Goal: Information Seeking & Learning: Learn about a topic

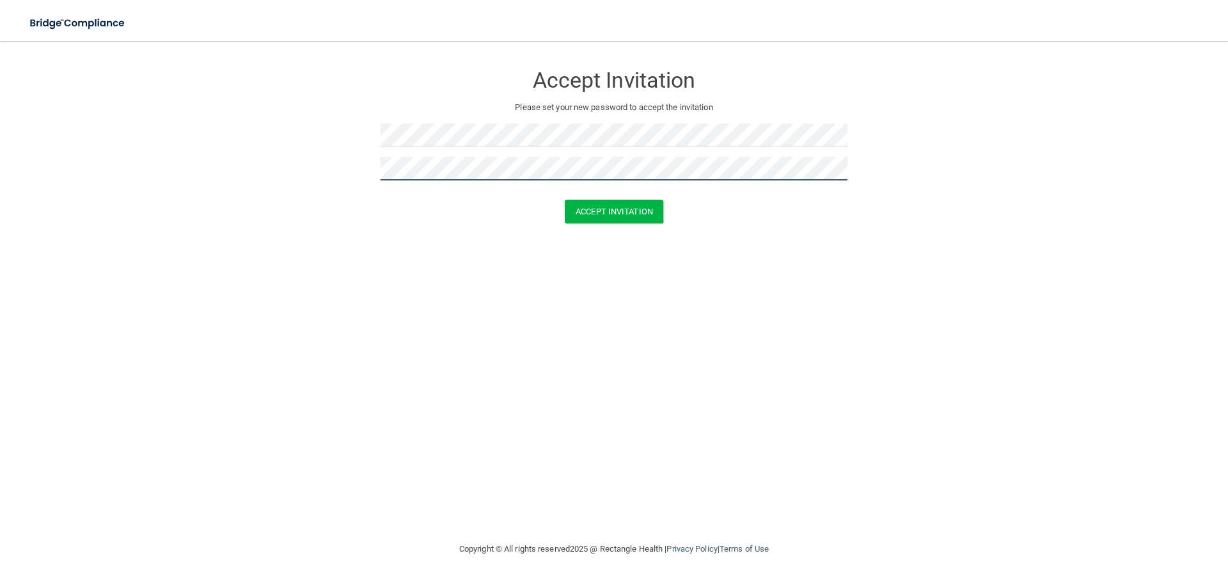
click at [565, 200] on button "Accept Invitation" at bounding box center [614, 212] width 99 height 24
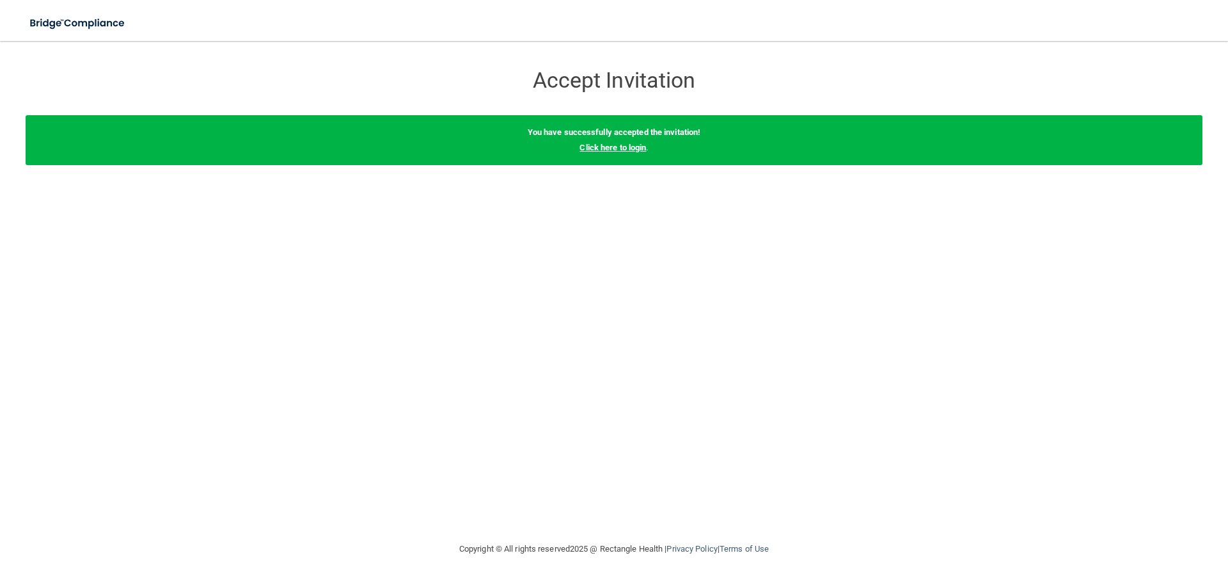
click at [614, 145] on link "Click here to login" at bounding box center [613, 148] width 67 height 10
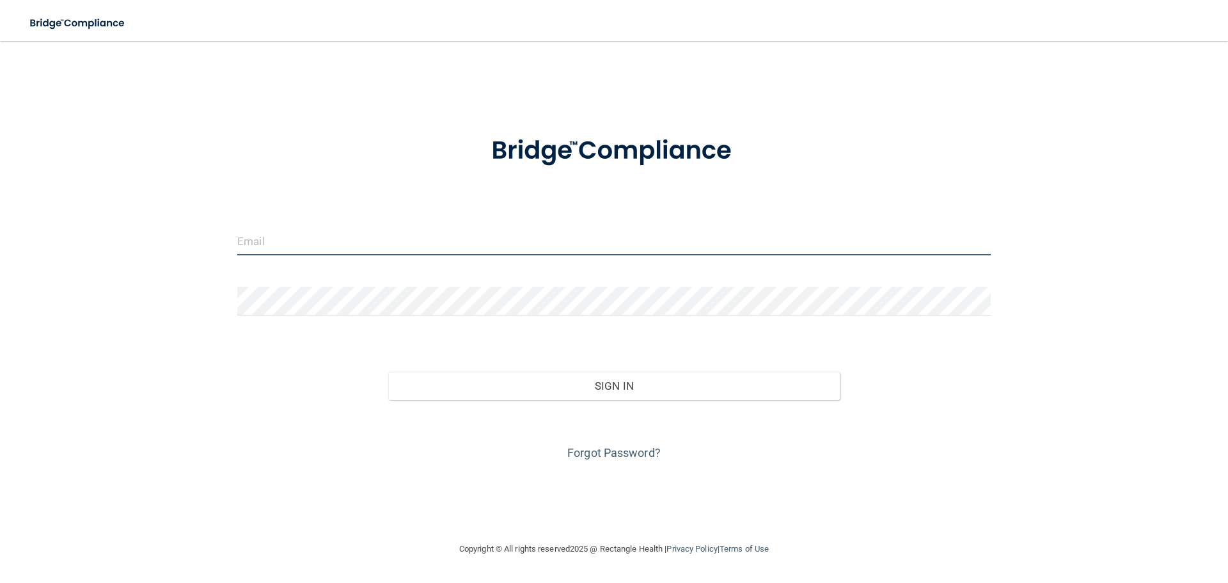
click at [404, 239] on input "email" at bounding box center [614, 240] width 754 height 29
type input "[PERSON_NAME][EMAIL_ADDRESS][DOMAIN_NAME]"
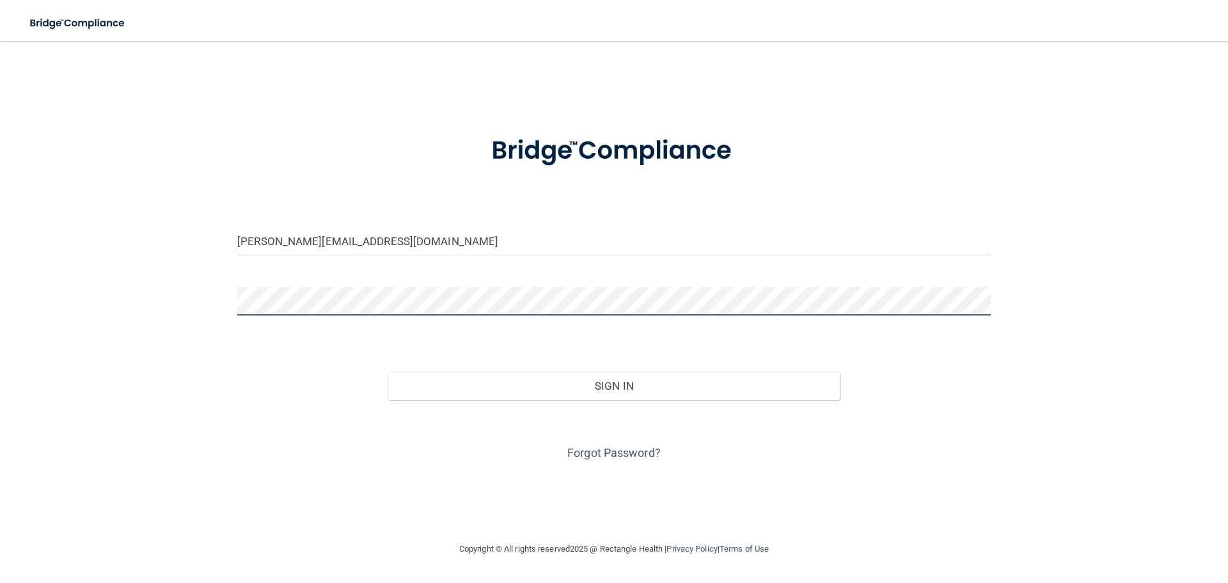
click at [388, 372] on button "Sign In" at bounding box center [614, 386] width 452 height 28
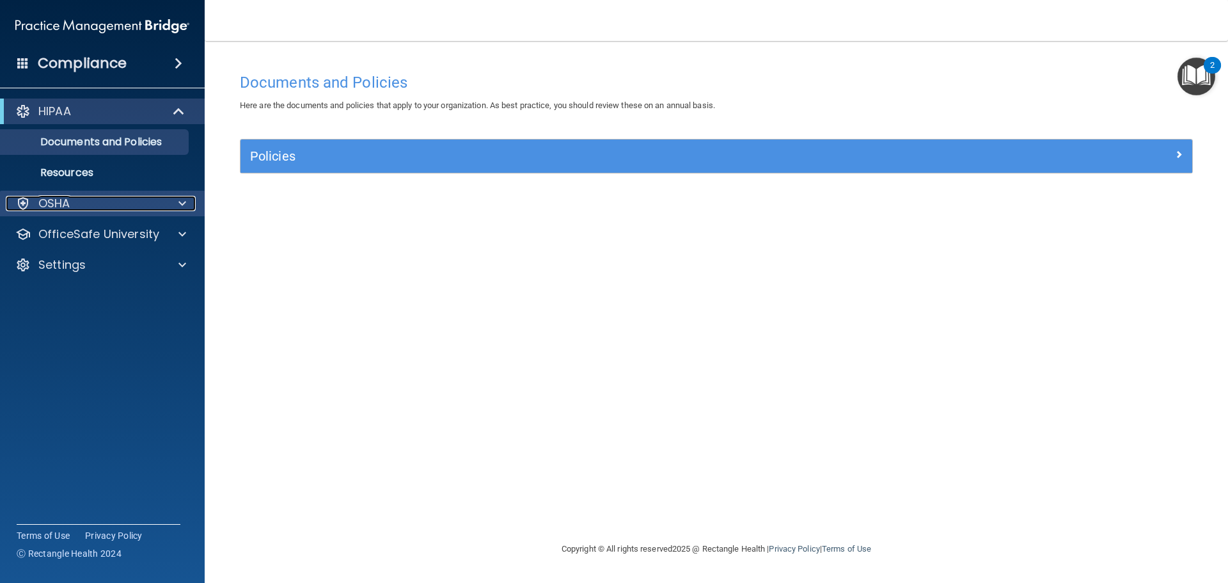
click at [63, 202] on p "OSHA" at bounding box center [54, 203] width 32 height 15
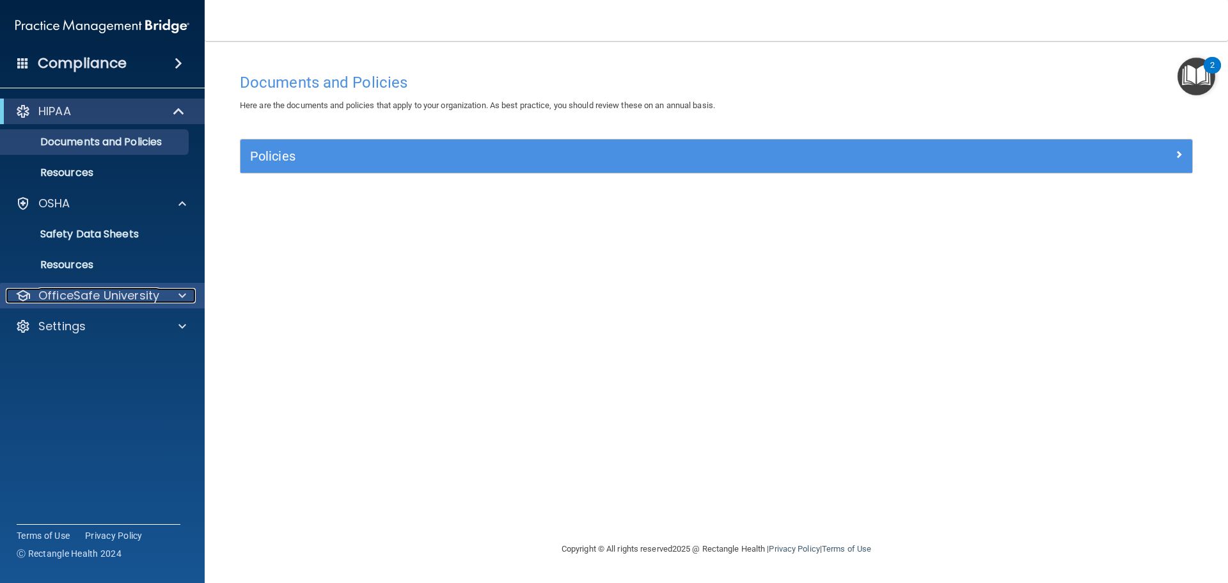
click at [60, 298] on p "OfficeSafe University" at bounding box center [98, 295] width 121 height 15
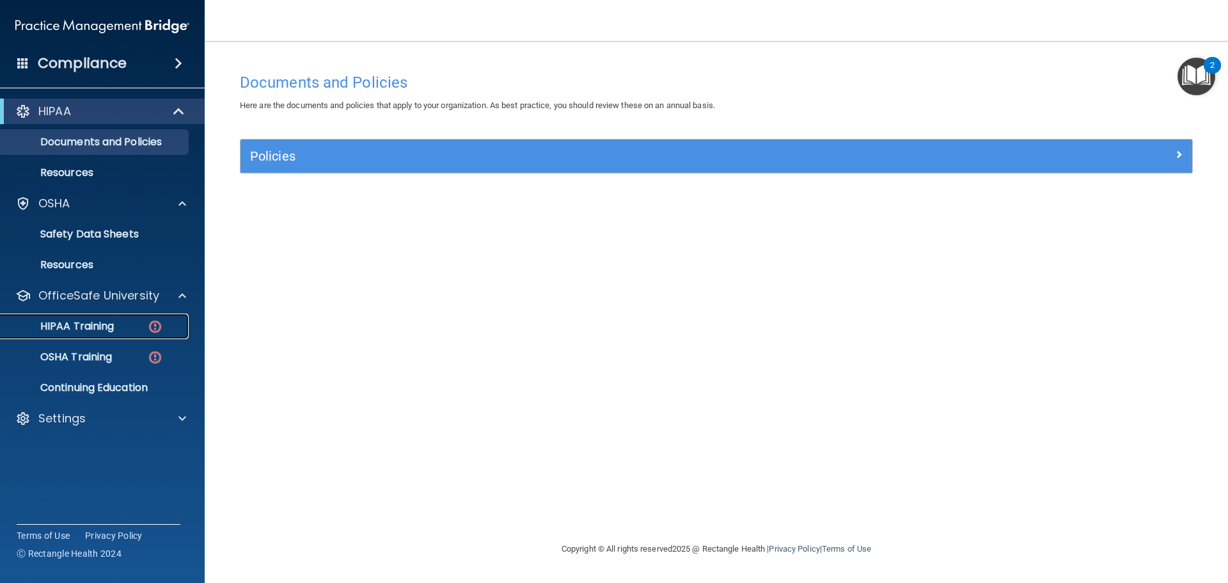
click at [54, 325] on p "HIPAA Training" at bounding box center [61, 326] width 106 height 13
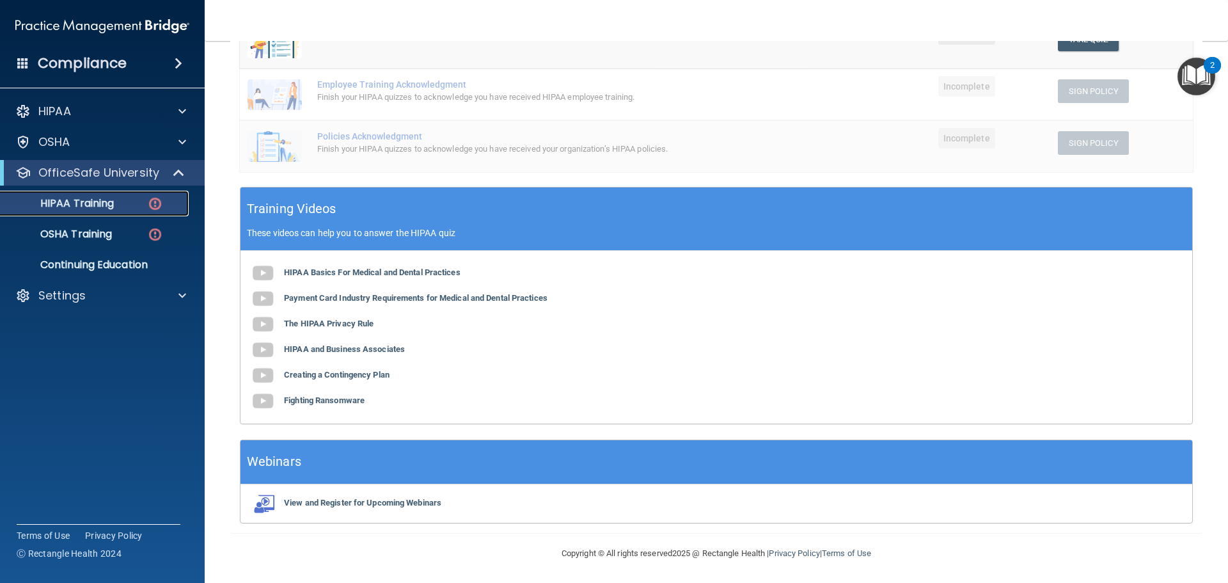
scroll to position [313, 0]
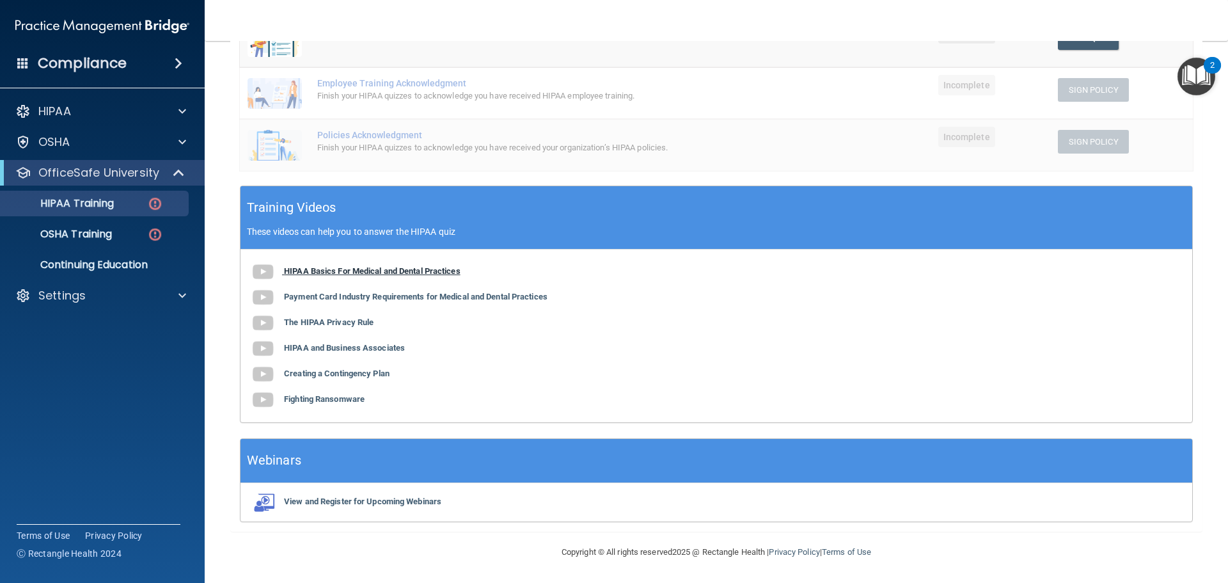
click at [327, 268] on b "HIPAA Basics For Medical and Dental Practices" at bounding box center [372, 271] width 177 height 10
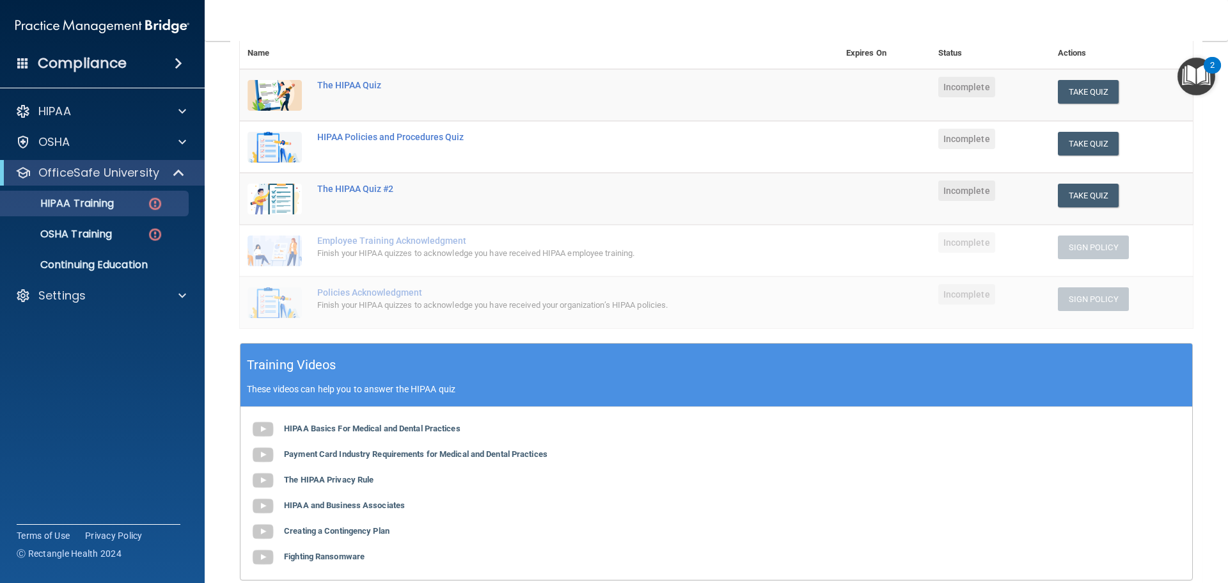
scroll to position [186, 0]
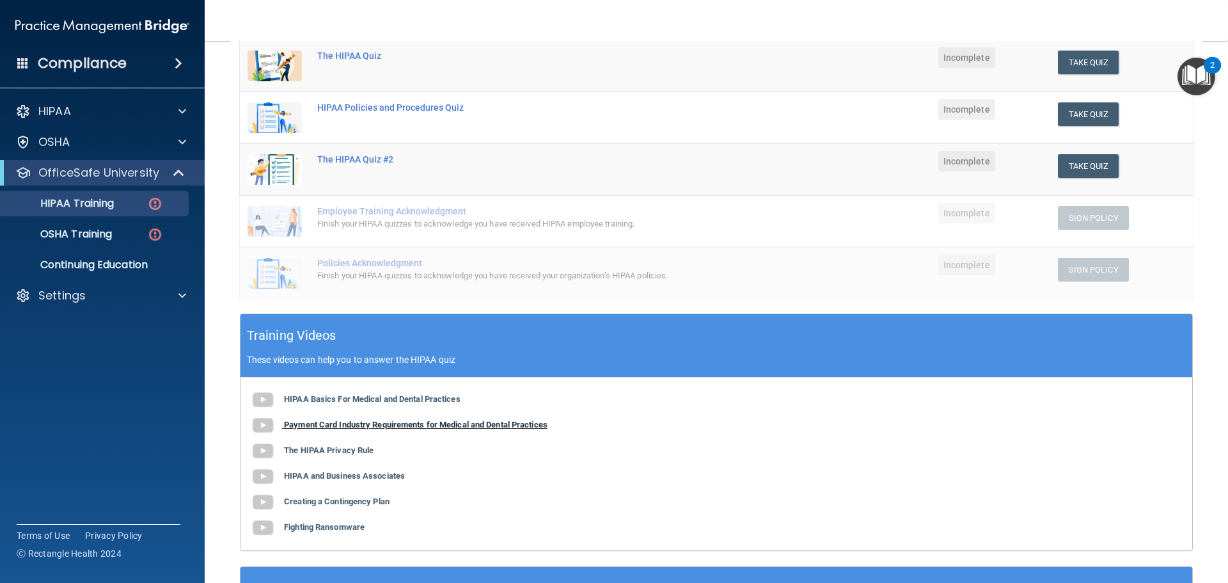
click at [501, 427] on b "Payment Card Industry Requirements for Medical and Dental Practices" at bounding box center [416, 425] width 264 height 10
click at [346, 451] on b "The HIPAA Privacy Rule" at bounding box center [329, 450] width 90 height 10
click at [333, 476] on b "HIPAA and Business Associates" at bounding box center [344, 476] width 121 height 10
click at [342, 505] on b "Creating a Contingency Plan" at bounding box center [337, 501] width 106 height 10
click at [322, 525] on b "Fighting Ransomware" at bounding box center [324, 527] width 81 height 10
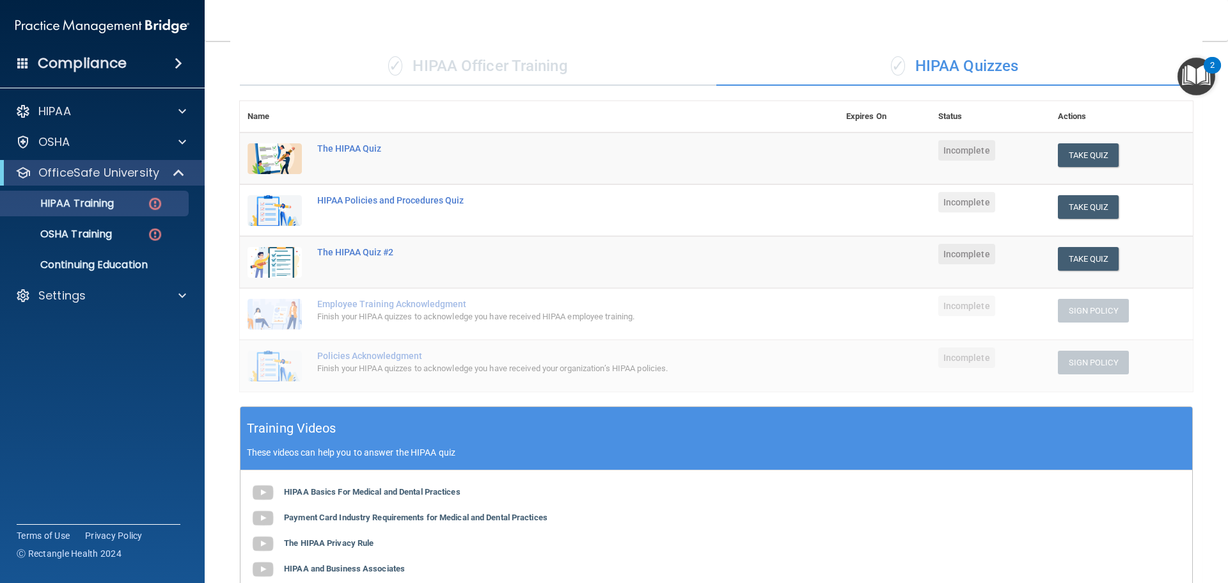
scroll to position [58, 0]
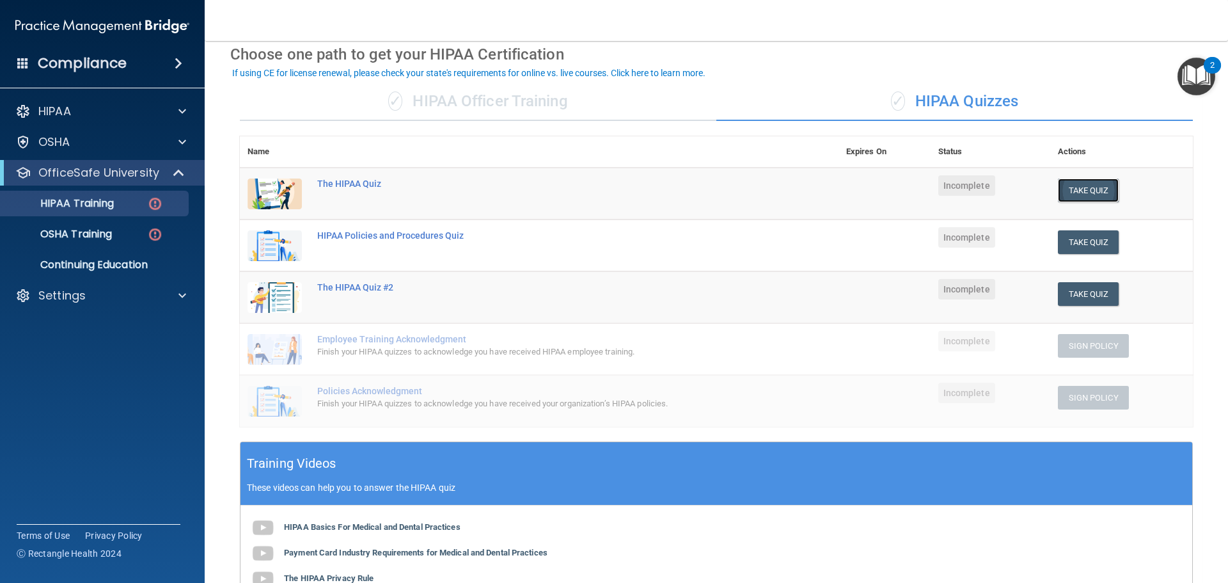
click at [1093, 193] on button "Take Quiz" at bounding box center [1088, 191] width 61 height 24
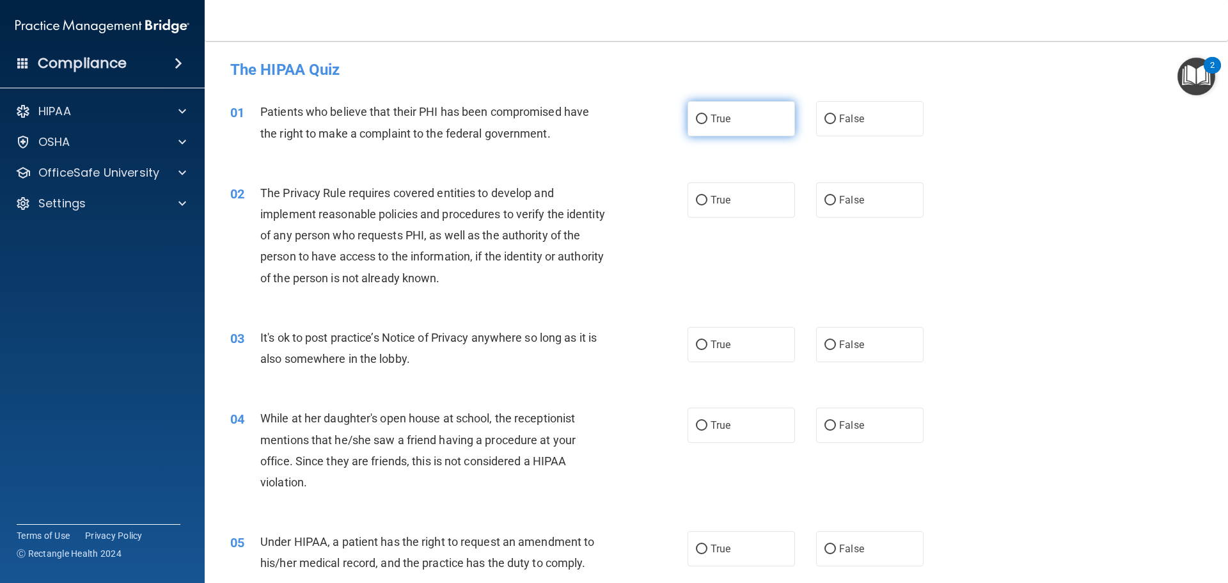
click at [712, 113] on span "True" at bounding box center [721, 119] width 20 height 12
click at [708, 115] on input "True" at bounding box center [702, 120] width 12 height 10
radio input "true"
click at [711, 202] on span "True" at bounding box center [721, 200] width 20 height 12
click at [708, 202] on input "True" at bounding box center [702, 201] width 12 height 10
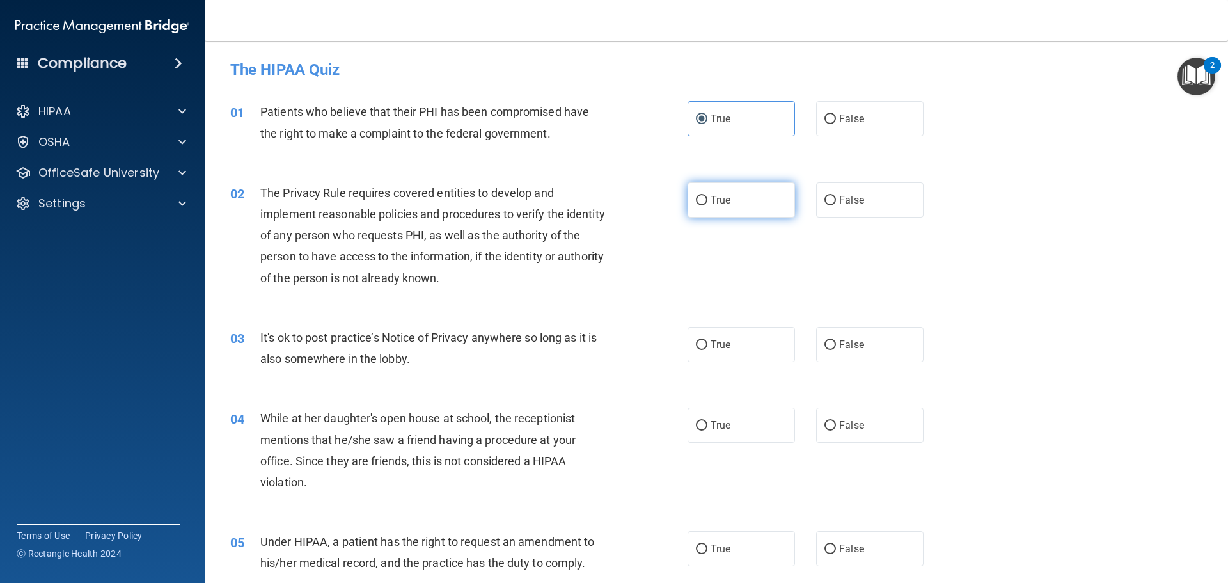
radio input "true"
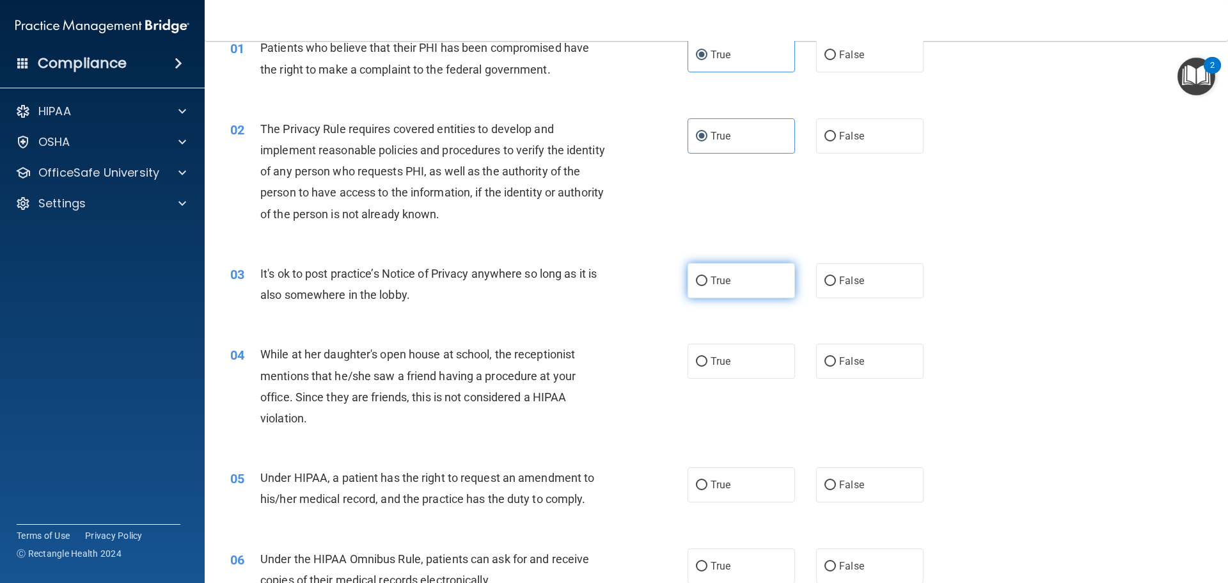
click at [702, 281] on input "True" at bounding box center [702, 281] width 12 height 10
radio input "true"
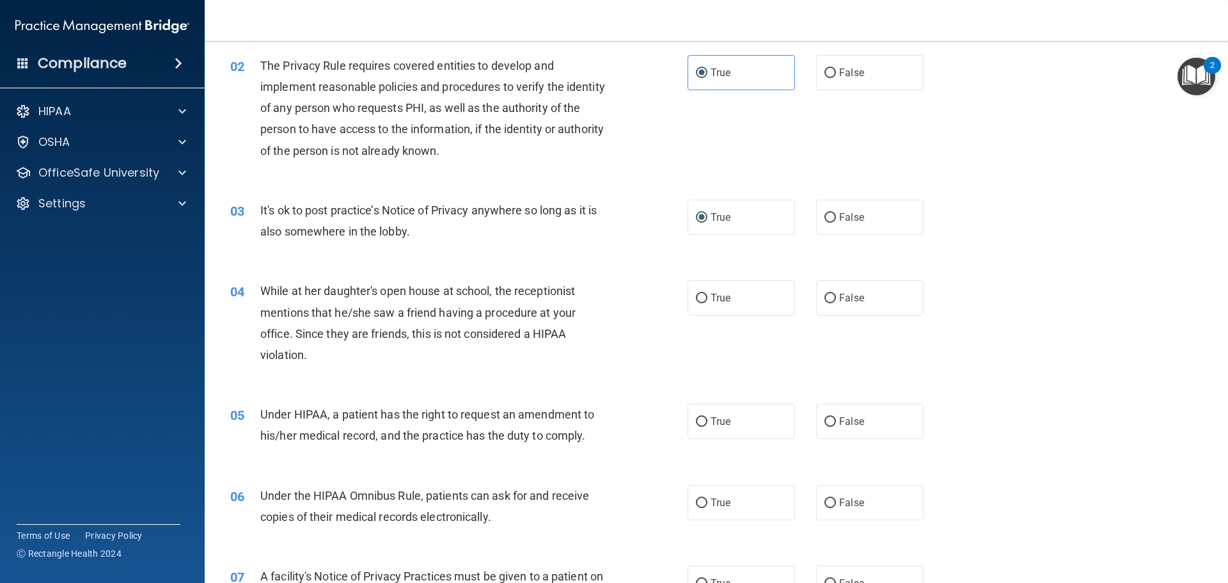
scroll to position [128, 0]
click at [848, 295] on span "False" at bounding box center [851, 297] width 25 height 12
click at [836, 295] on input "False" at bounding box center [831, 298] width 12 height 10
radio input "true"
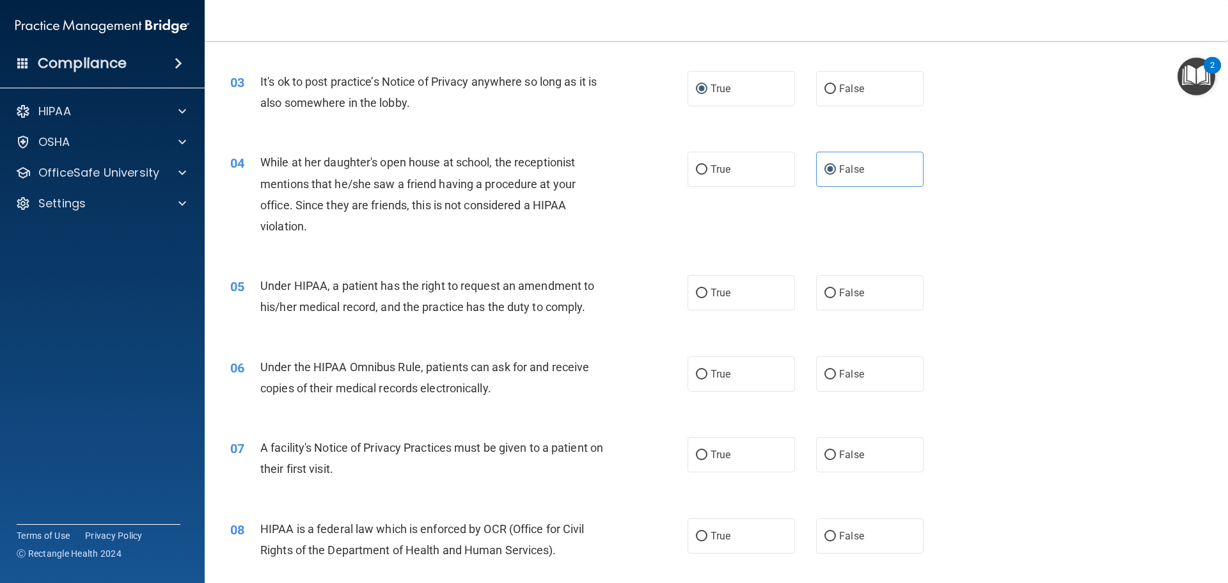
scroll to position [320, 0]
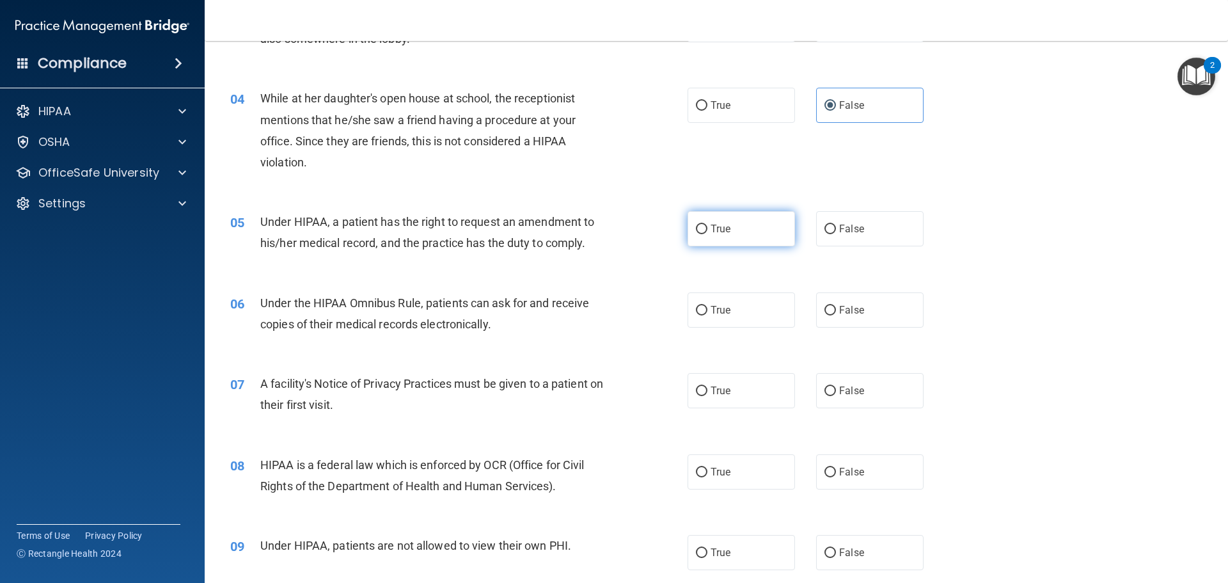
click at [715, 237] on label "True" at bounding box center [741, 228] width 107 height 35
click at [708, 234] on input "True" at bounding box center [702, 230] width 12 height 10
radio input "true"
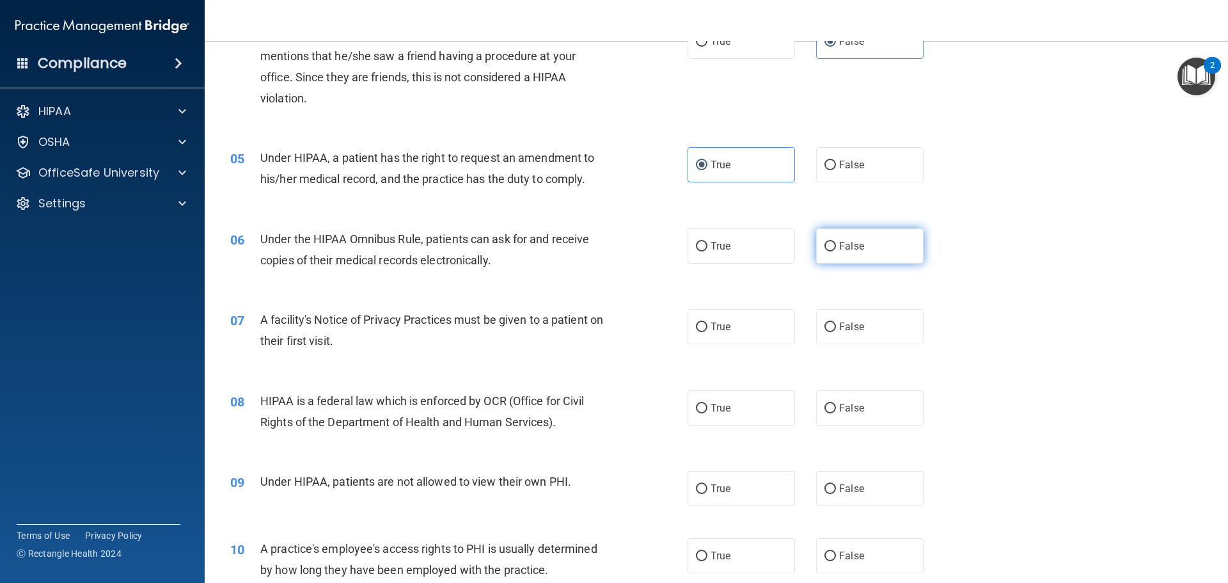
click at [854, 253] on label "False" at bounding box center [869, 245] width 107 height 35
click at [836, 251] on input "False" at bounding box center [831, 247] width 12 height 10
radio input "true"
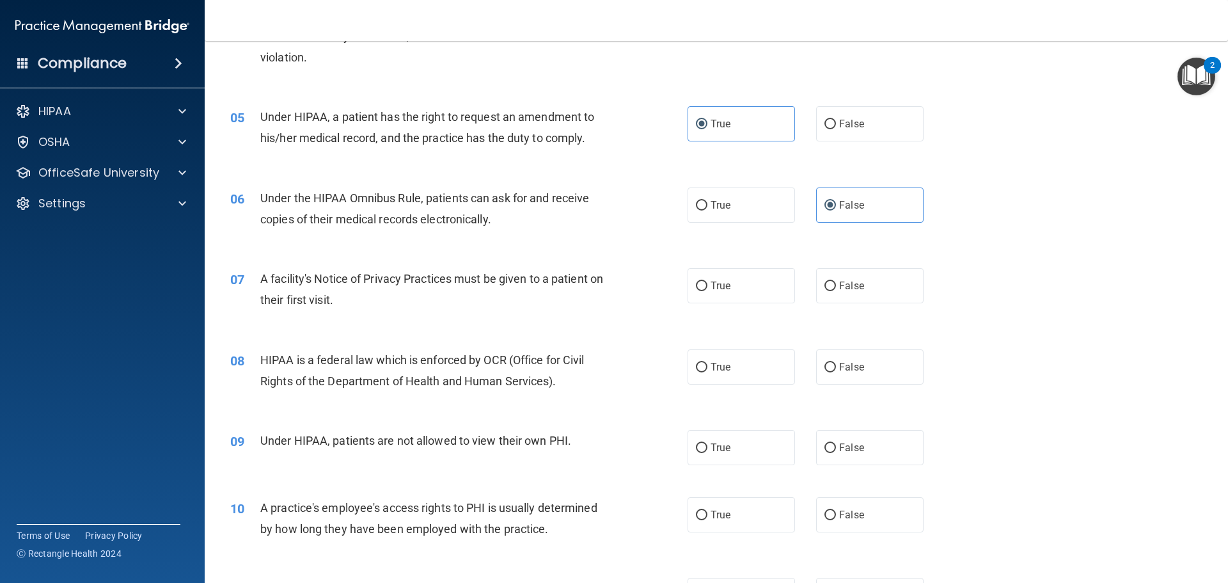
scroll to position [448, 0]
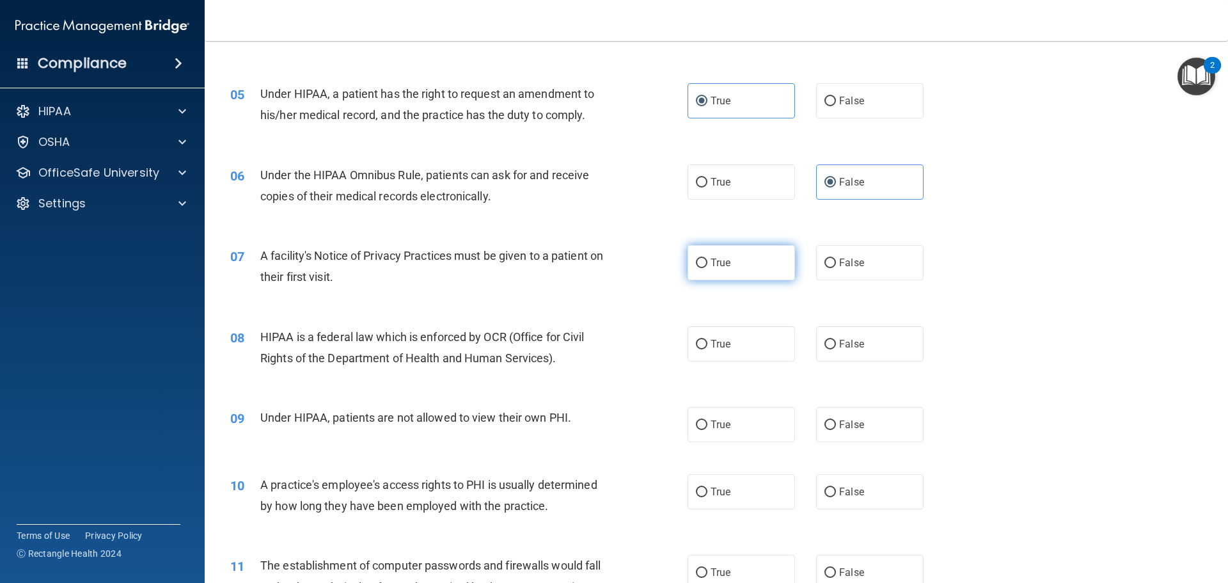
click at [715, 258] on span "True" at bounding box center [721, 263] width 20 height 12
click at [708, 258] on input "True" at bounding box center [702, 263] width 12 height 10
radio input "true"
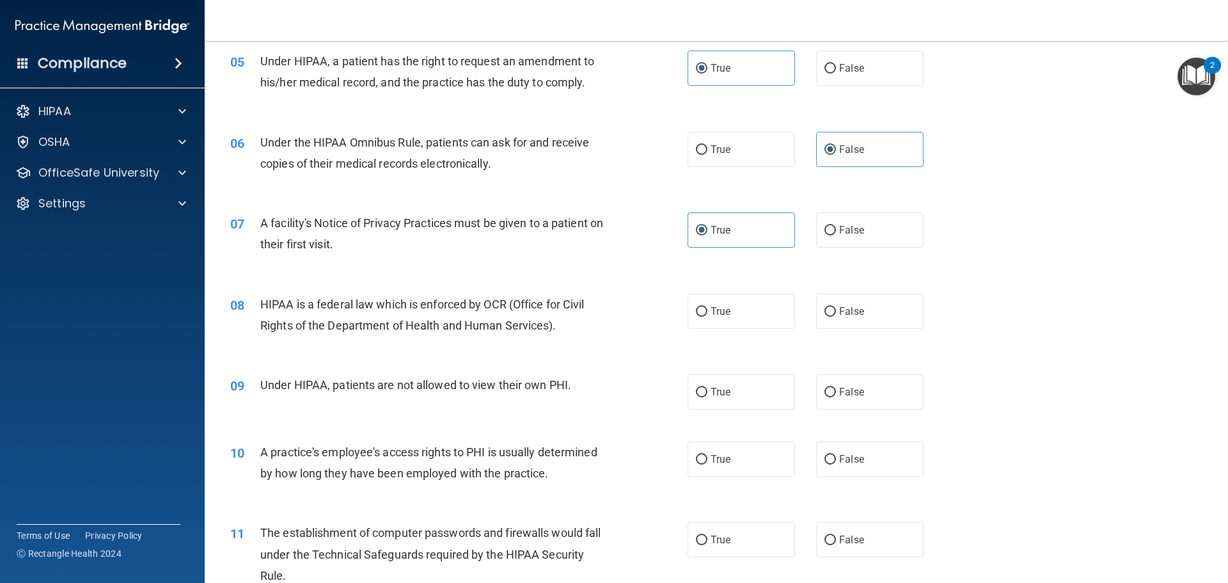
scroll to position [512, 0]
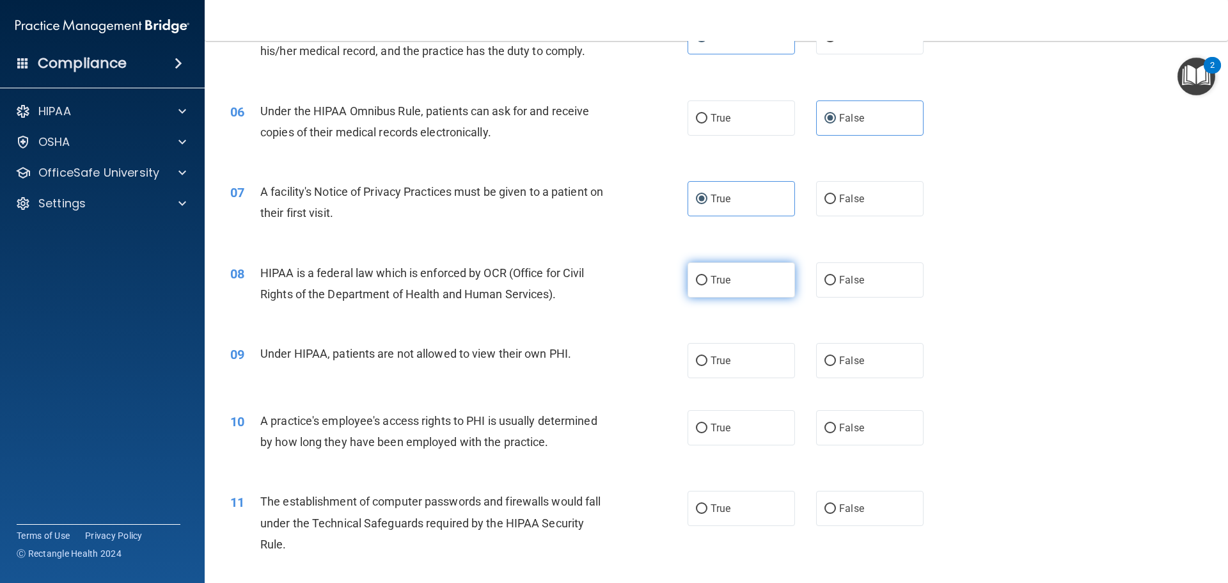
click at [698, 278] on input "True" at bounding box center [702, 281] width 12 height 10
radio input "true"
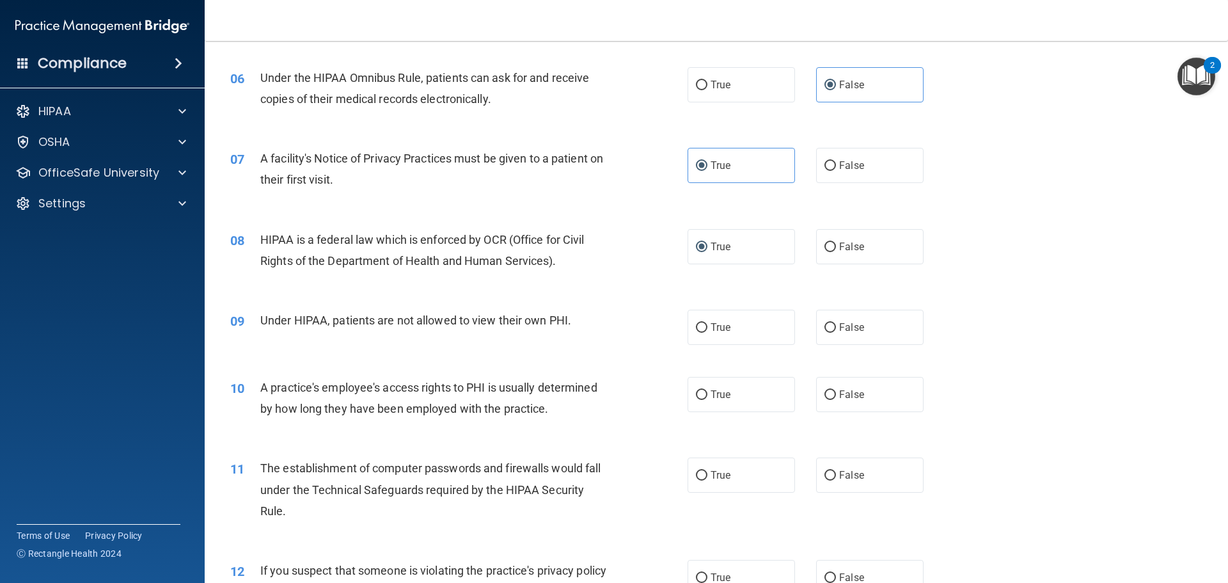
scroll to position [576, 0]
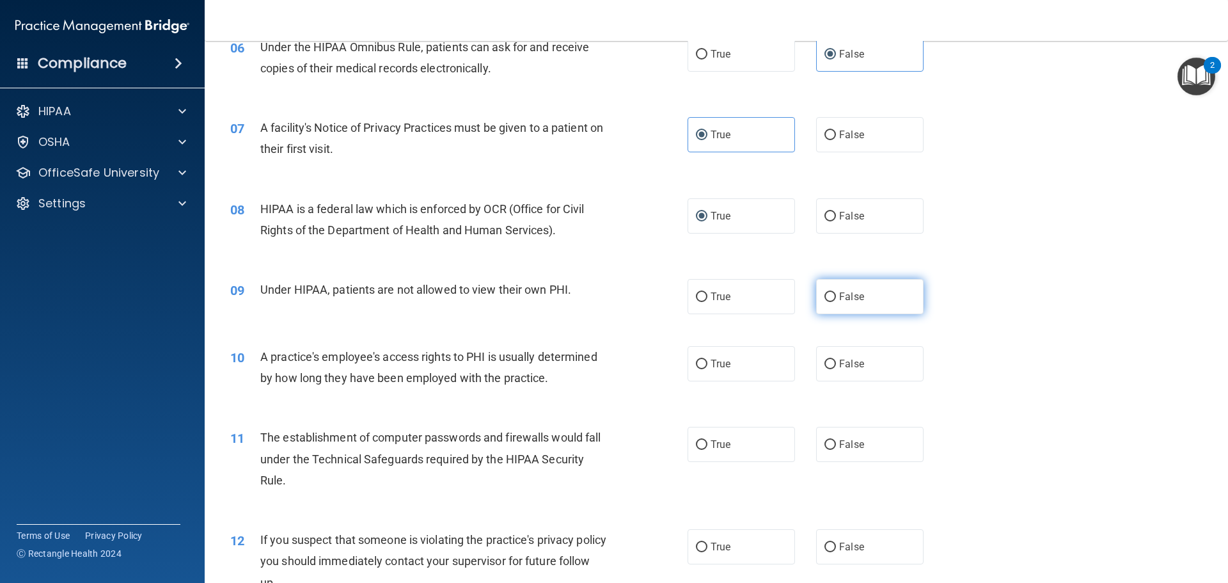
click at [841, 296] on span "False" at bounding box center [851, 296] width 25 height 12
click at [836, 296] on input "False" at bounding box center [831, 297] width 12 height 10
radio input "true"
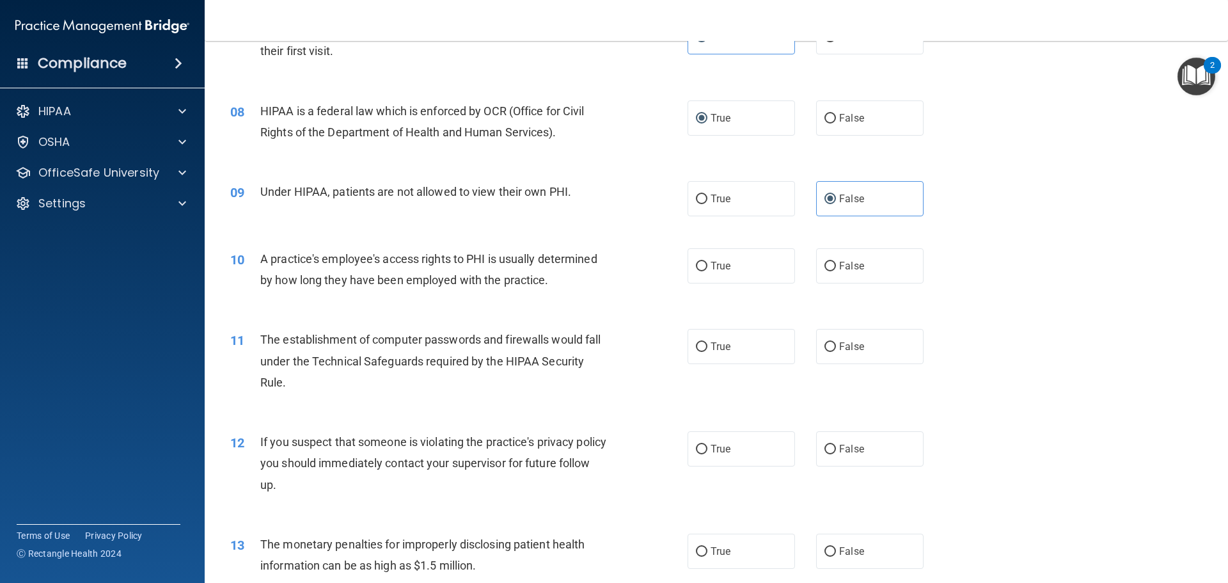
scroll to position [704, 0]
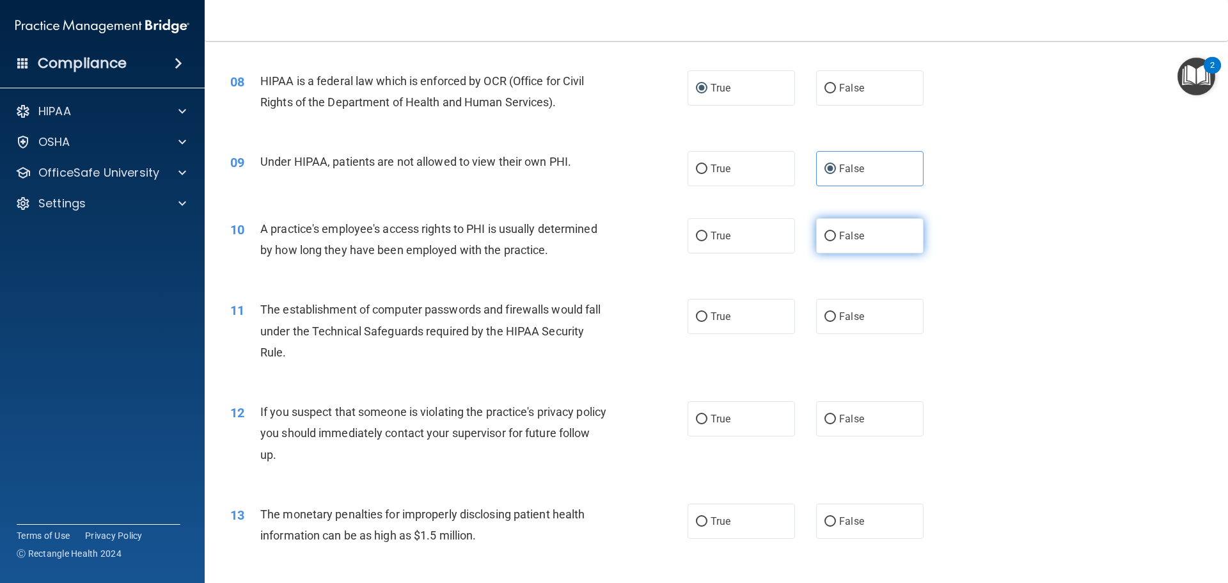
click at [836, 243] on label "False" at bounding box center [869, 235] width 107 height 35
click at [836, 241] on input "False" at bounding box center [831, 237] width 12 height 10
radio input "true"
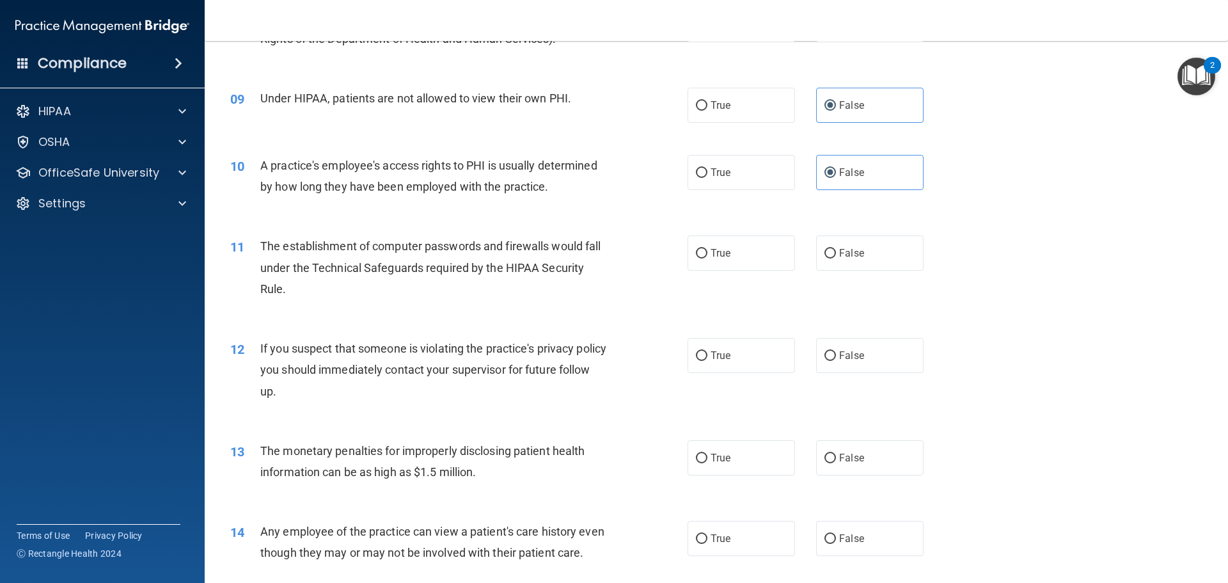
scroll to position [768, 0]
click at [711, 251] on span "True" at bounding box center [721, 252] width 20 height 12
click at [708, 251] on input "True" at bounding box center [702, 253] width 12 height 10
radio input "true"
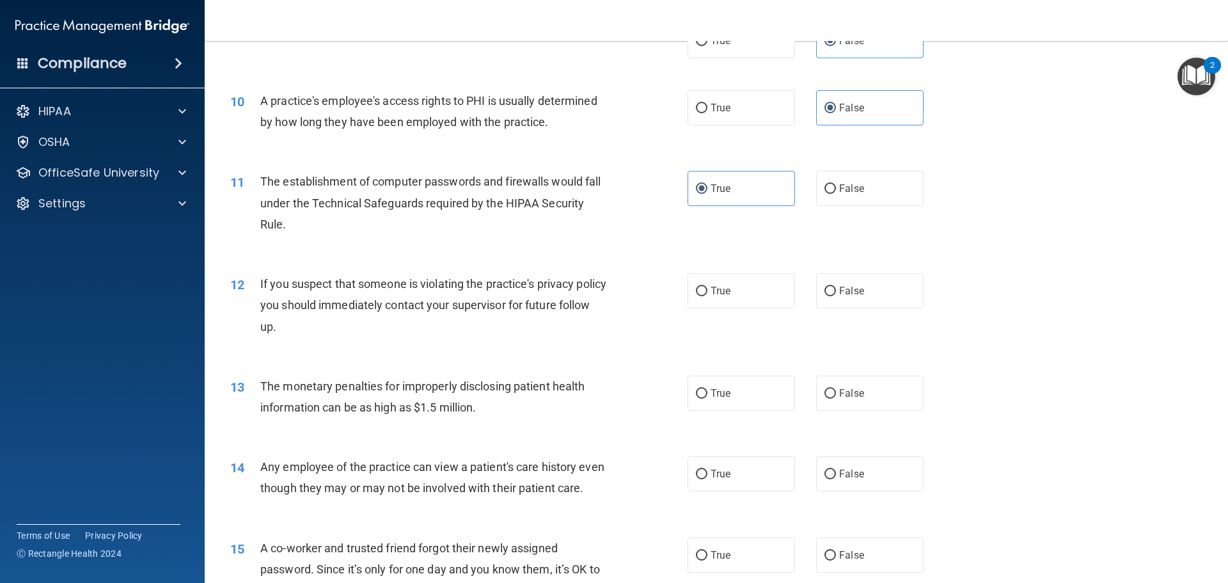
scroll to position [896, 0]
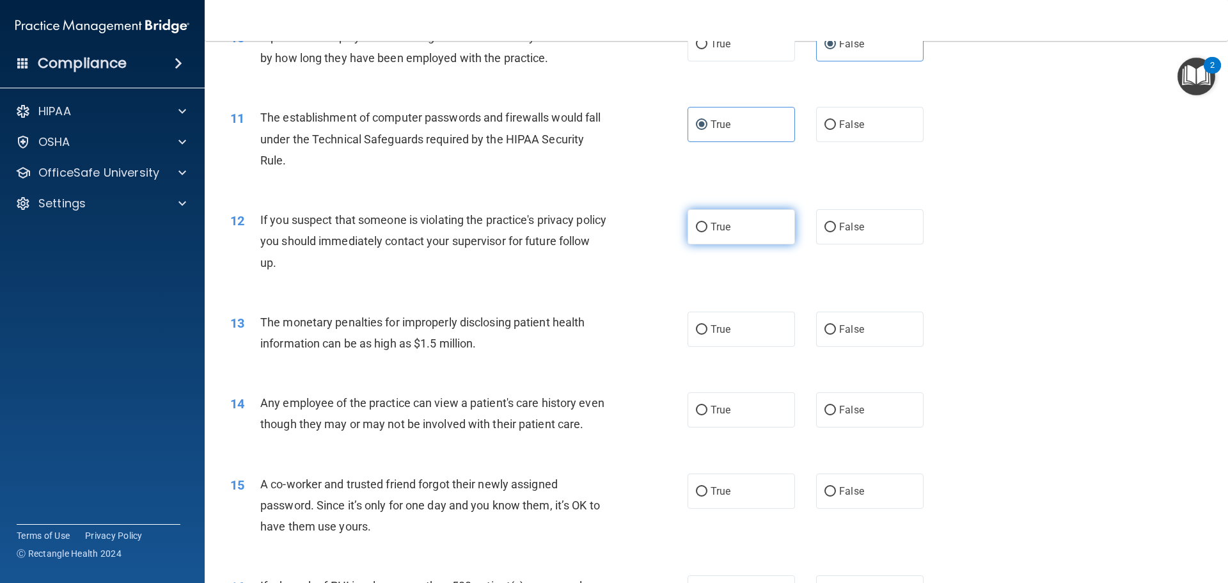
click at [713, 228] on span "True" at bounding box center [721, 227] width 20 height 12
click at [708, 228] on input "True" at bounding box center [702, 228] width 12 height 10
radio input "true"
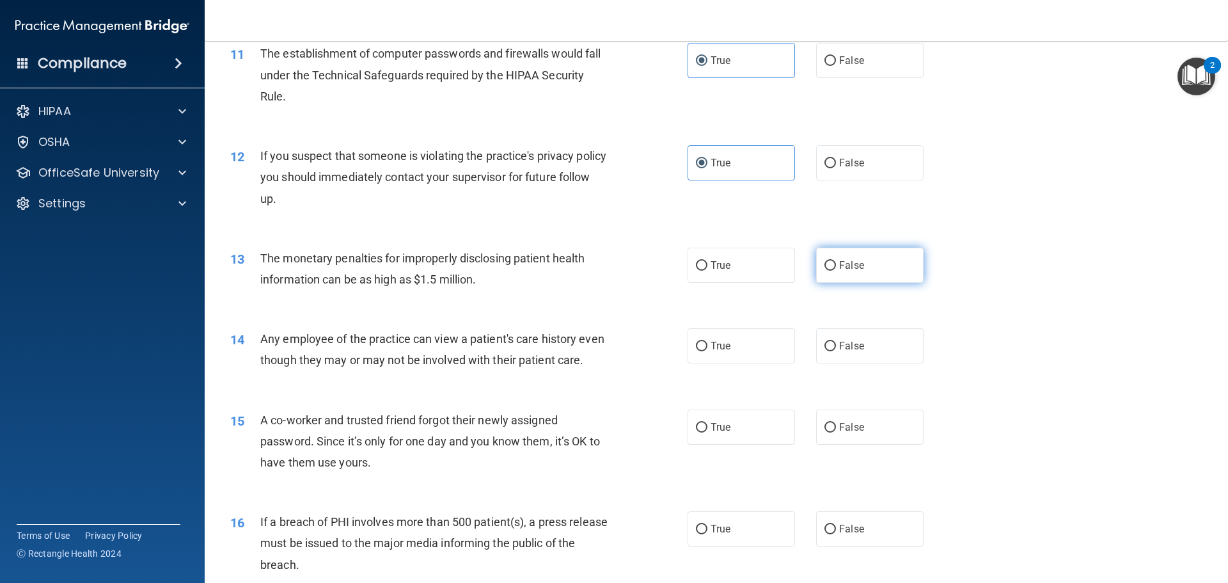
click at [829, 274] on label "False" at bounding box center [869, 265] width 107 height 35
click at [829, 271] on input "False" at bounding box center [831, 266] width 12 height 10
radio input "true"
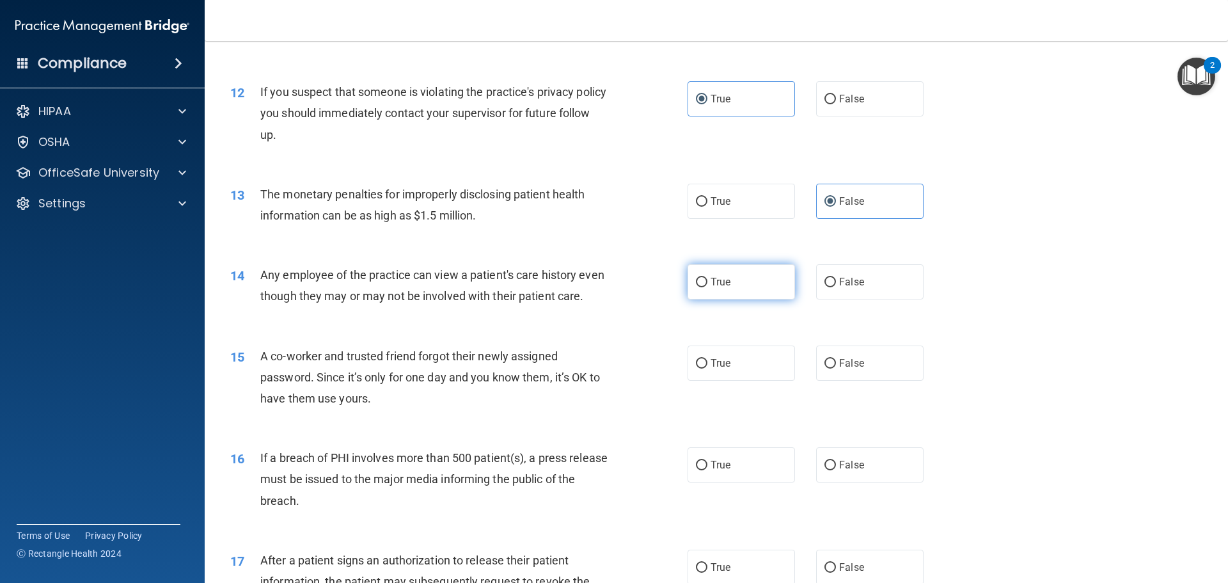
click at [696, 283] on input "True" at bounding box center [702, 283] width 12 height 10
radio input "true"
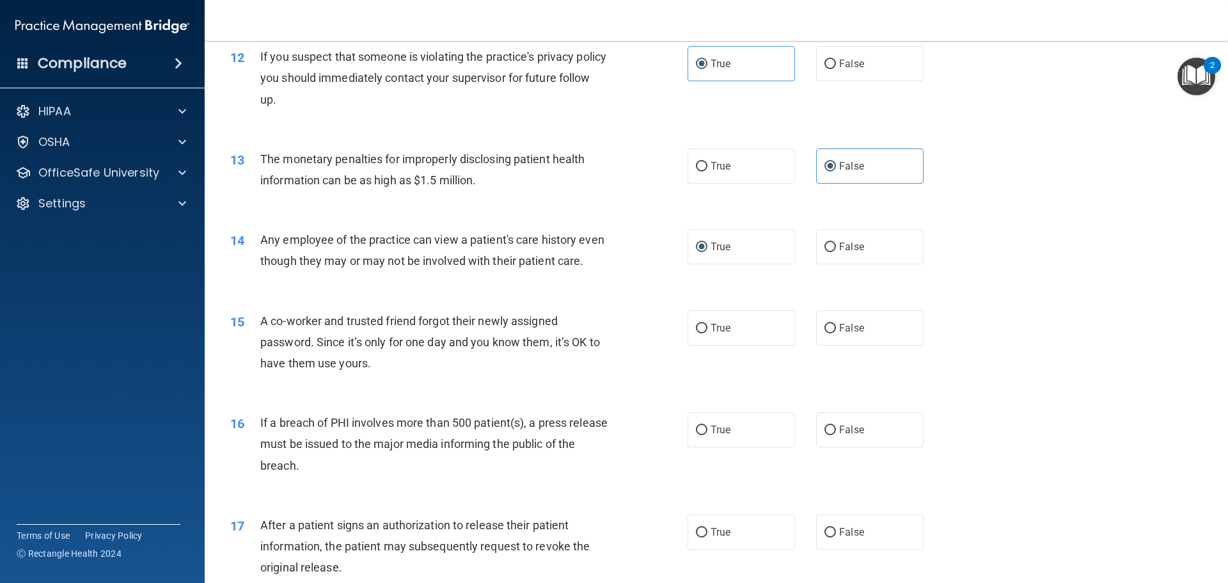
scroll to position [1088, 0]
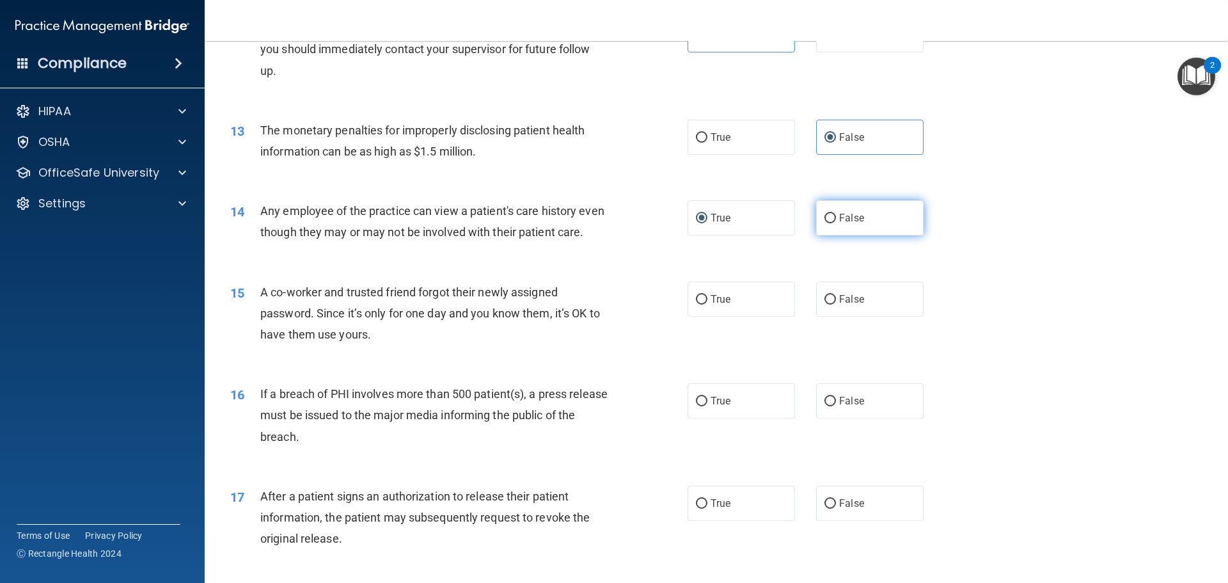
click at [834, 226] on label "False" at bounding box center [869, 217] width 107 height 35
click at [834, 223] on input "False" at bounding box center [831, 219] width 12 height 10
radio input "true"
radio input "false"
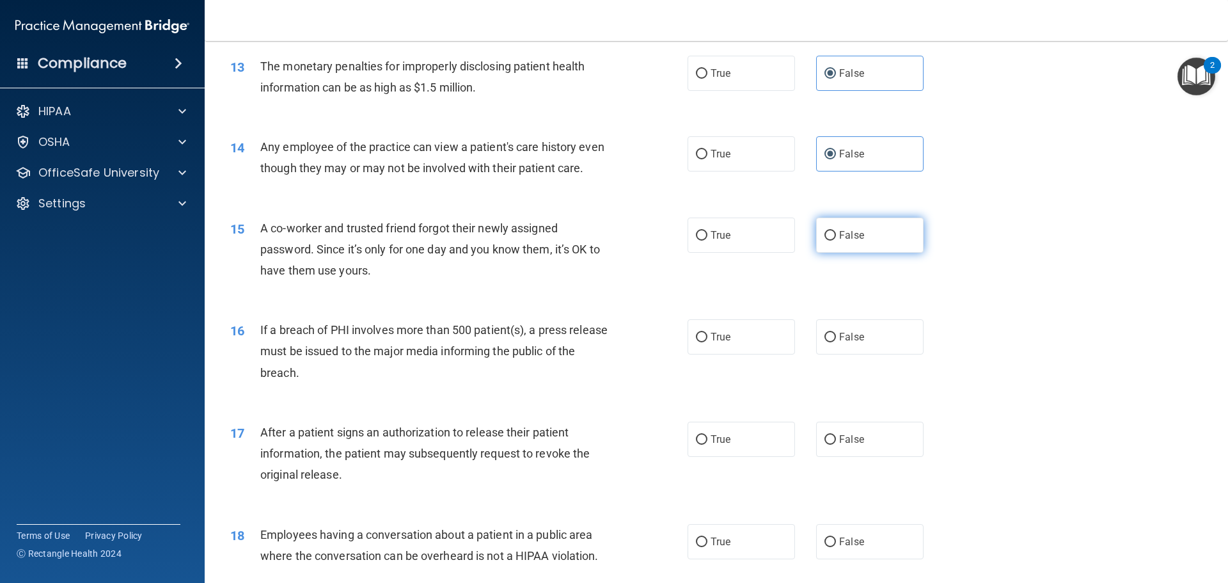
click at [839, 241] on span "False" at bounding box center [851, 235] width 25 height 12
click at [835, 241] on input "False" at bounding box center [831, 236] width 12 height 10
radio input "true"
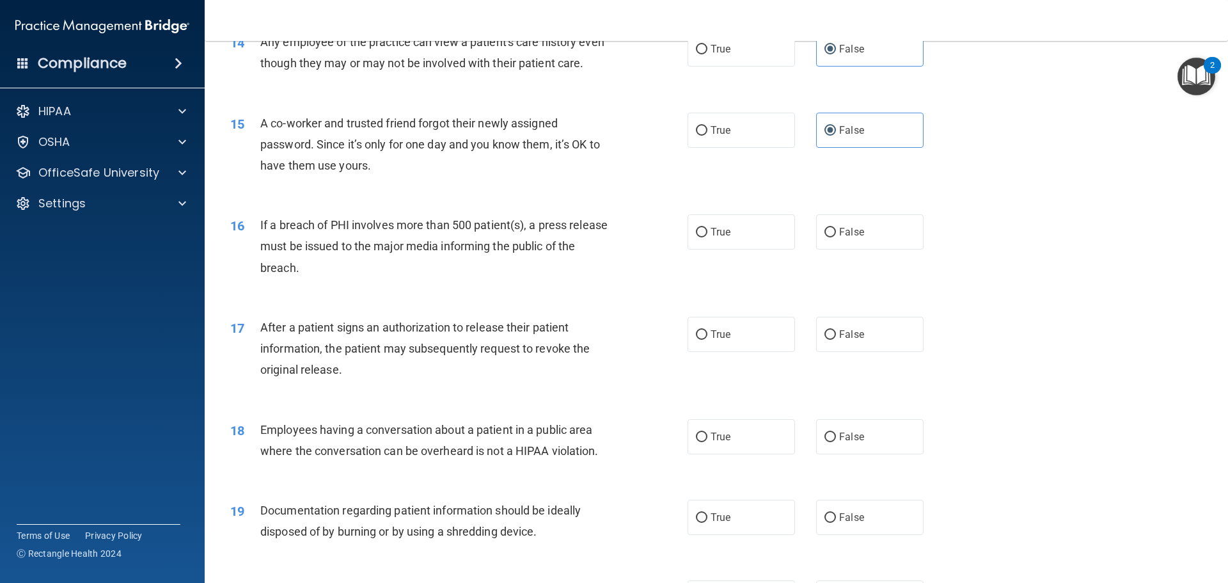
scroll to position [1280, 0]
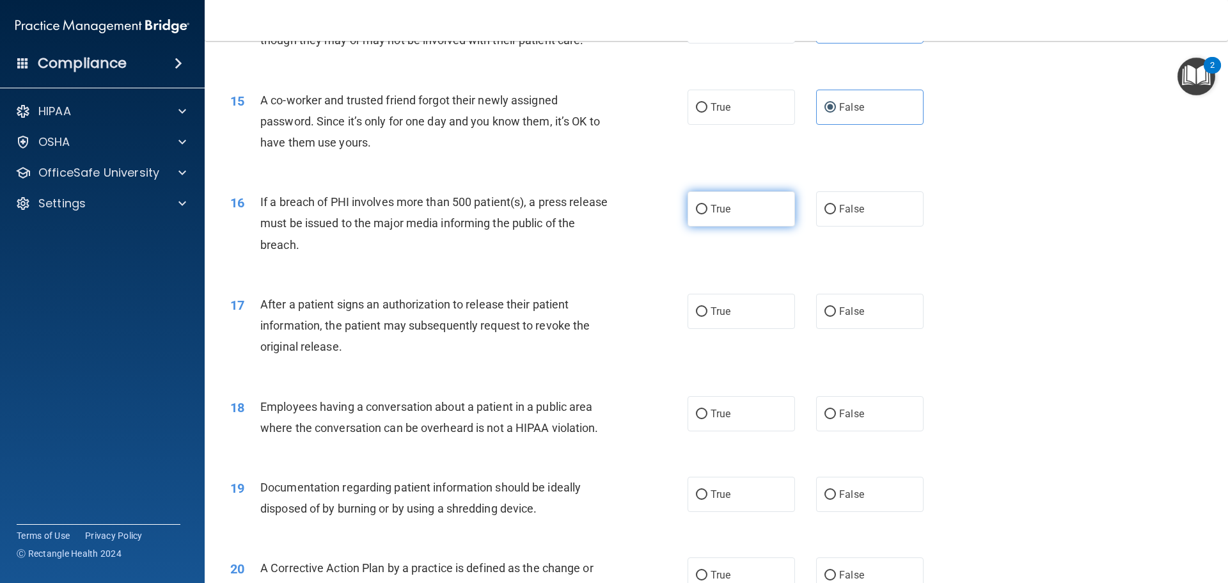
click at [698, 221] on label "True" at bounding box center [741, 208] width 107 height 35
click at [698, 214] on input "True" at bounding box center [702, 210] width 12 height 10
radio input "true"
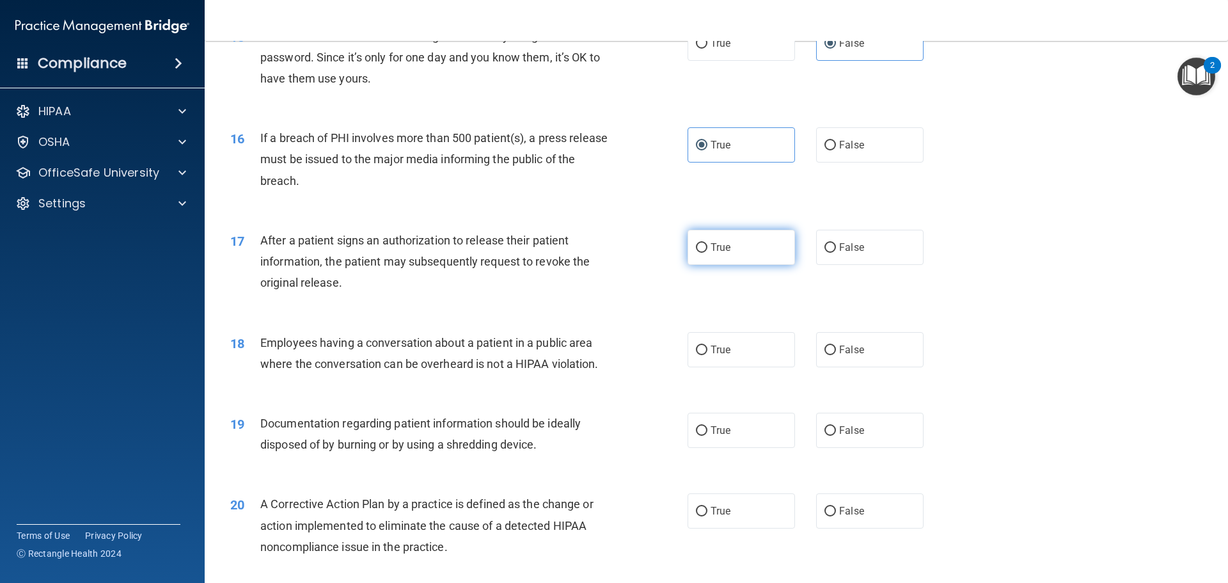
click at [701, 253] on input "True" at bounding box center [702, 248] width 12 height 10
radio input "true"
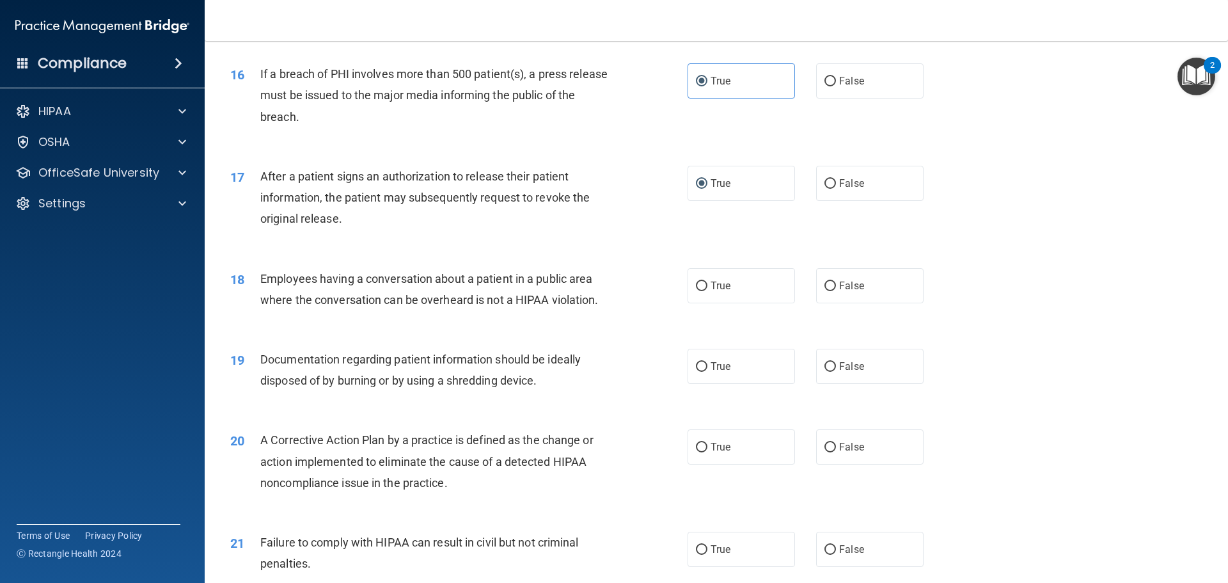
scroll to position [1472, 0]
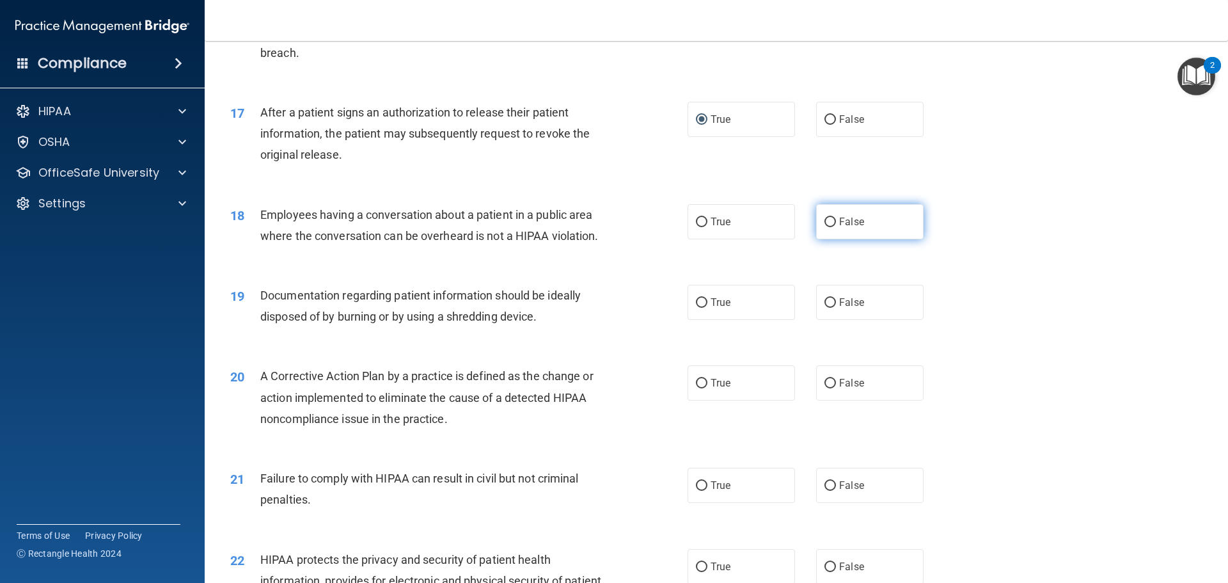
click at [843, 239] on label "False" at bounding box center [869, 221] width 107 height 35
click at [836, 227] on input "False" at bounding box center [831, 223] width 12 height 10
radio input "true"
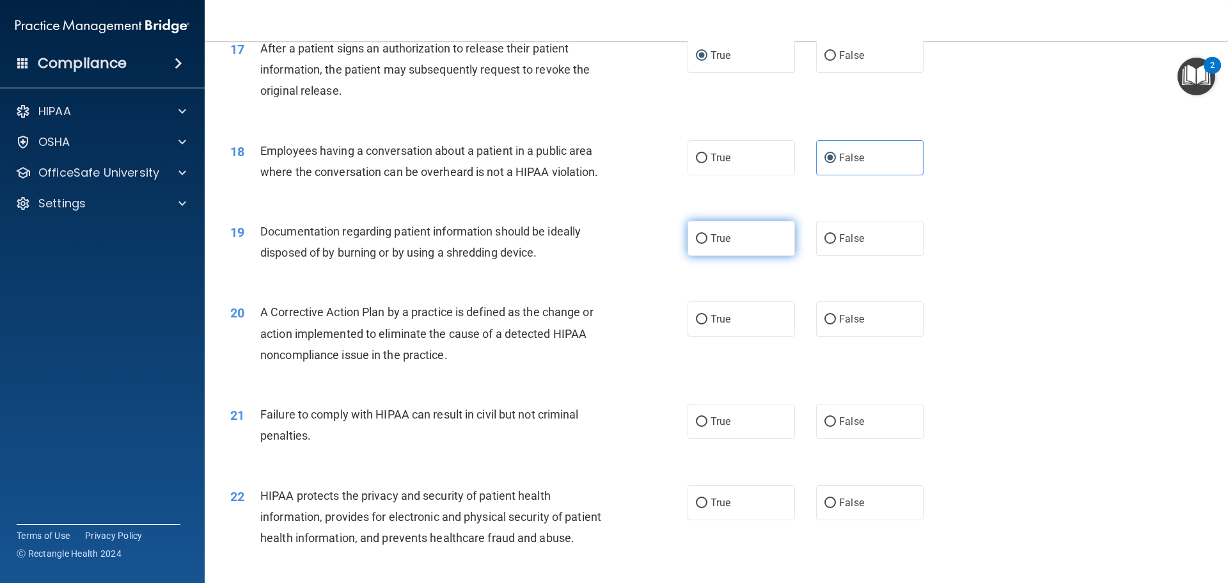
click at [701, 256] on label "True" at bounding box center [741, 238] width 107 height 35
click at [701, 244] on input "True" at bounding box center [702, 239] width 12 height 10
radio input "true"
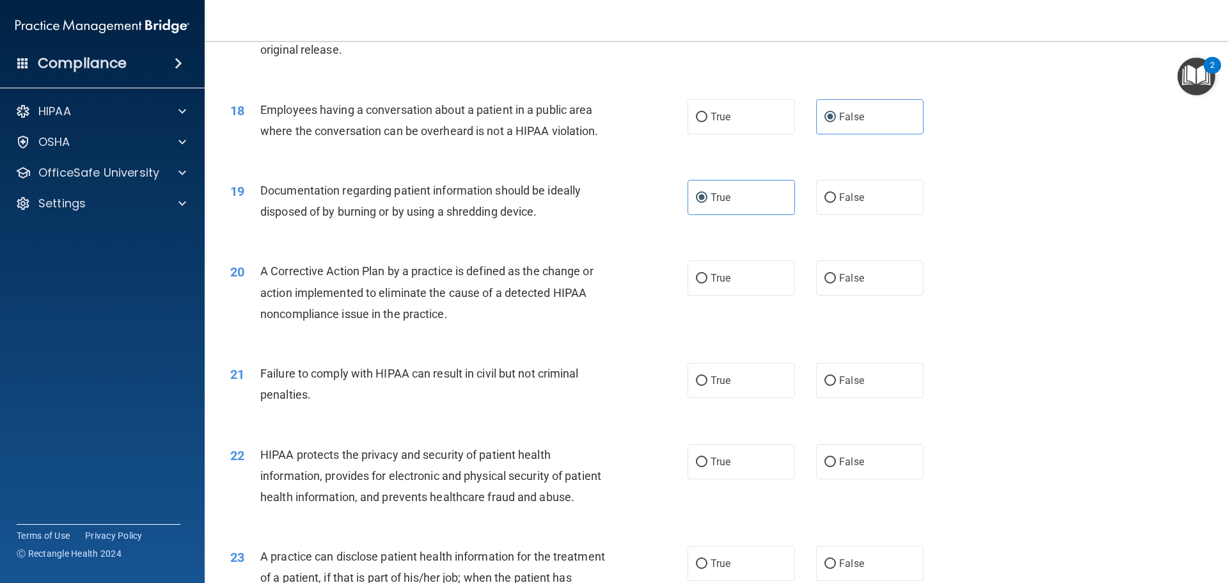
scroll to position [1599, 0]
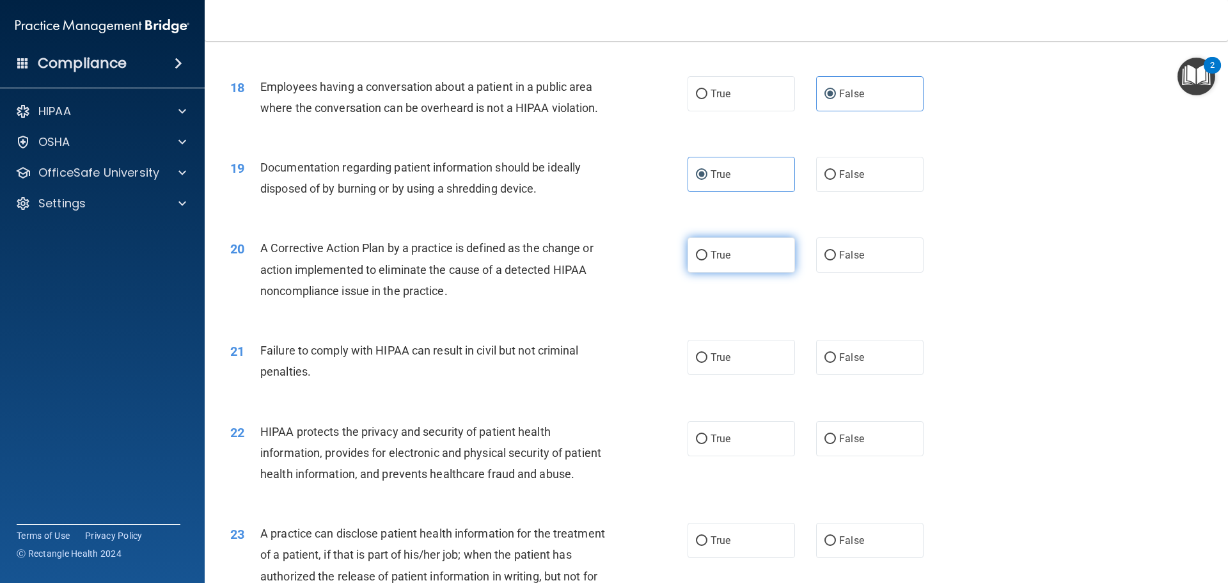
click at [731, 273] on label "True" at bounding box center [741, 254] width 107 height 35
click at [708, 260] on input "True" at bounding box center [702, 256] width 12 height 10
radio input "true"
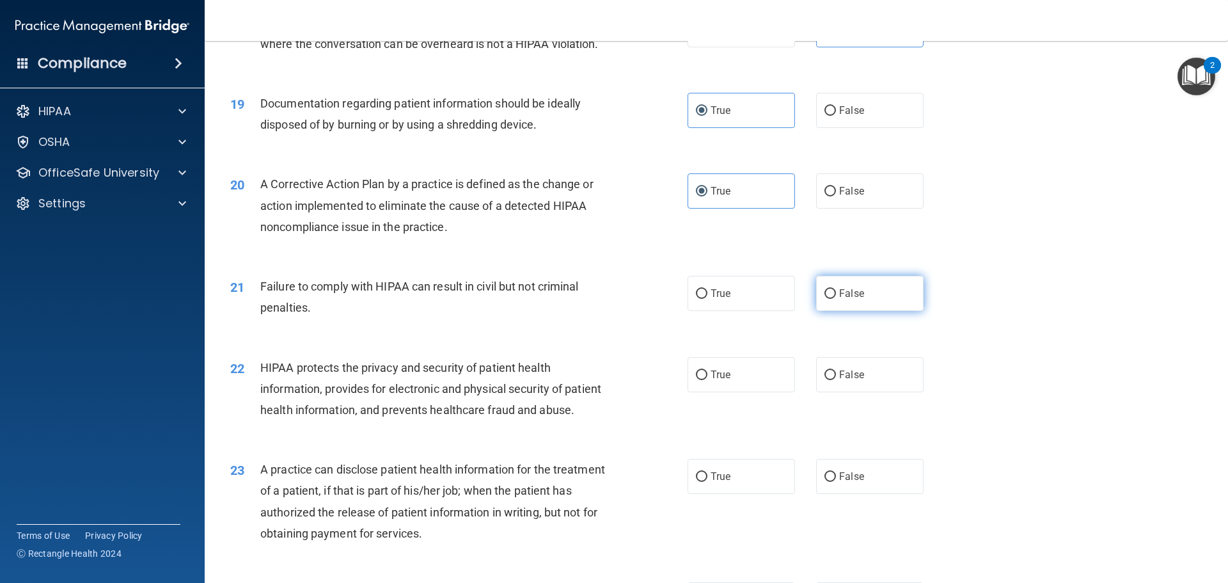
click at [832, 310] on label "False" at bounding box center [869, 293] width 107 height 35
click at [832, 299] on input "False" at bounding box center [831, 294] width 12 height 10
radio input "true"
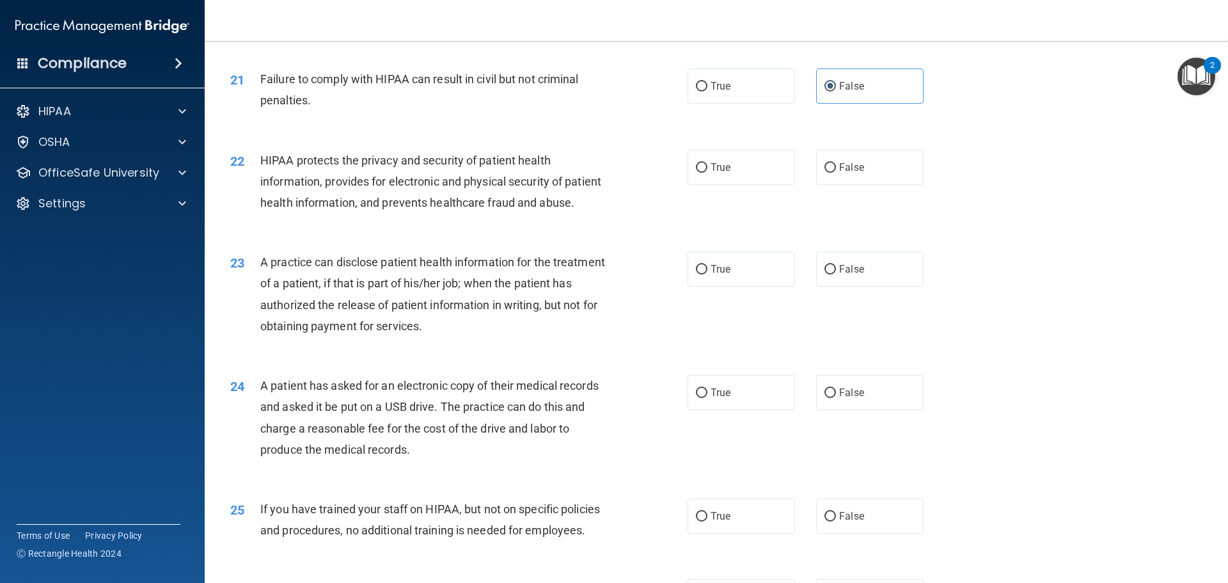
scroll to position [1869, 0]
click at [705, 183] on label "True" at bounding box center [741, 168] width 107 height 35
click at [705, 174] on input "True" at bounding box center [702, 169] width 12 height 10
radio input "true"
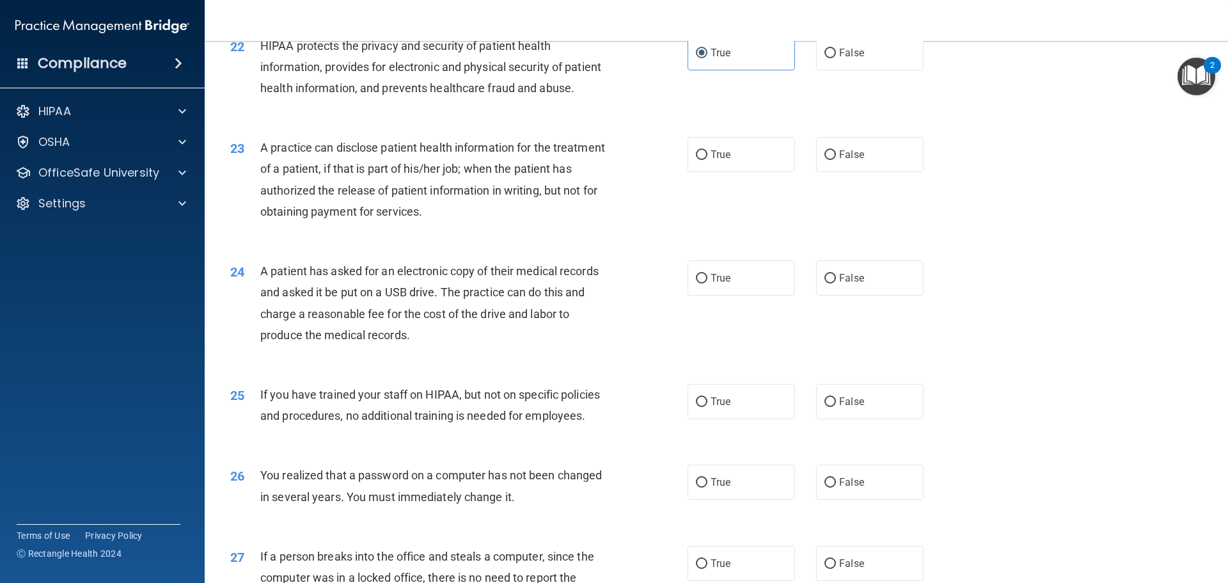
scroll to position [1997, 0]
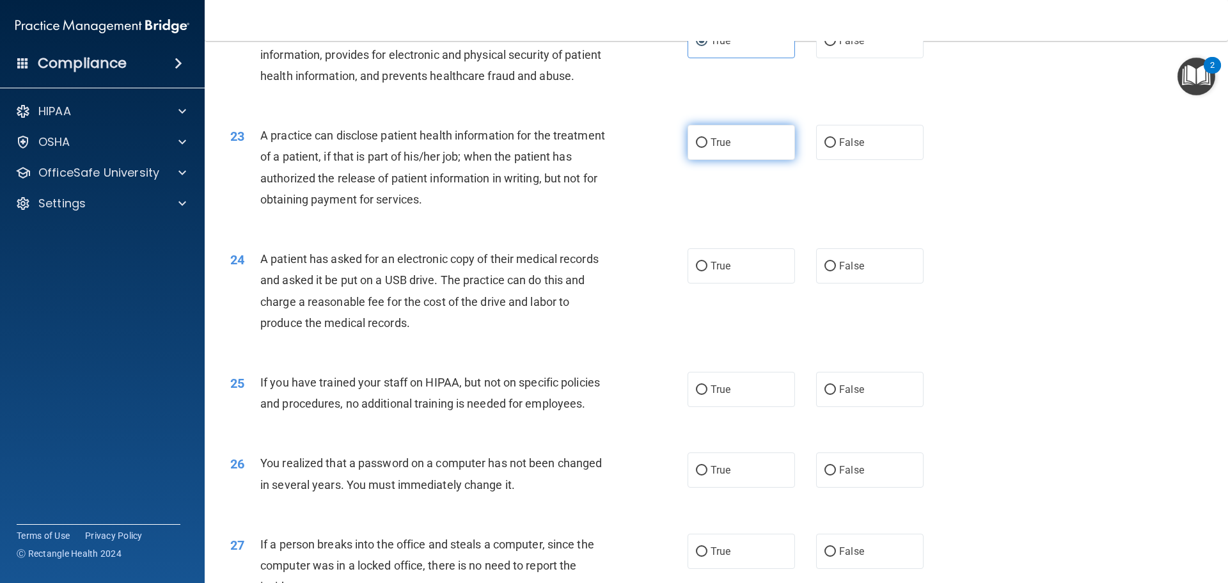
click at [704, 160] on label "True" at bounding box center [741, 142] width 107 height 35
click at [704, 148] on input "True" at bounding box center [702, 143] width 12 height 10
radio input "true"
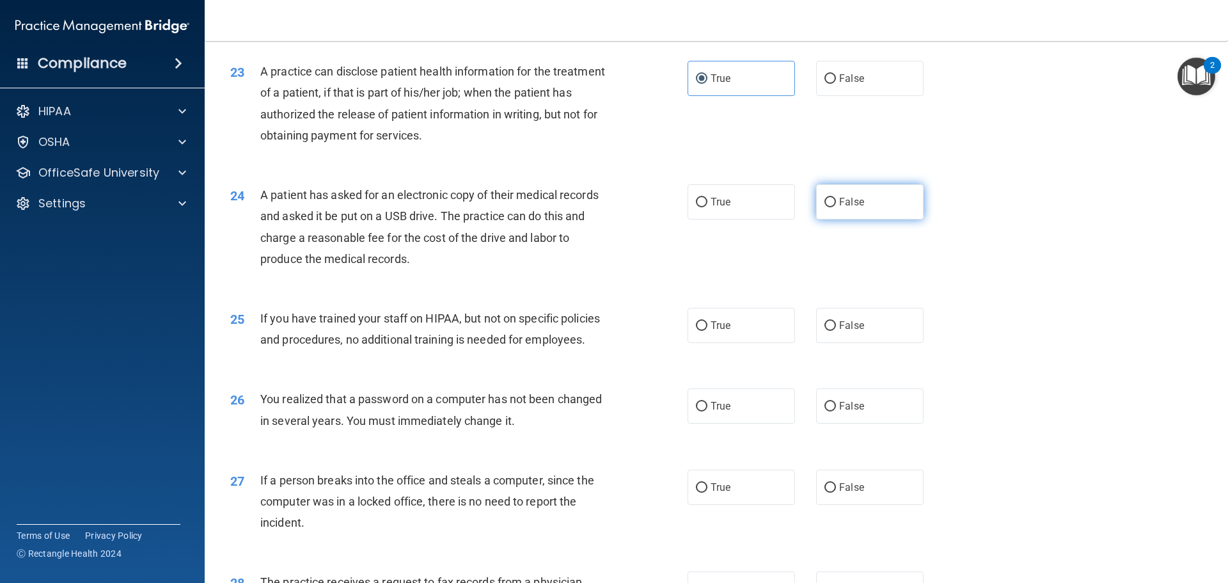
click at [825, 207] on input "False" at bounding box center [831, 203] width 12 height 10
radio input "true"
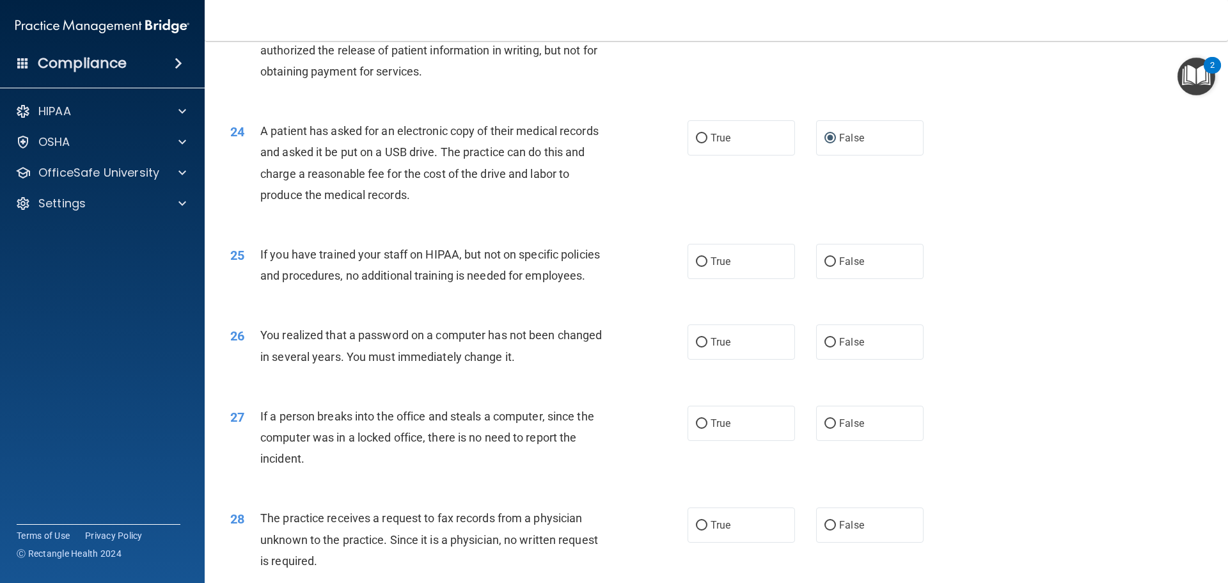
scroll to position [2189, 0]
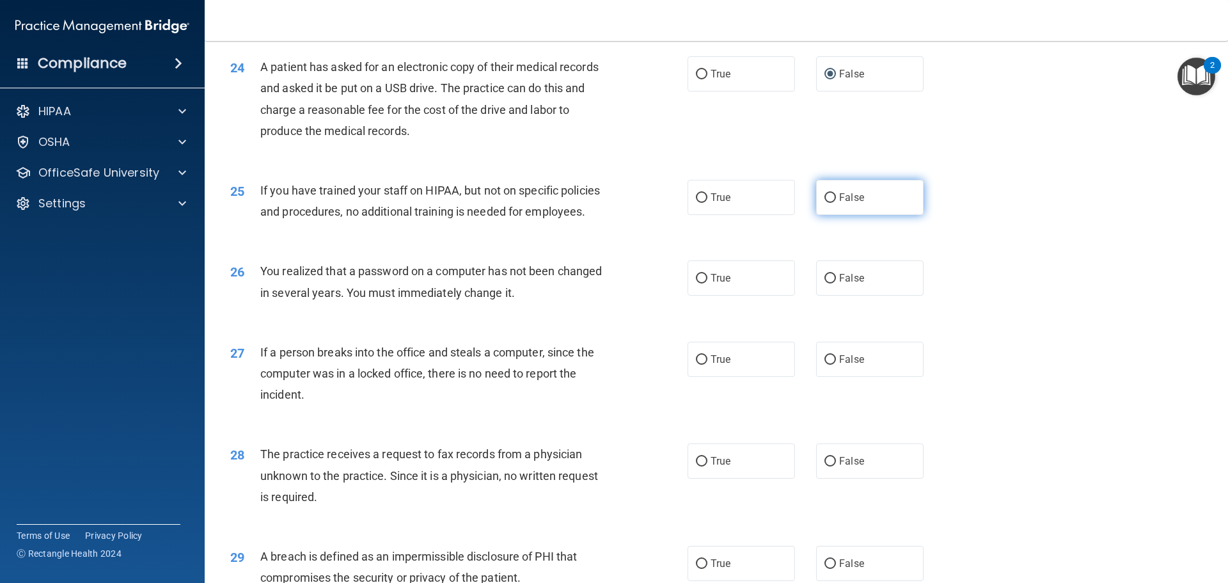
click at [844, 203] on span "False" at bounding box center [851, 197] width 25 height 12
click at [836, 203] on input "False" at bounding box center [831, 198] width 12 height 10
radio input "true"
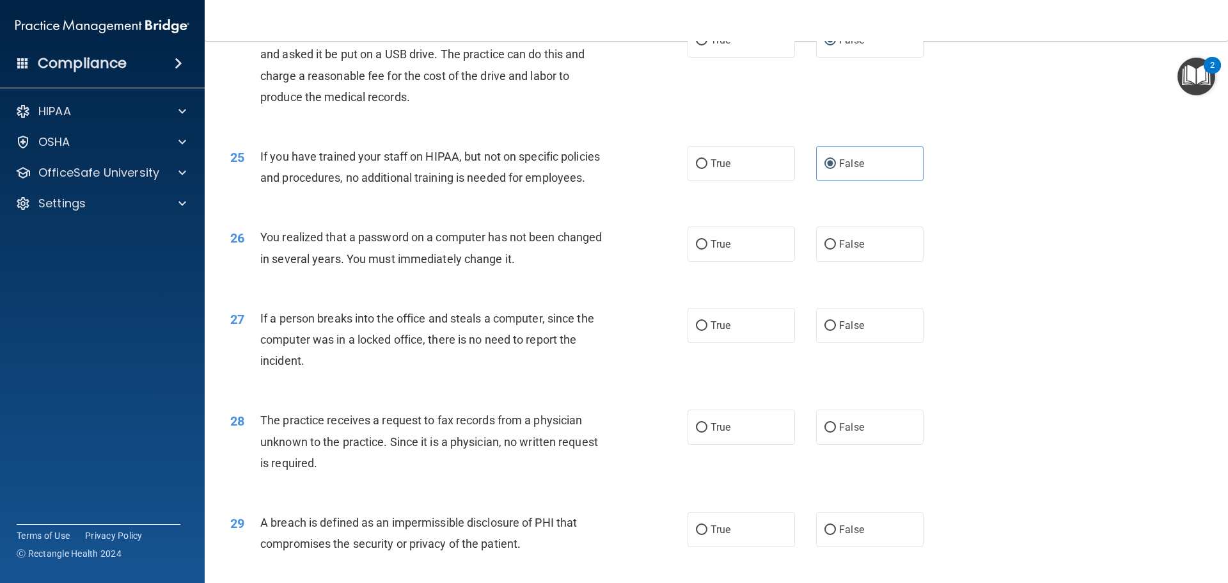
scroll to position [2253, 0]
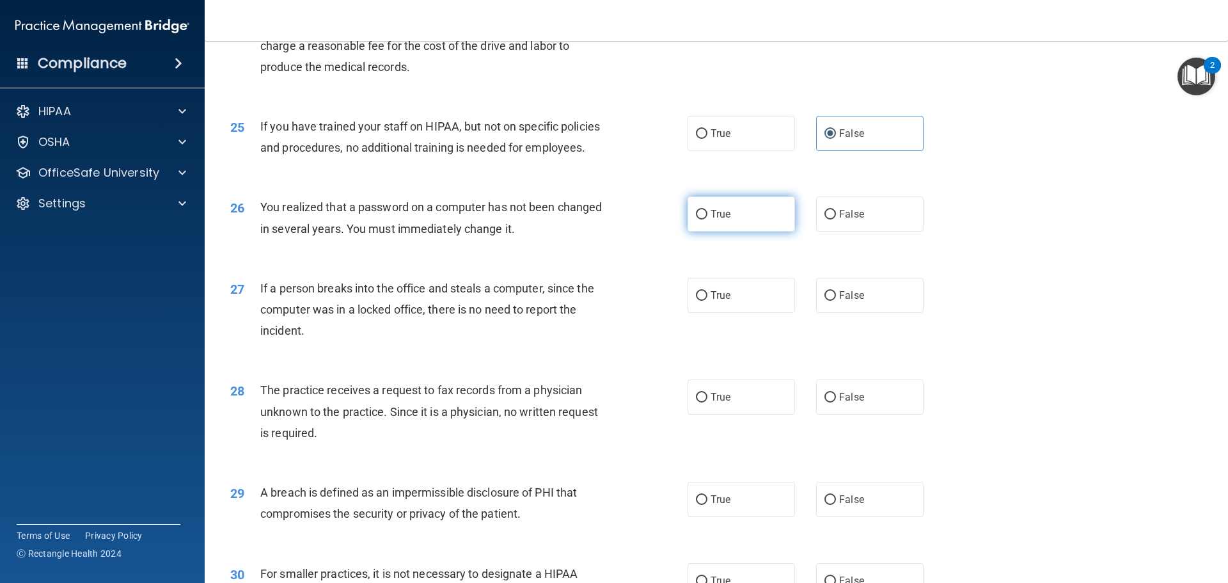
click at [692, 232] on label "True" at bounding box center [741, 213] width 107 height 35
click at [696, 219] on input "True" at bounding box center [702, 215] width 12 height 10
radio input "true"
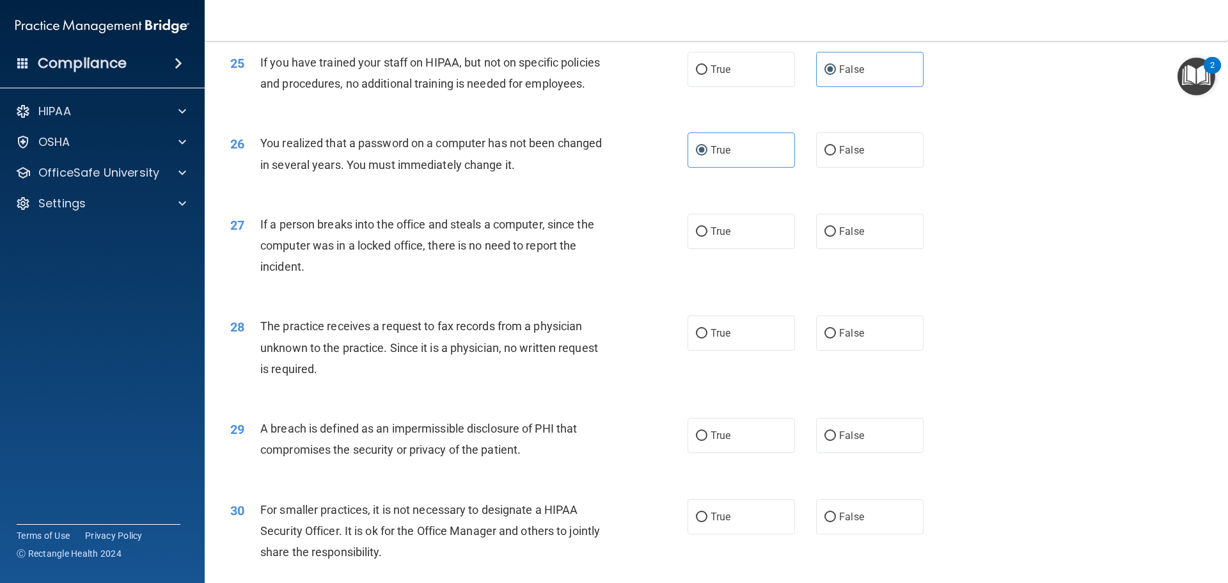
scroll to position [2381, 0]
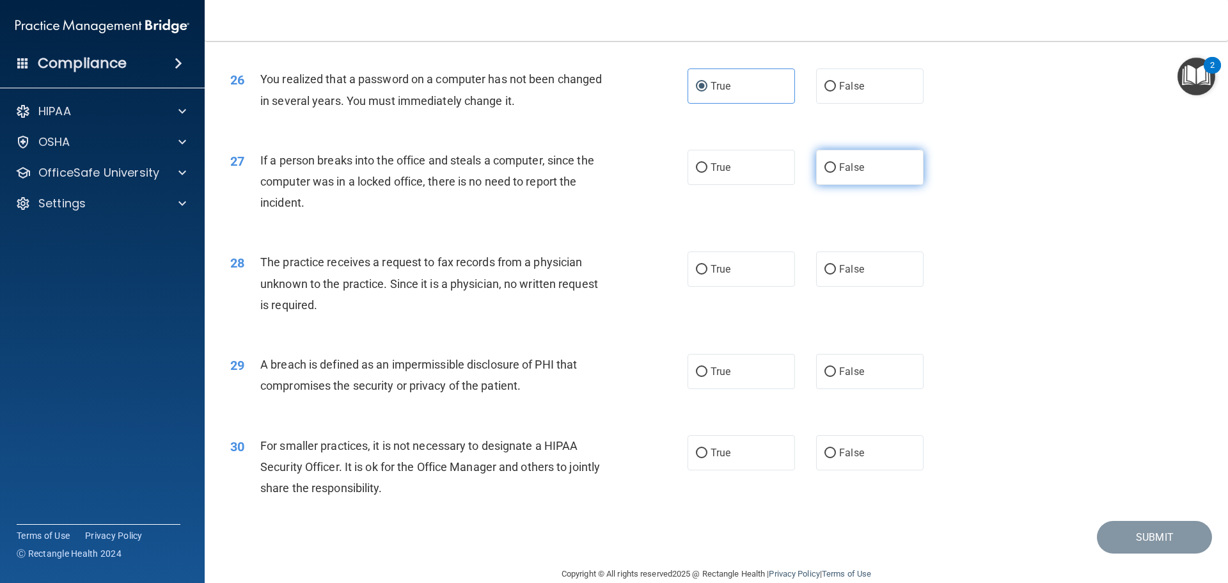
click at [825, 173] on input "False" at bounding box center [831, 168] width 12 height 10
radio input "true"
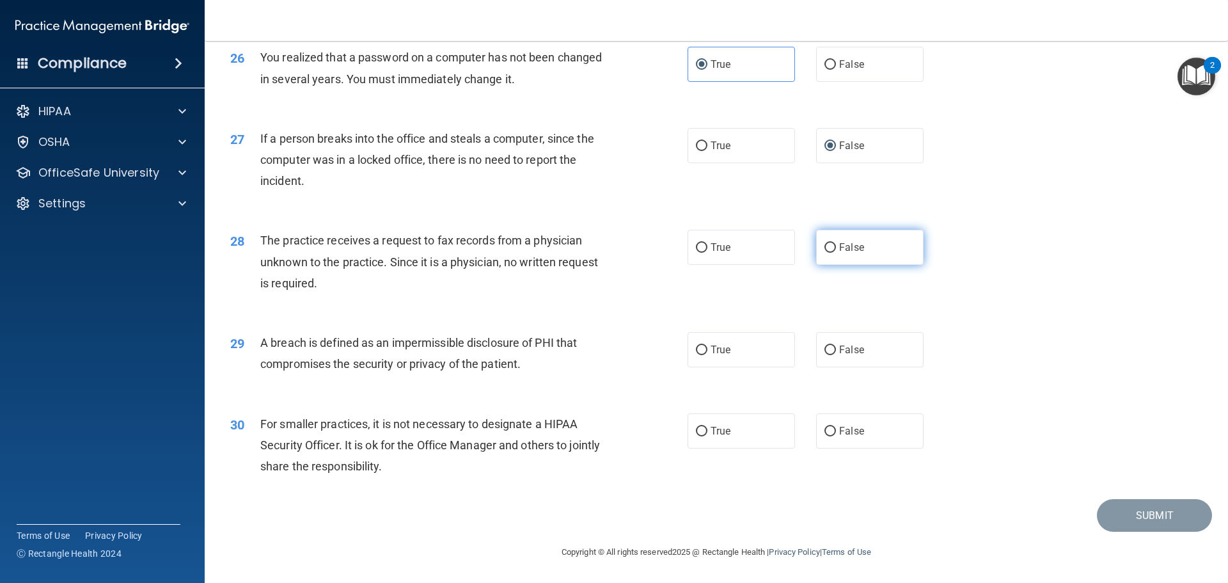
click at [850, 242] on span "False" at bounding box center [851, 247] width 25 height 12
click at [836, 243] on input "False" at bounding box center [831, 248] width 12 height 10
radio input "true"
click at [706, 357] on label "True" at bounding box center [741, 349] width 107 height 35
click at [706, 355] on input "True" at bounding box center [702, 350] width 12 height 10
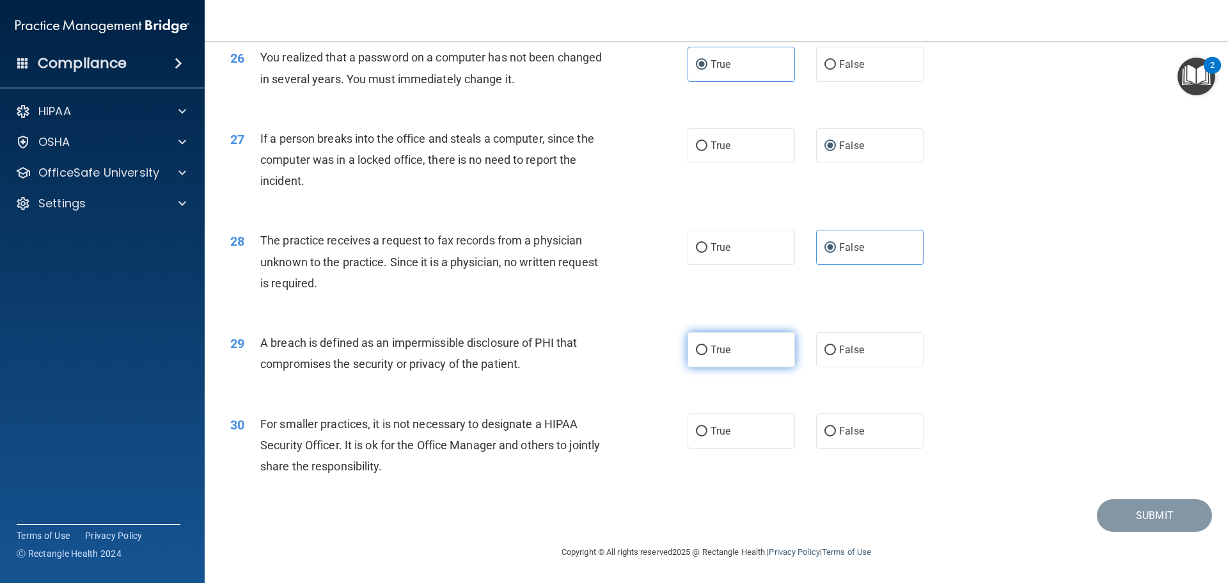
radio input "true"
click at [851, 434] on span "False" at bounding box center [851, 431] width 25 height 12
click at [836, 434] on input "False" at bounding box center [831, 432] width 12 height 10
radio input "true"
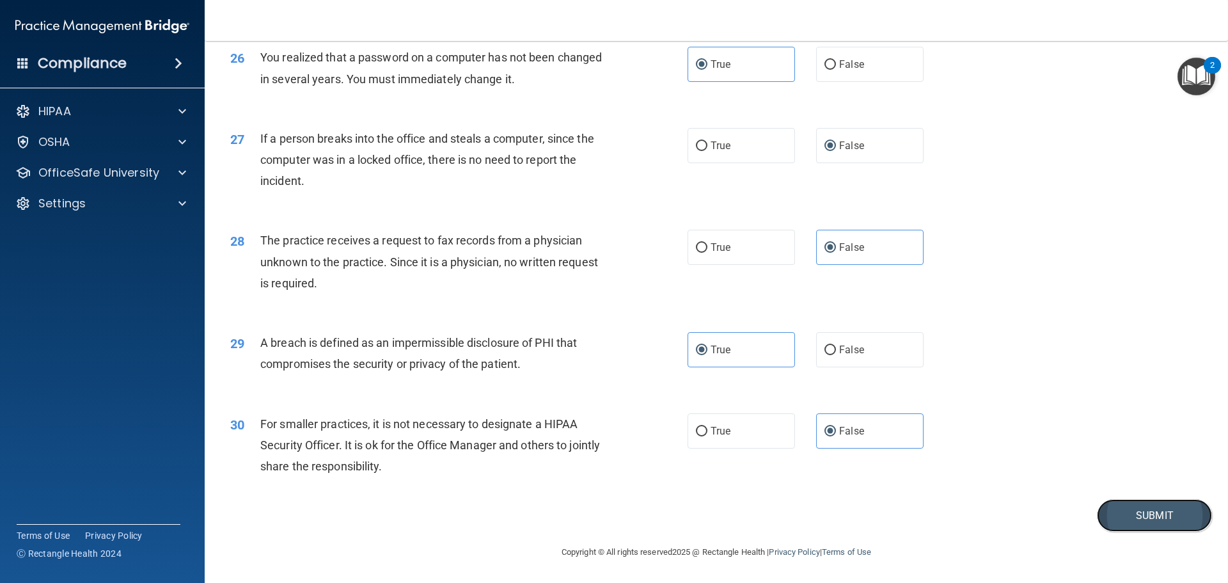
click at [1124, 520] on button "Submit" at bounding box center [1154, 515] width 115 height 33
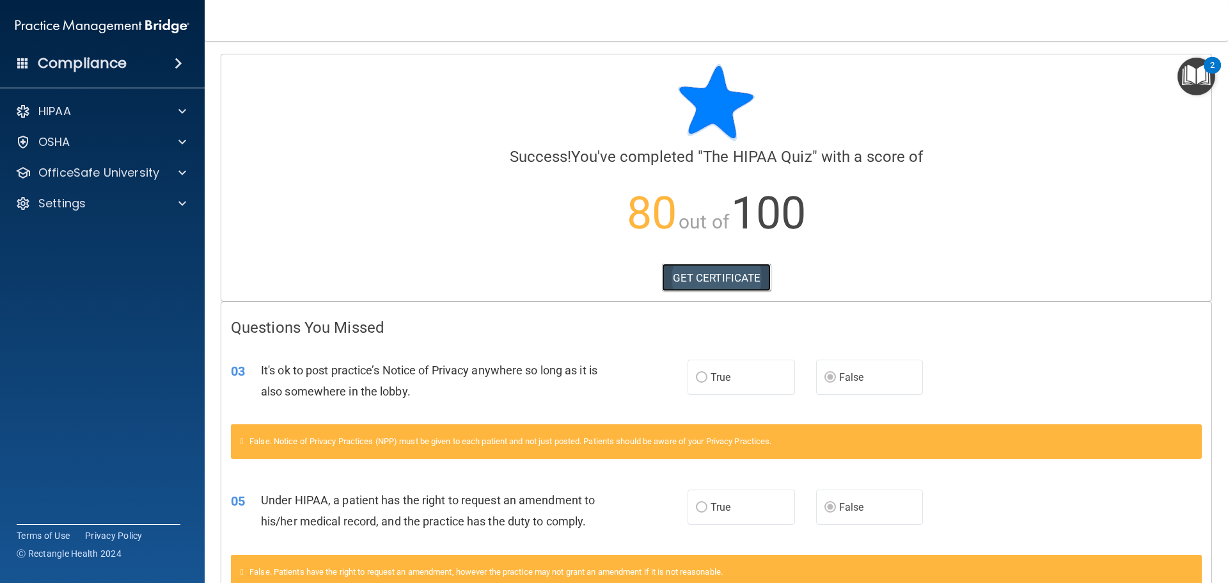
click at [742, 282] on link "GET CERTIFICATE" at bounding box center [716, 278] width 109 height 28
click at [115, 114] on div "HIPAA" at bounding box center [85, 111] width 159 height 15
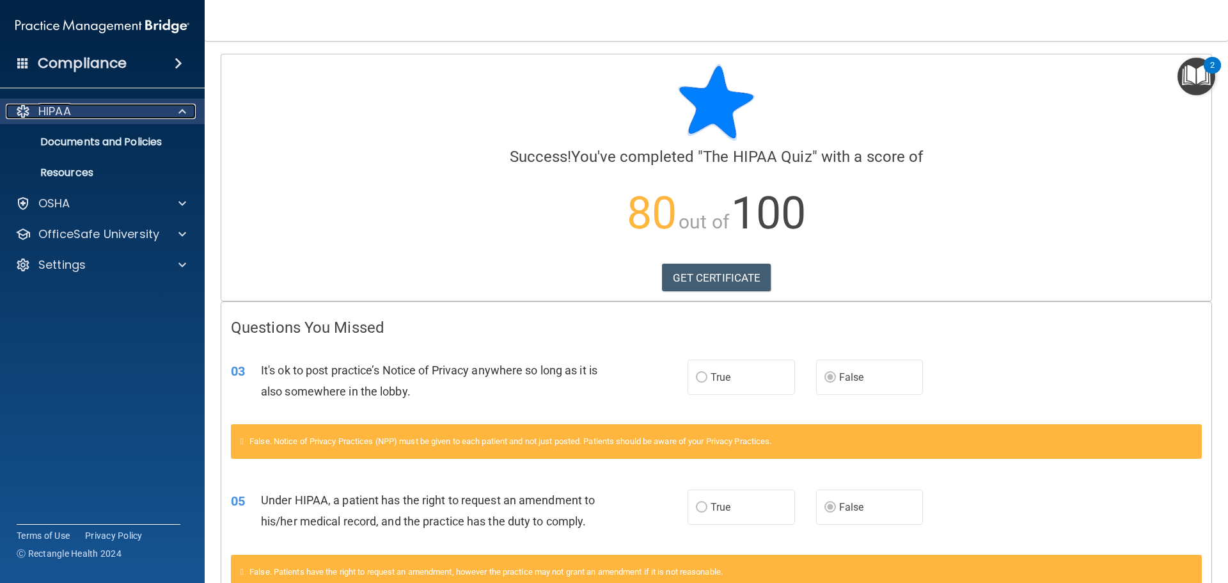
click at [115, 114] on div "HIPAA" at bounding box center [85, 111] width 159 height 15
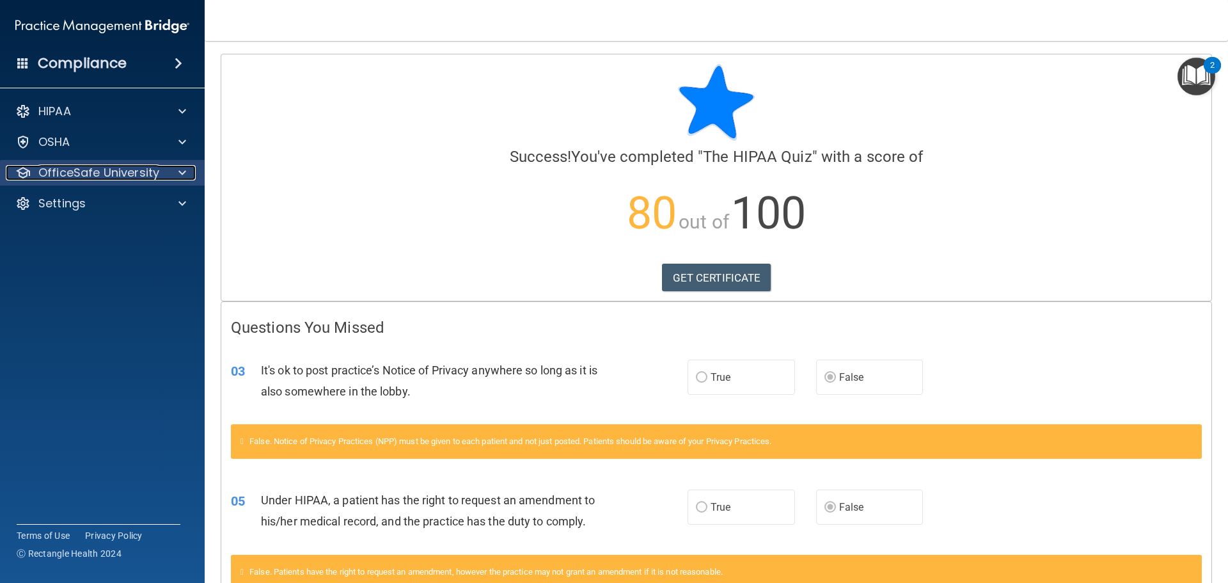
click at [112, 168] on p "OfficeSafe University" at bounding box center [98, 172] width 121 height 15
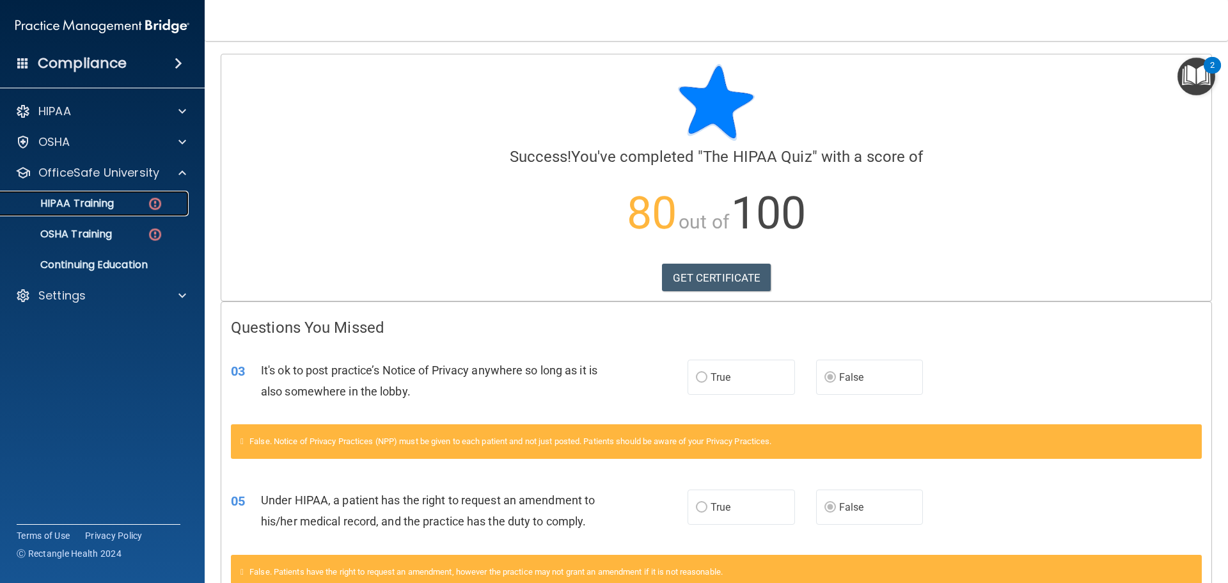
click at [106, 199] on p "HIPAA Training" at bounding box center [61, 203] width 106 height 13
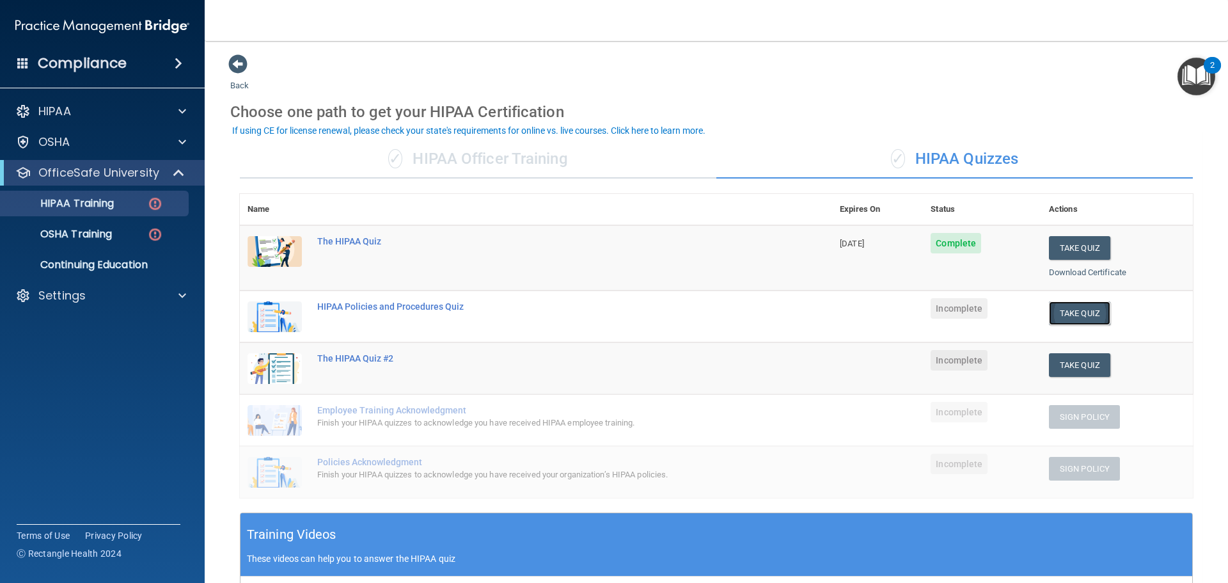
click at [1059, 310] on button "Take Quiz" at bounding box center [1079, 313] width 61 height 24
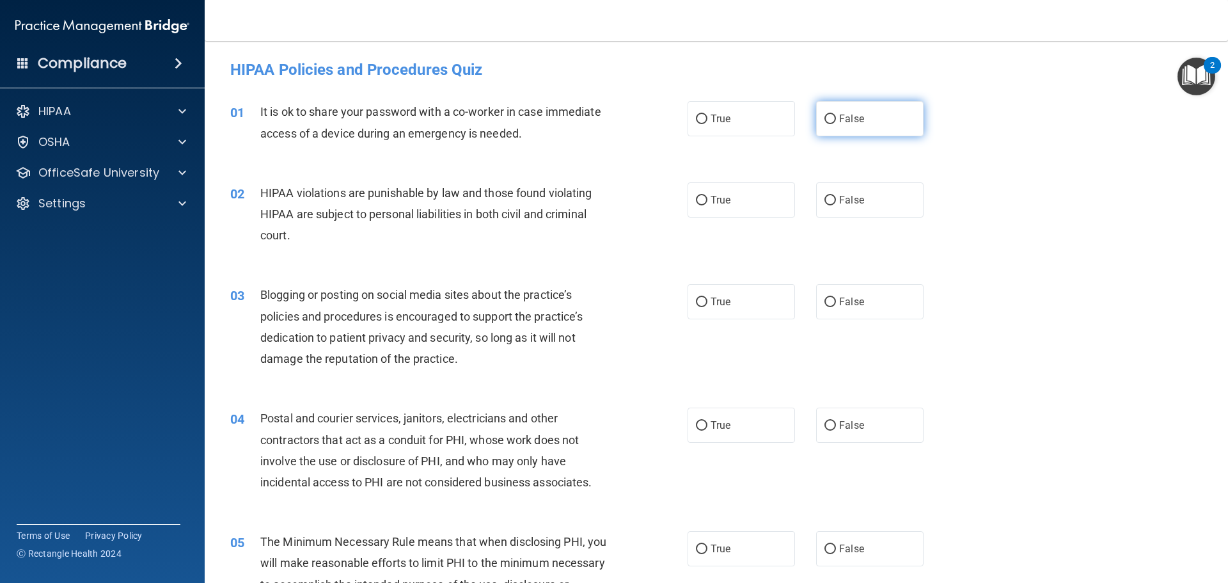
click at [842, 124] on span "False" at bounding box center [851, 119] width 25 height 12
click at [836, 124] on input "False" at bounding box center [831, 120] width 12 height 10
radio input "true"
click at [745, 212] on label "True" at bounding box center [741, 199] width 107 height 35
click at [708, 205] on input "True" at bounding box center [702, 201] width 12 height 10
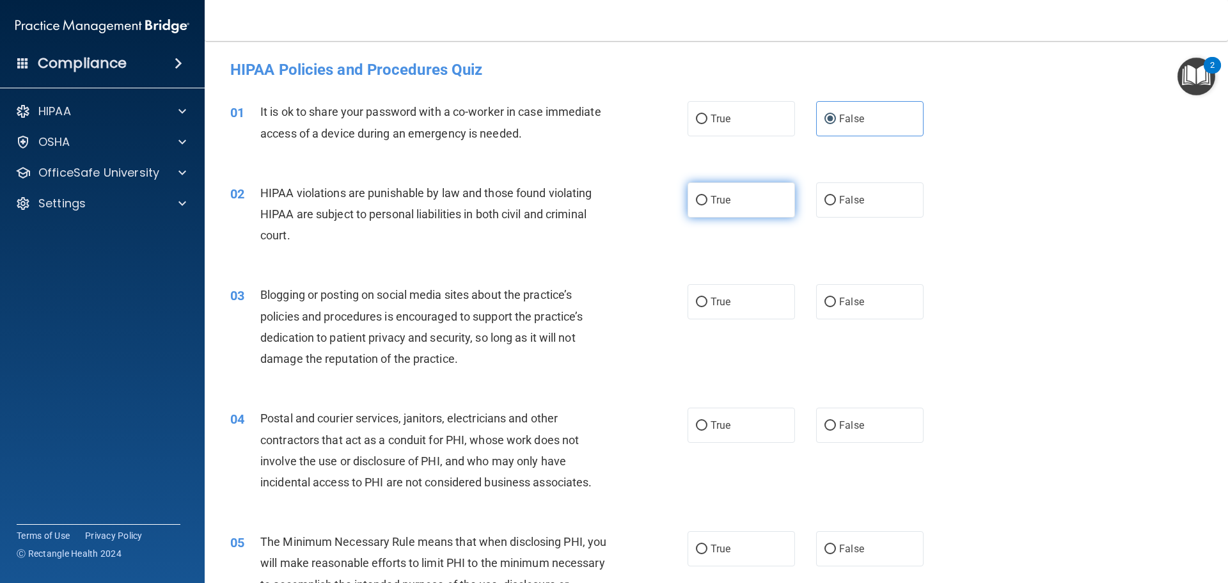
radio input "true"
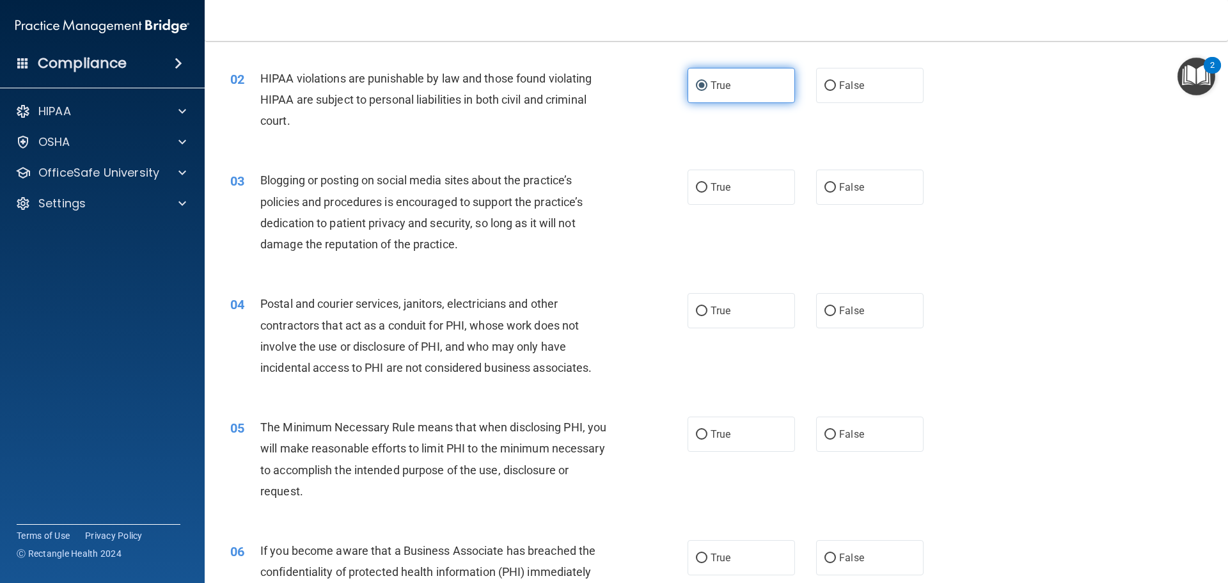
scroll to position [128, 0]
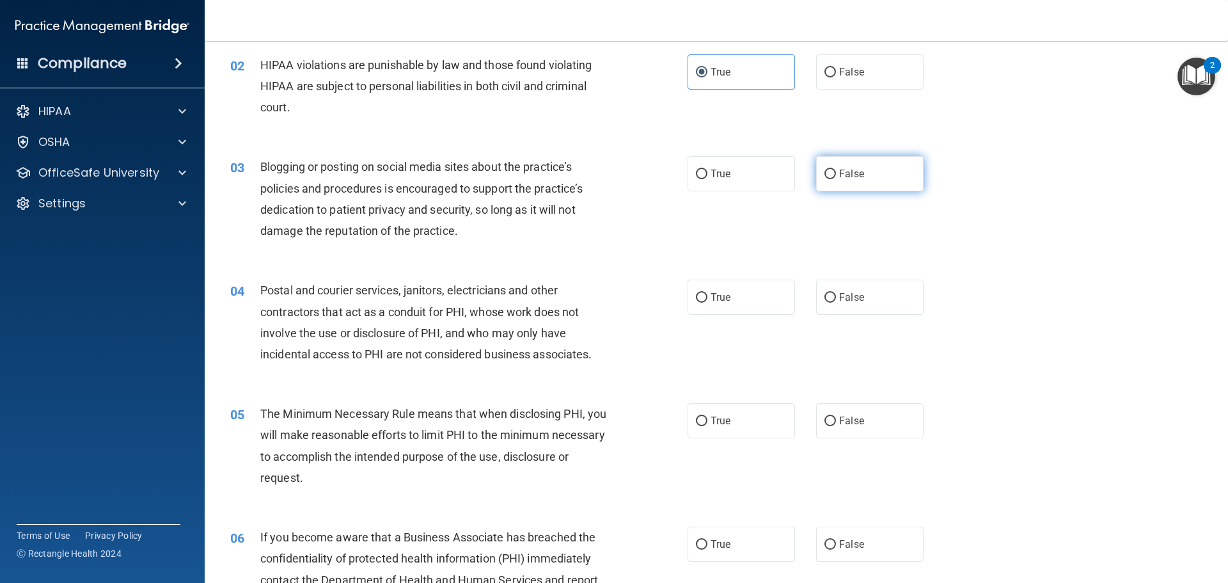
click at [826, 170] on input "False" at bounding box center [831, 175] width 12 height 10
radio input "true"
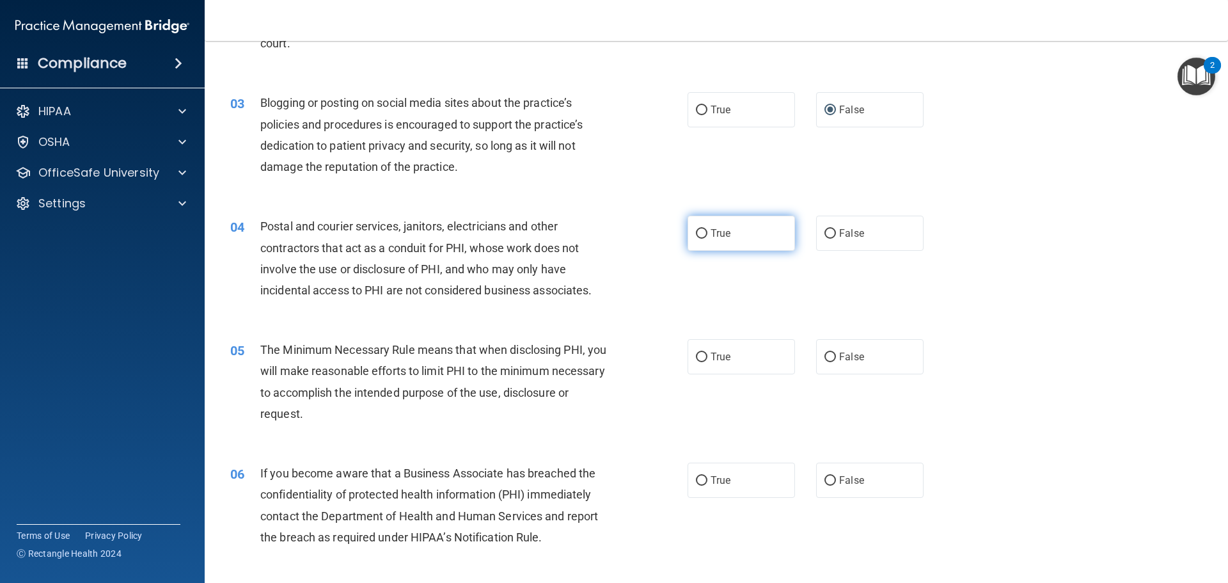
click at [727, 232] on label "True" at bounding box center [741, 233] width 107 height 35
click at [708, 232] on input "True" at bounding box center [702, 234] width 12 height 10
radio input "true"
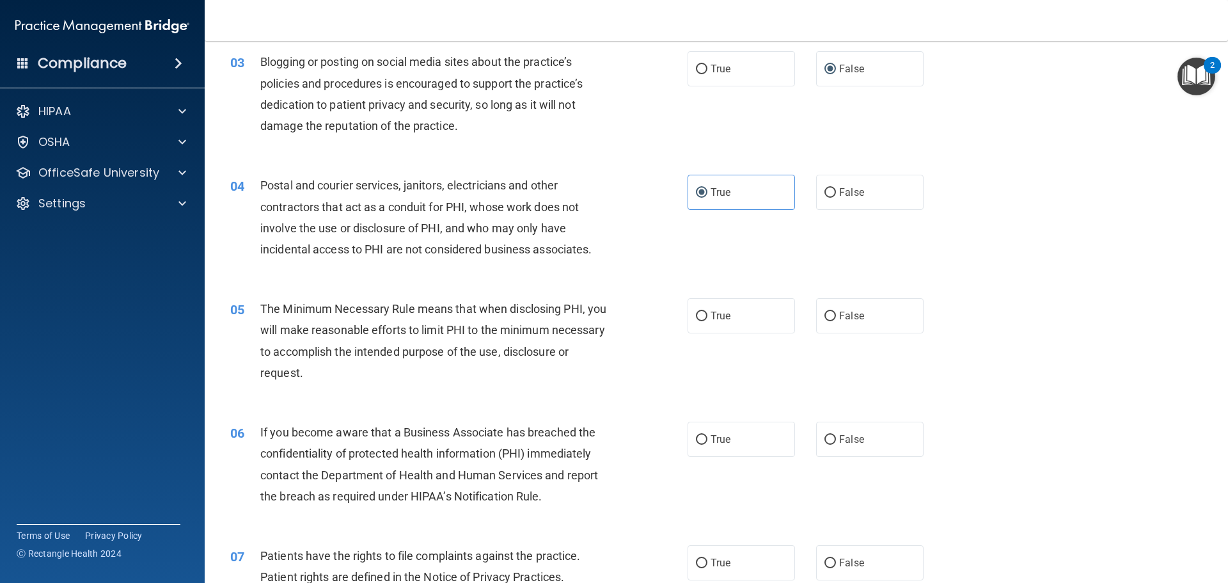
scroll to position [256, 0]
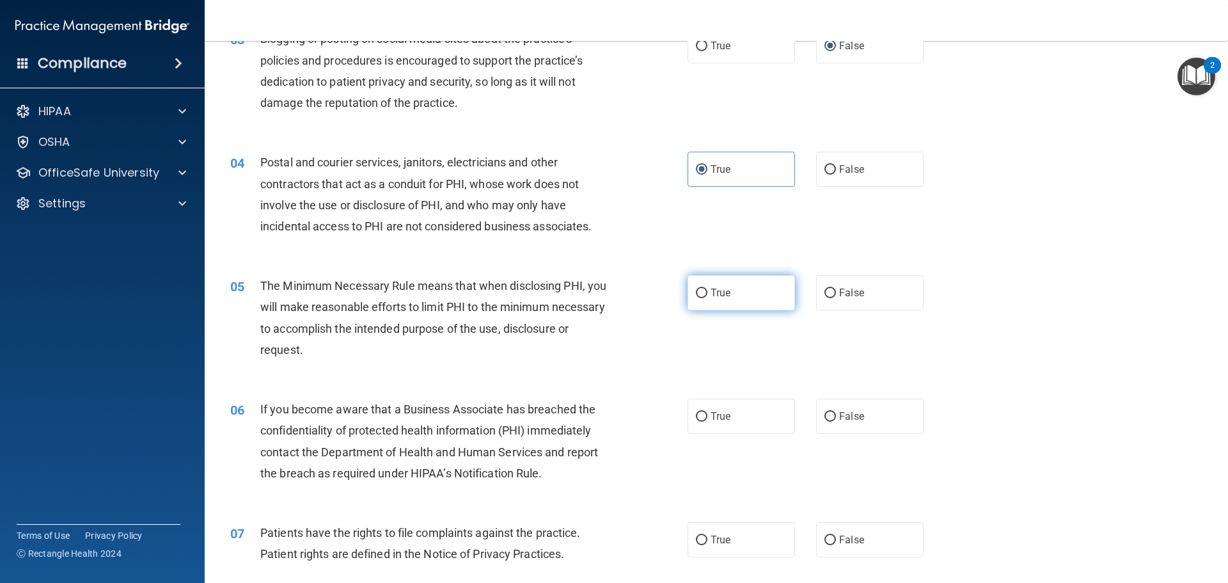
click at [711, 290] on span "True" at bounding box center [721, 293] width 20 height 12
click at [708, 290] on input "True" at bounding box center [702, 294] width 12 height 10
radio input "true"
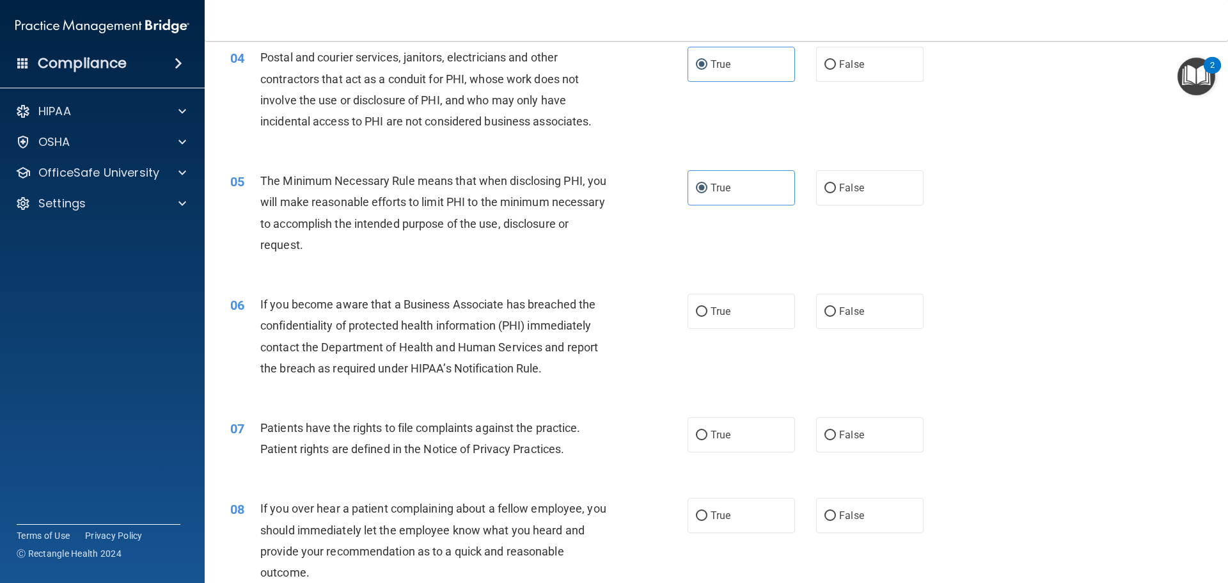
scroll to position [384, 0]
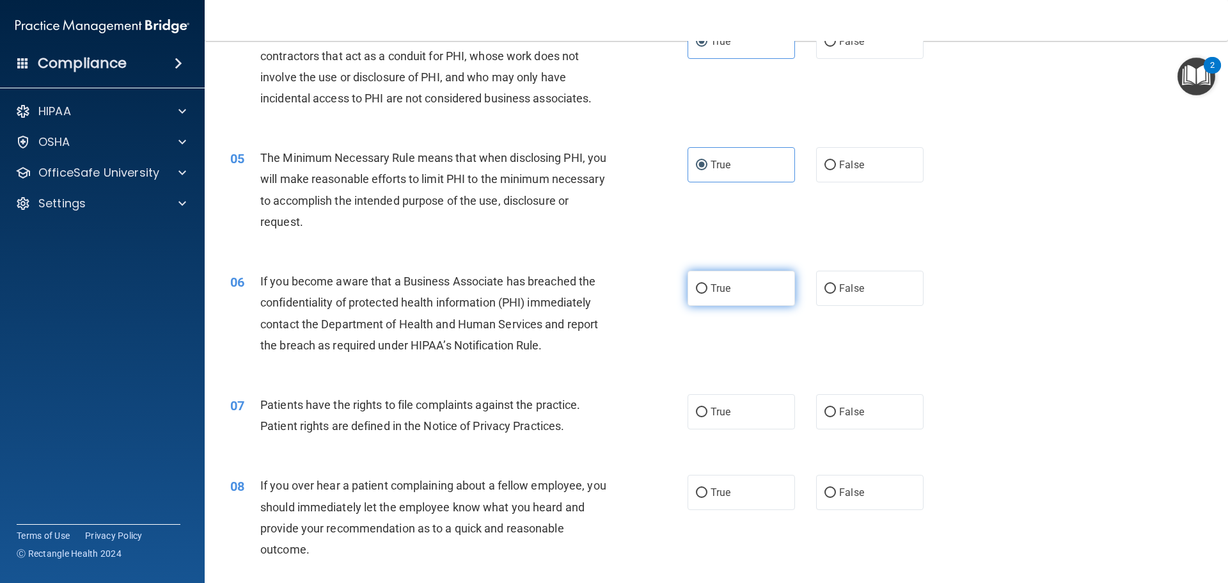
click at [711, 294] on span "True" at bounding box center [721, 288] width 20 height 12
click at [708, 294] on input "True" at bounding box center [702, 289] width 12 height 10
radio input "true"
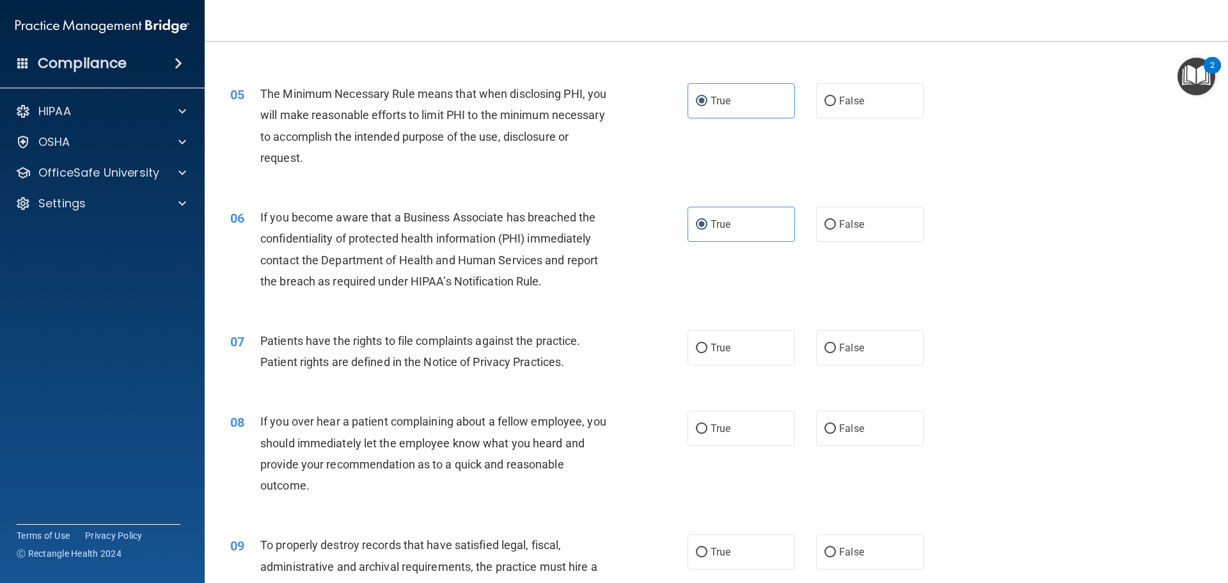
scroll to position [512, 0]
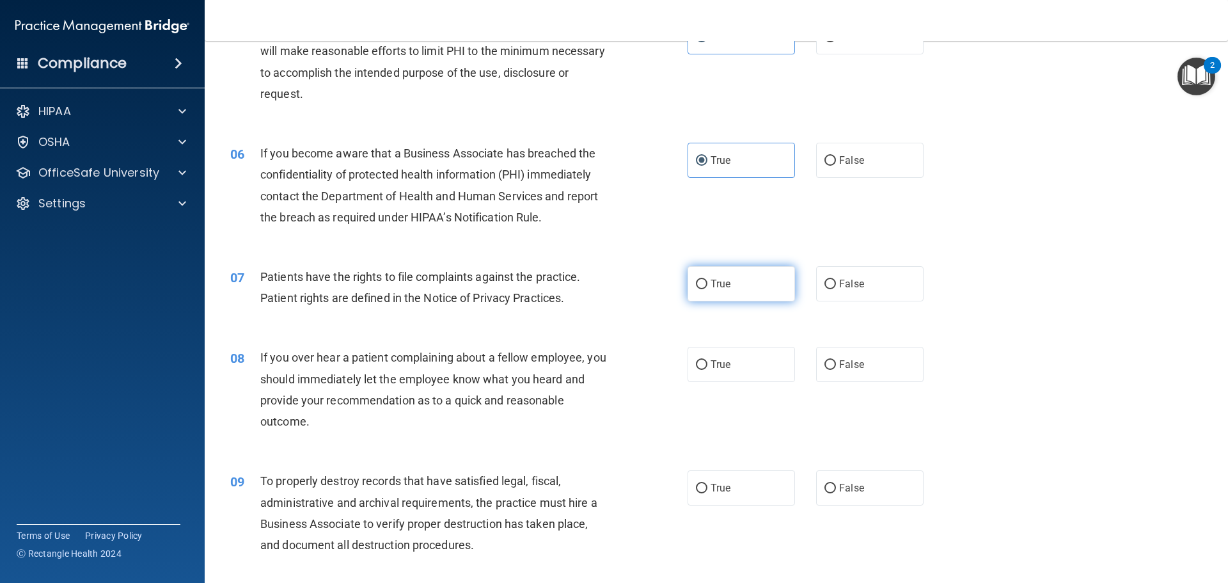
click at [696, 283] on input "True" at bounding box center [702, 285] width 12 height 10
radio input "true"
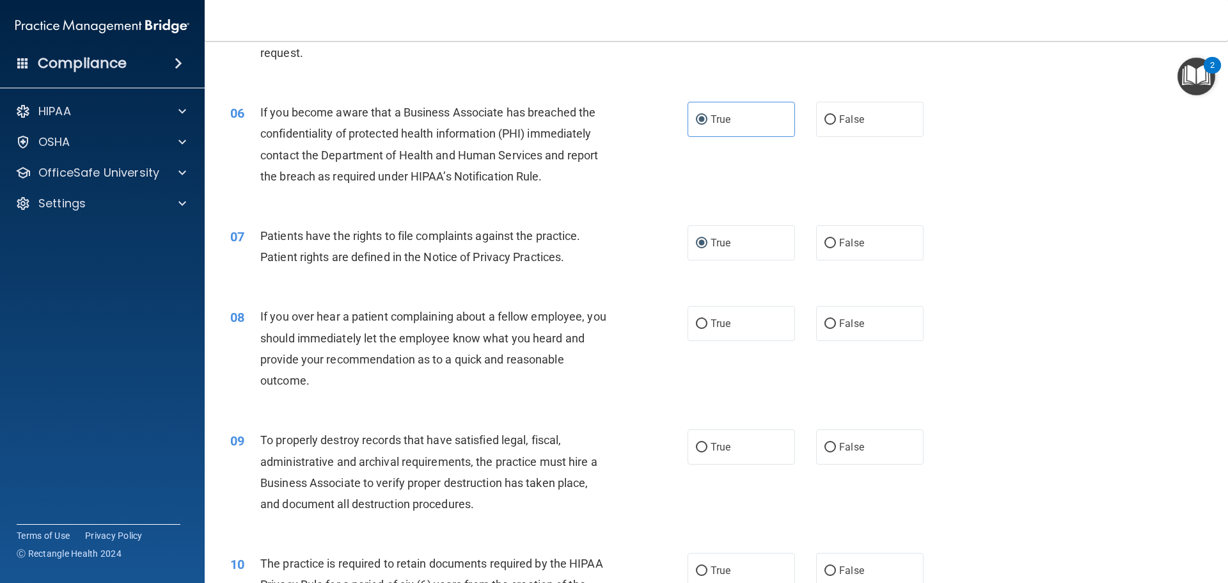
scroll to position [576, 0]
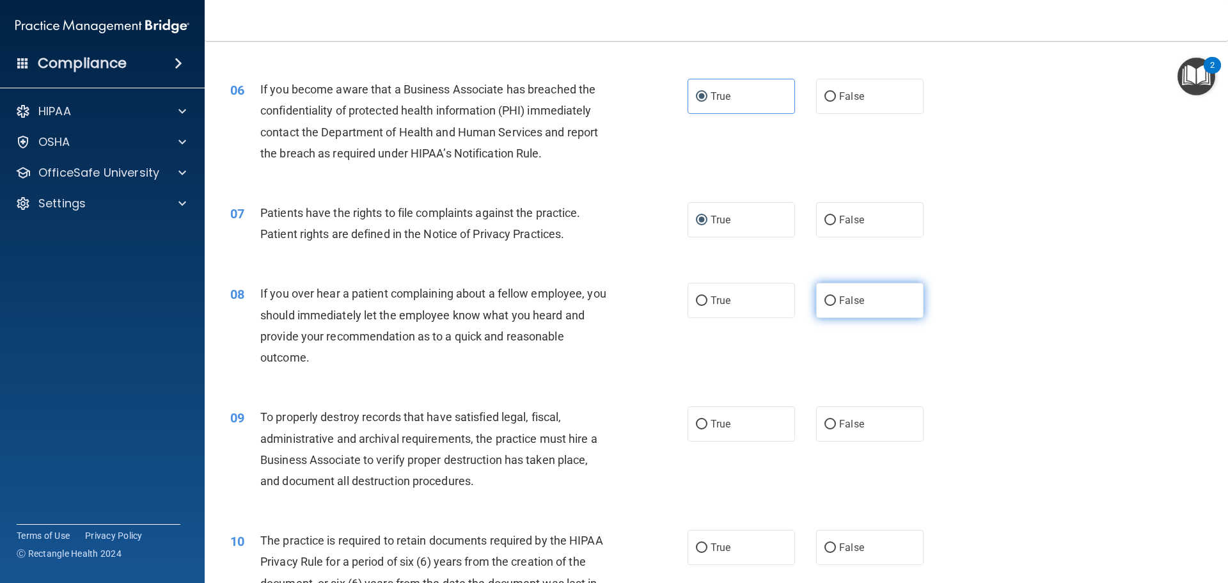
click at [825, 305] on input "False" at bounding box center [831, 301] width 12 height 10
radio input "true"
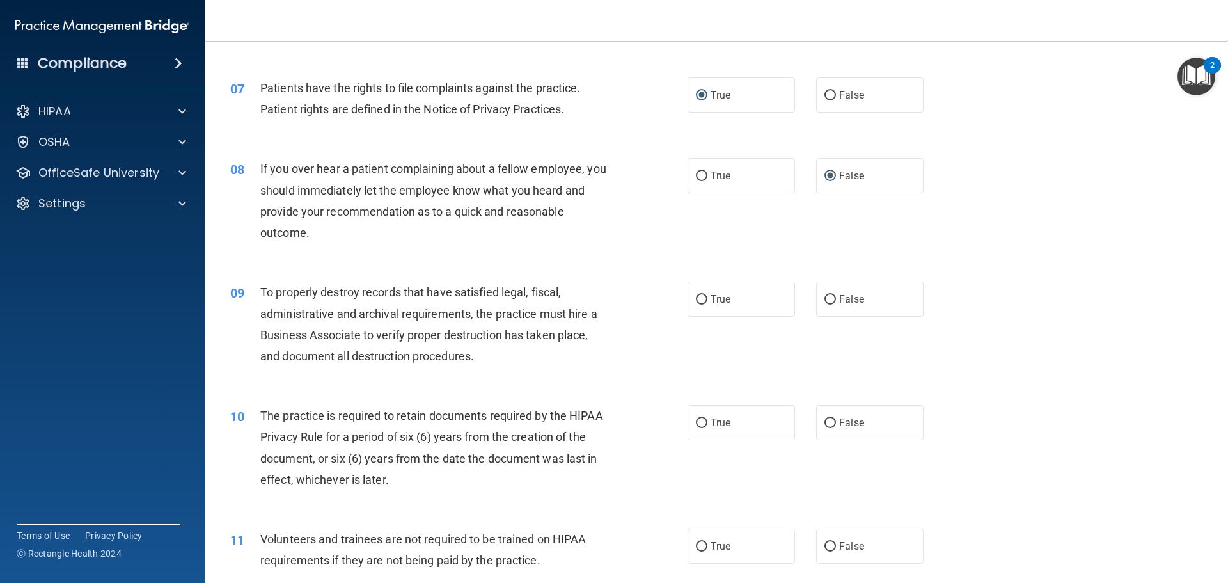
scroll to position [704, 0]
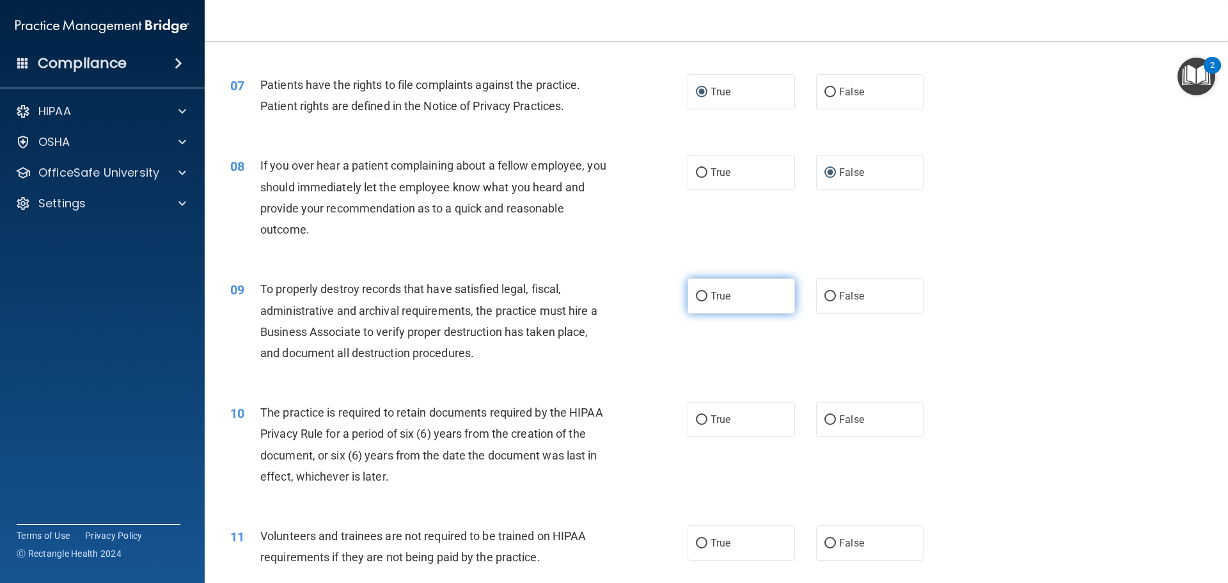
click at [696, 295] on input "True" at bounding box center [702, 297] width 12 height 10
radio input "true"
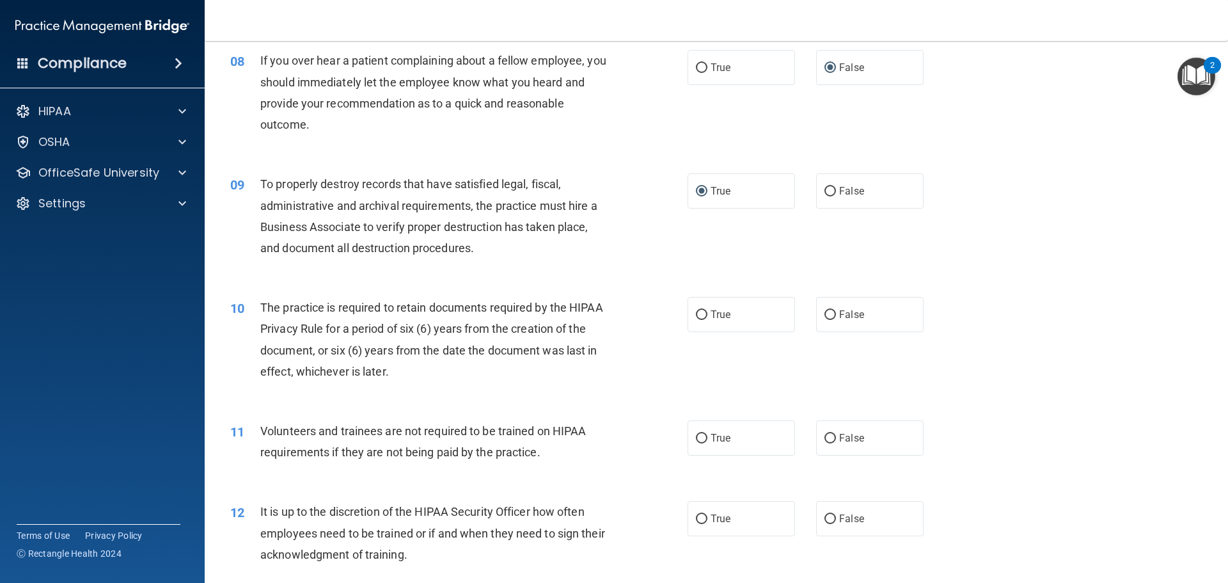
scroll to position [832, 0]
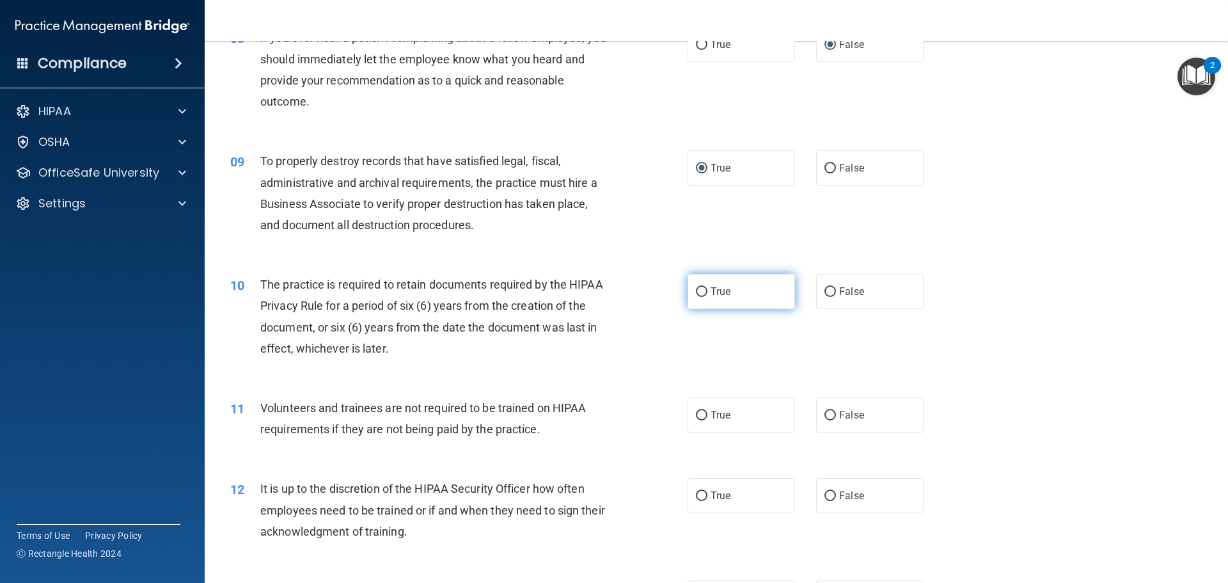
click at [698, 290] on input "True" at bounding box center [702, 292] width 12 height 10
radio input "true"
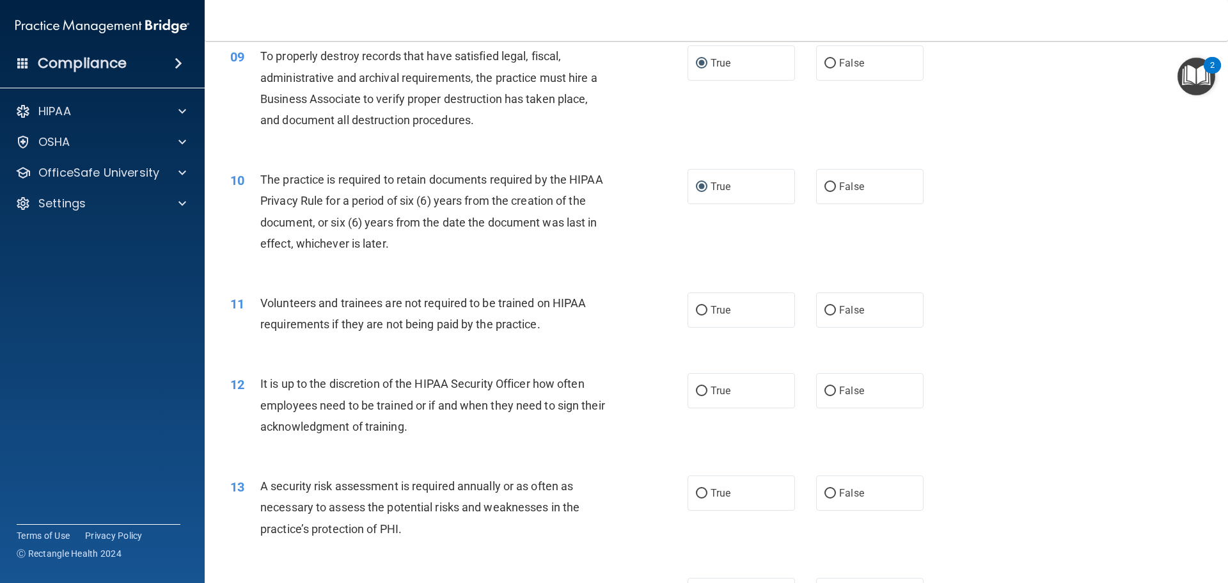
scroll to position [960, 0]
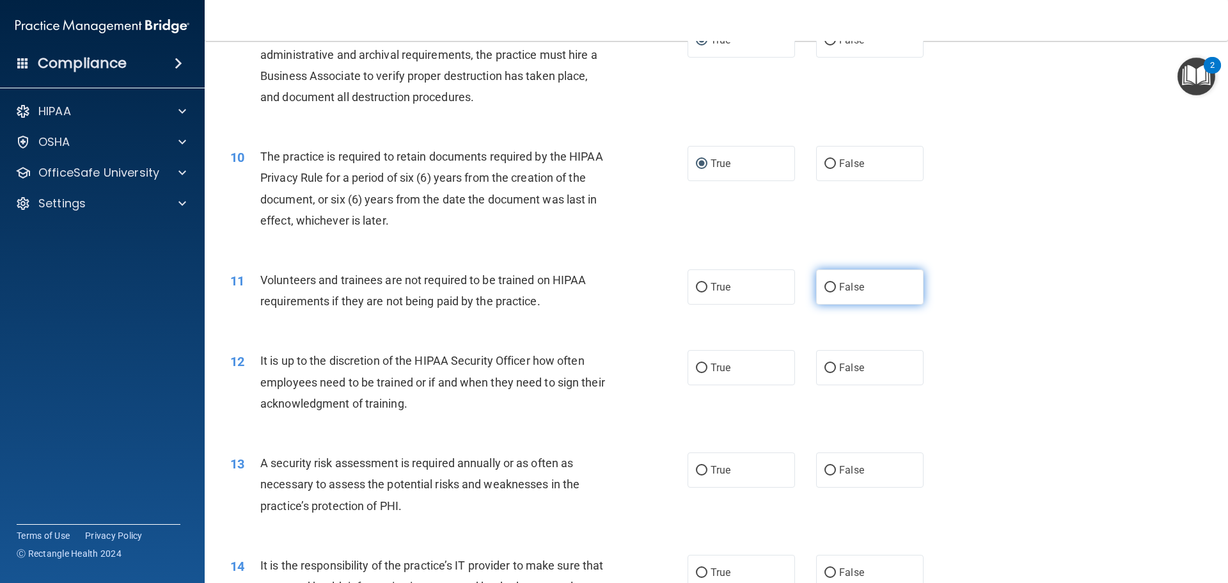
click at [836, 276] on label "False" at bounding box center [869, 286] width 107 height 35
click at [836, 283] on input "False" at bounding box center [831, 288] width 12 height 10
radio input "true"
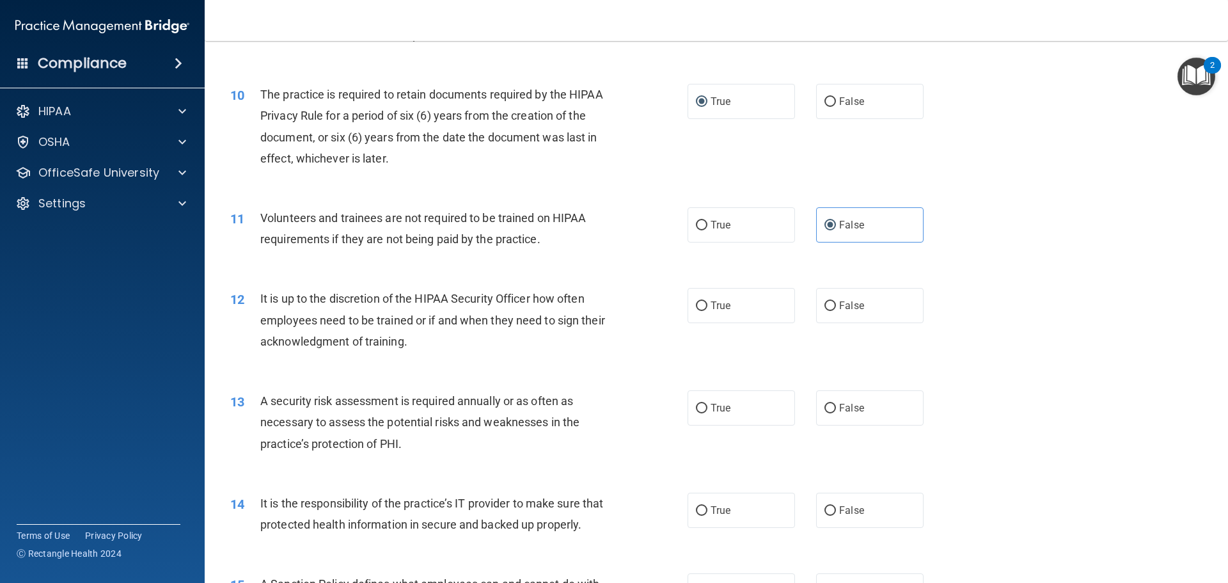
scroll to position [1024, 0]
click at [716, 312] on label "True" at bounding box center [741, 303] width 107 height 35
click at [708, 309] on input "True" at bounding box center [702, 304] width 12 height 10
radio input "true"
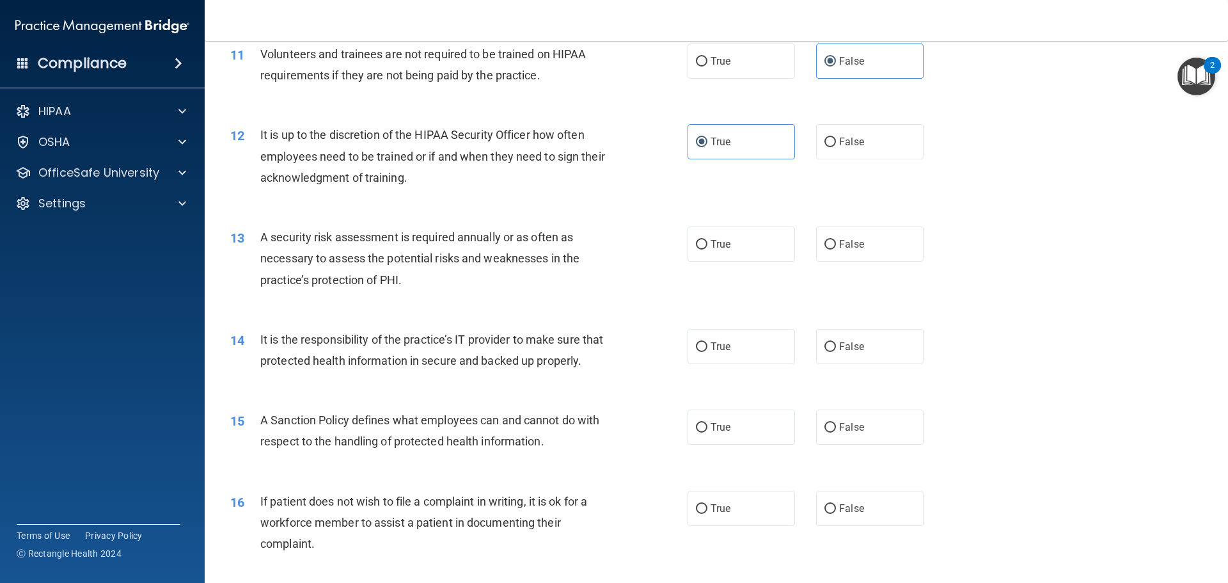
scroll to position [1157, 0]
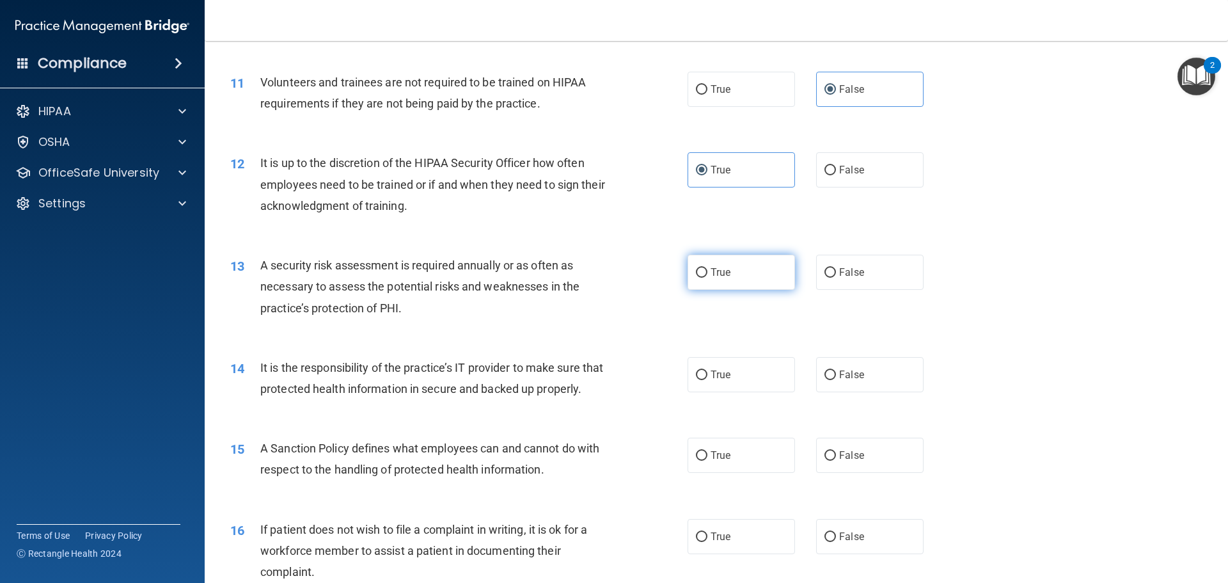
click at [711, 277] on span "True" at bounding box center [721, 272] width 20 height 12
click at [708, 277] on input "True" at bounding box center [702, 273] width 12 height 10
radio input "true"
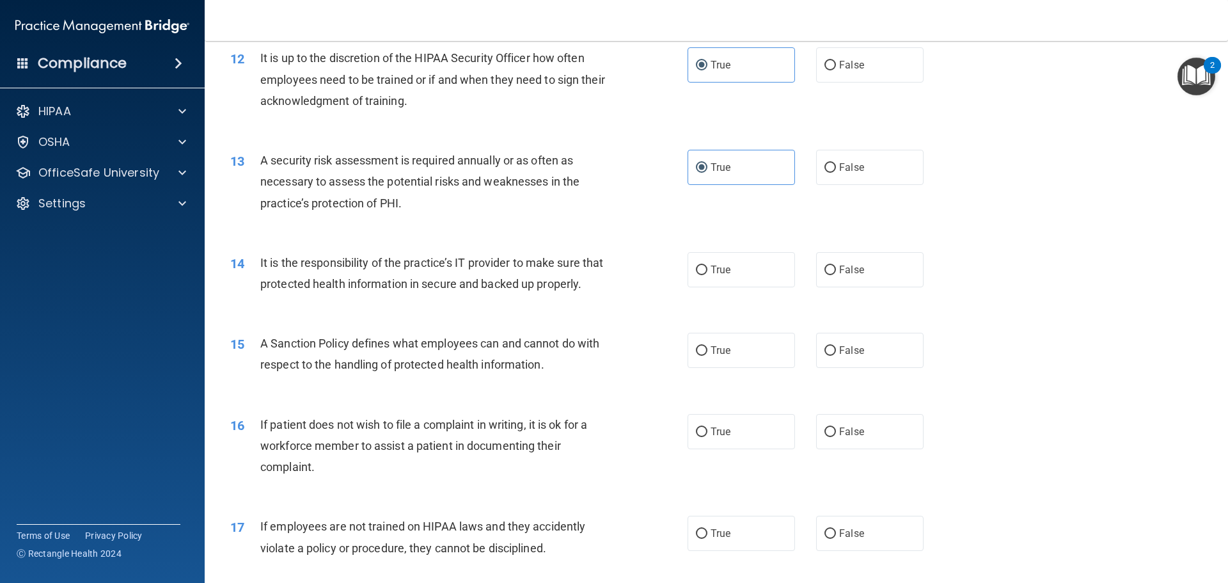
scroll to position [1285, 0]
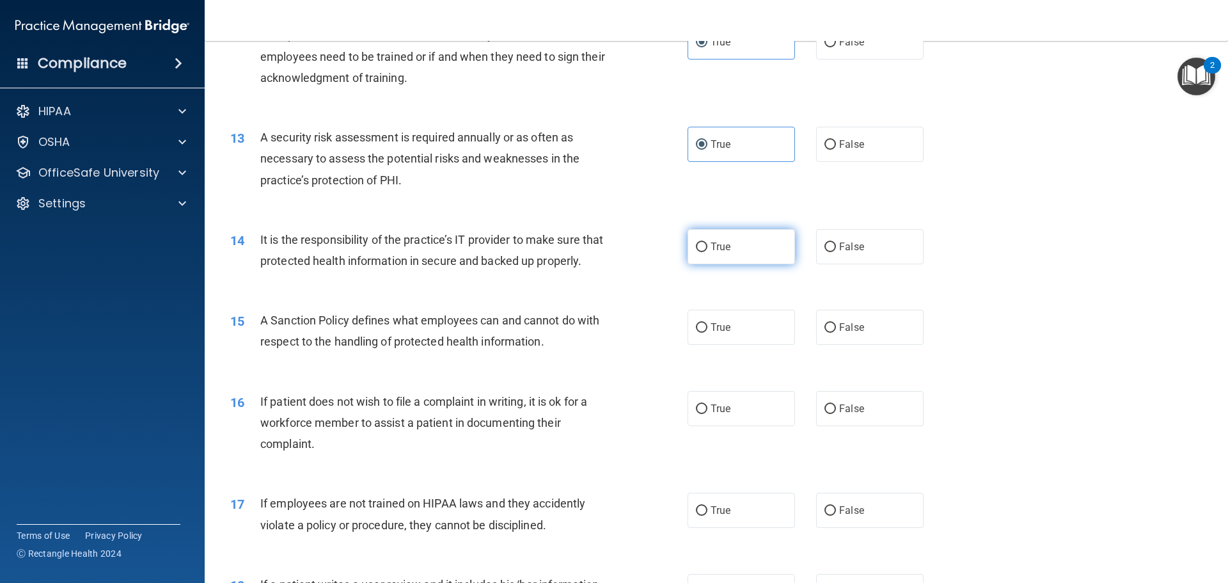
click at [697, 251] on input "True" at bounding box center [702, 247] width 12 height 10
radio input "true"
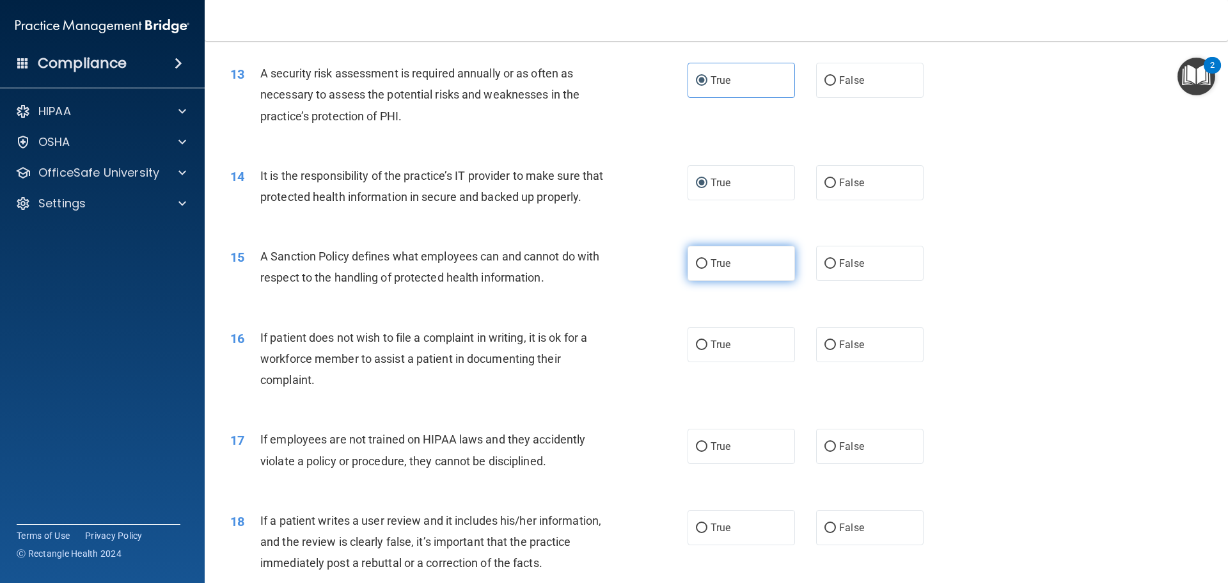
click at [703, 281] on label "True" at bounding box center [741, 263] width 107 height 35
click at [703, 269] on input "True" at bounding box center [702, 264] width 12 height 10
radio input "true"
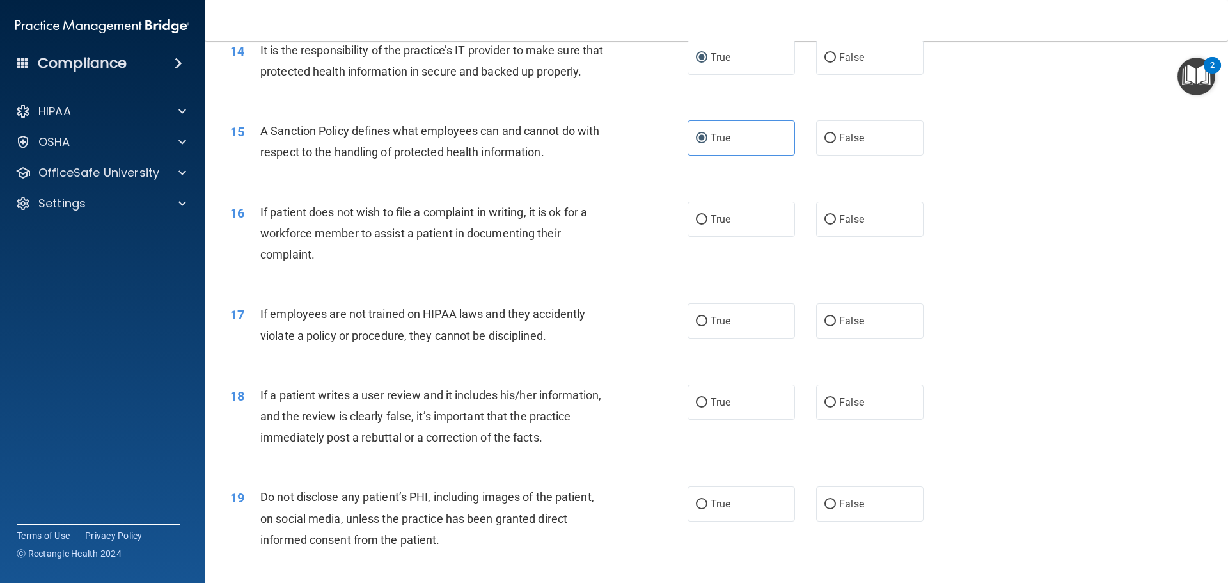
scroll to position [1477, 0]
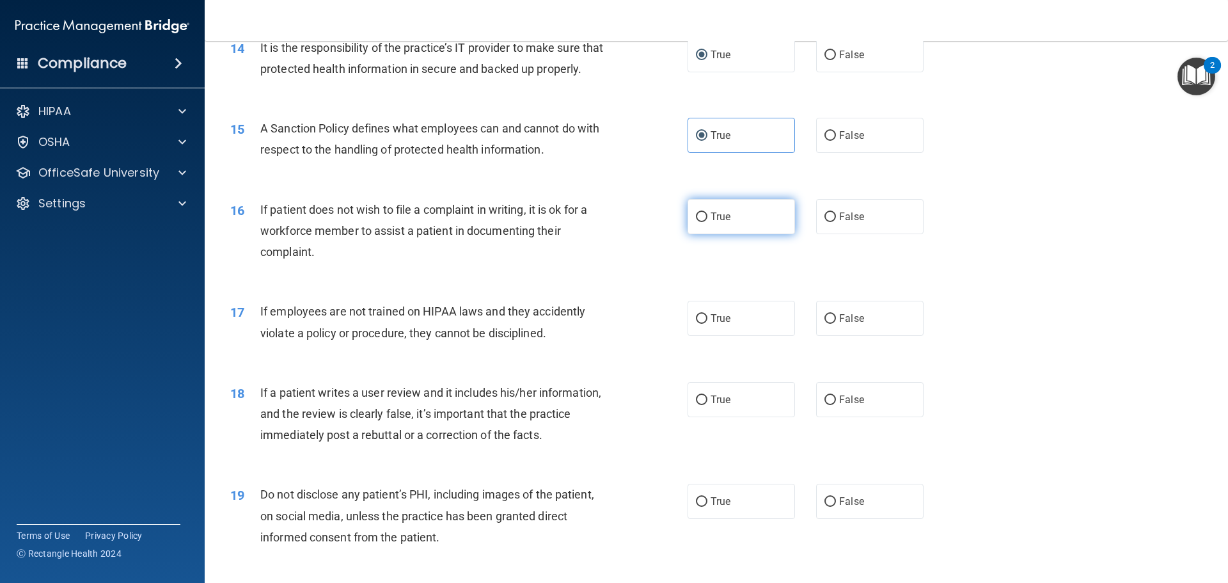
click at [712, 223] on span "True" at bounding box center [721, 216] width 20 height 12
click at [708, 222] on input "True" at bounding box center [702, 217] width 12 height 10
radio input "true"
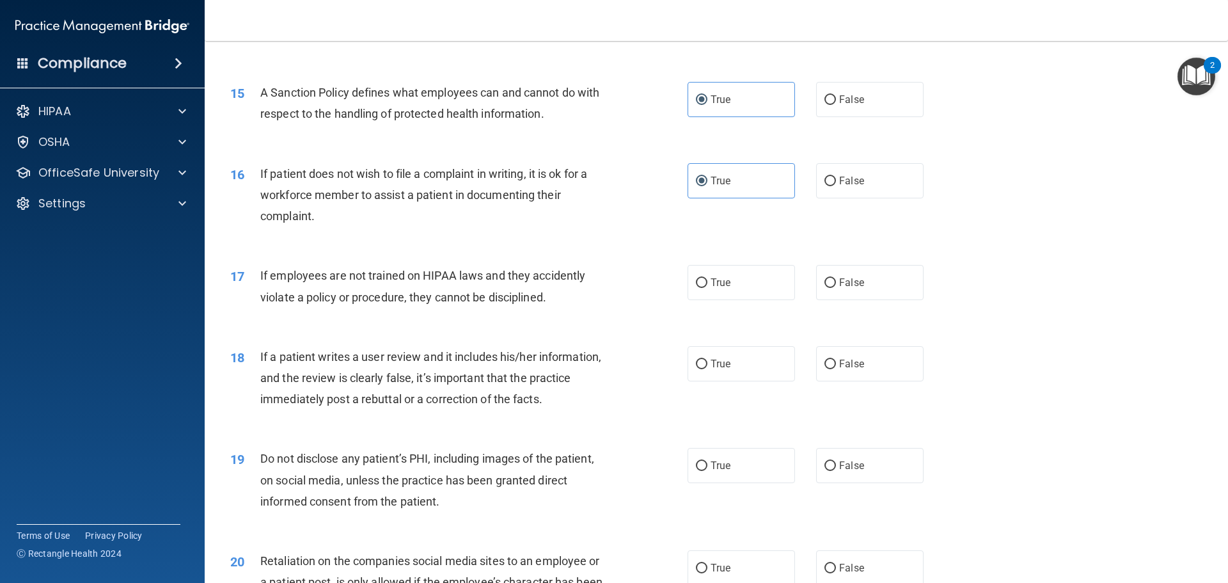
scroll to position [1541, 0]
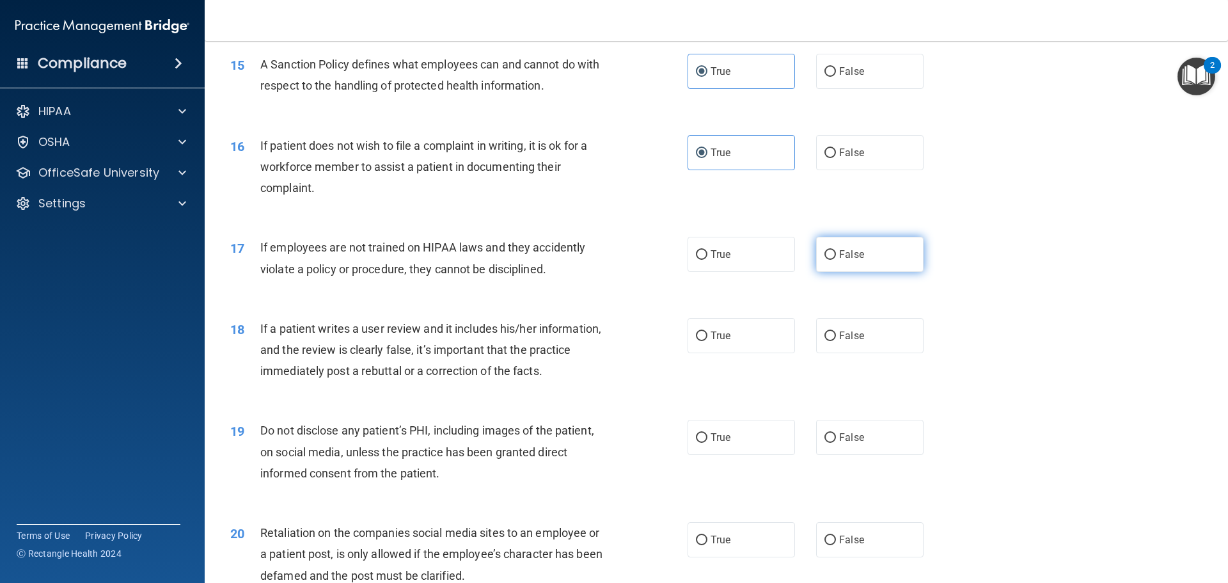
click at [825, 260] on input "False" at bounding box center [831, 255] width 12 height 10
radio input "true"
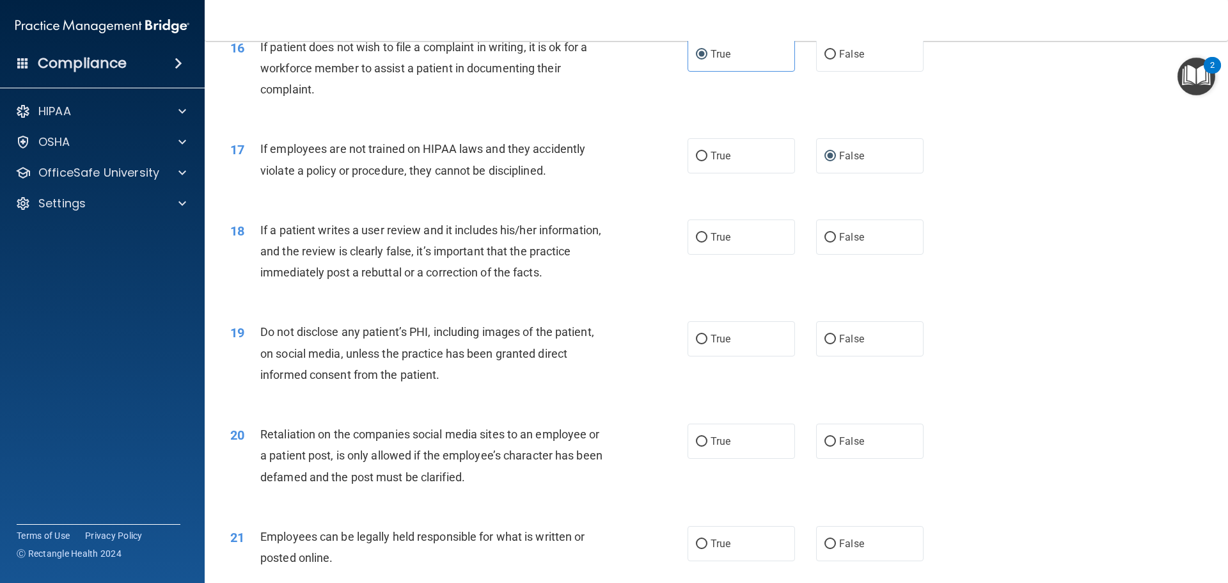
scroll to position [1669, 0]
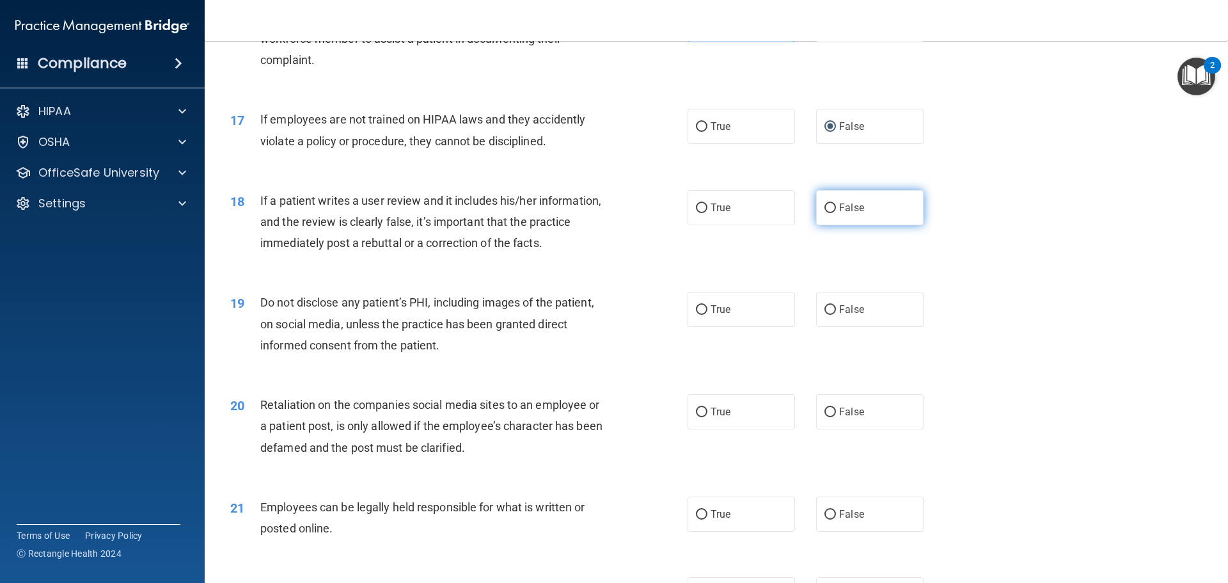
click at [839, 214] on span "False" at bounding box center [851, 208] width 25 height 12
click at [835, 213] on input "False" at bounding box center [831, 208] width 12 height 10
radio input "true"
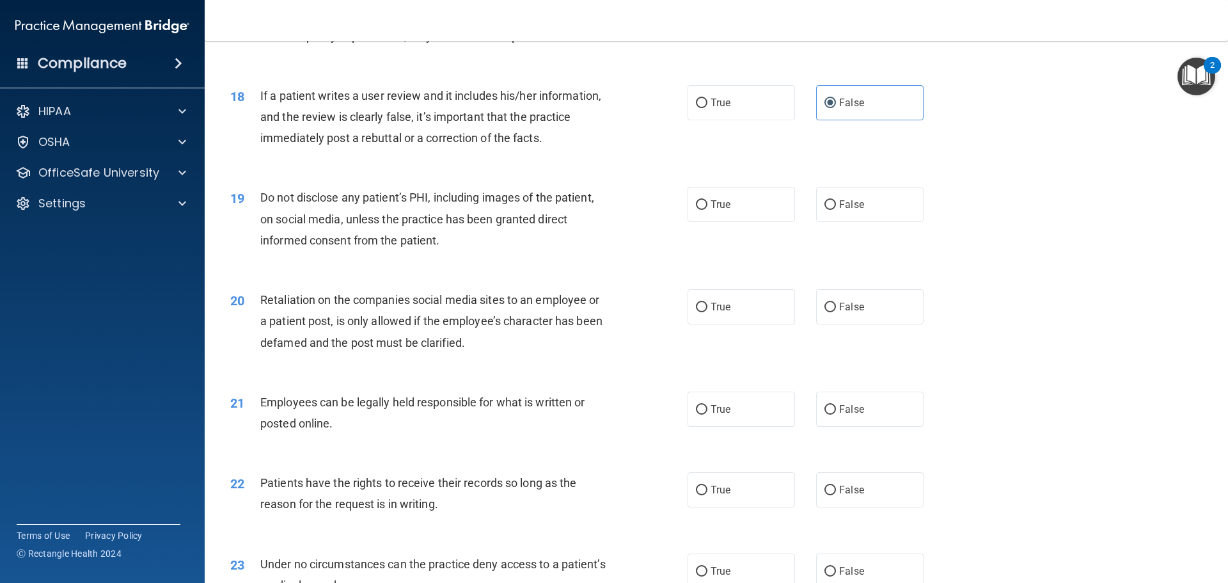
scroll to position [1797, 0]
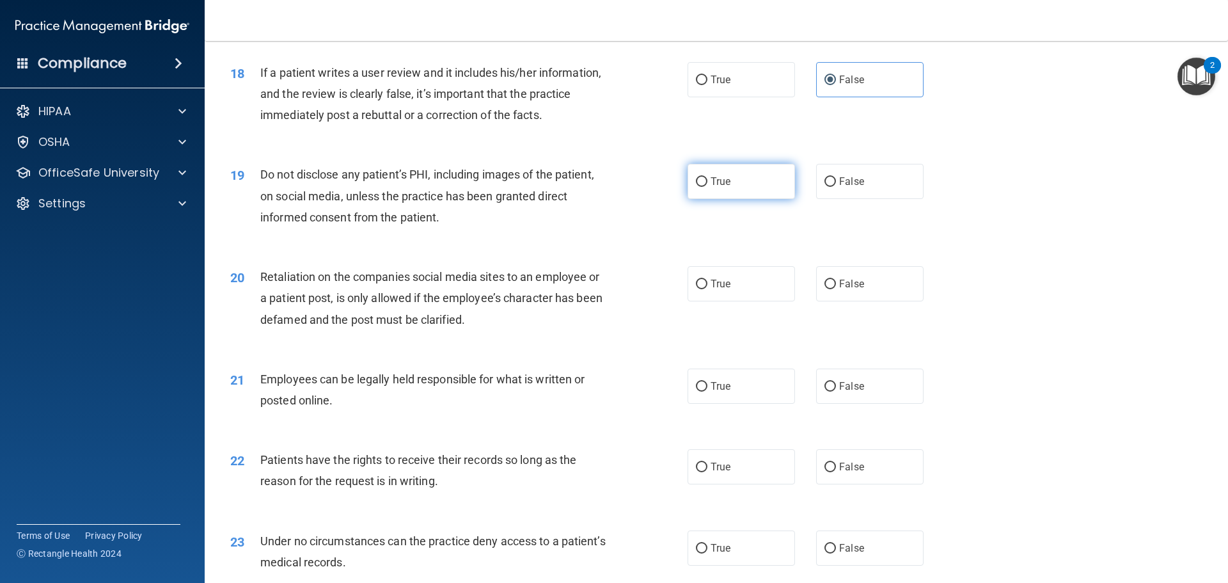
click at [704, 199] on label "True" at bounding box center [741, 181] width 107 height 35
click at [704, 187] on input "True" at bounding box center [702, 182] width 12 height 10
radio input "true"
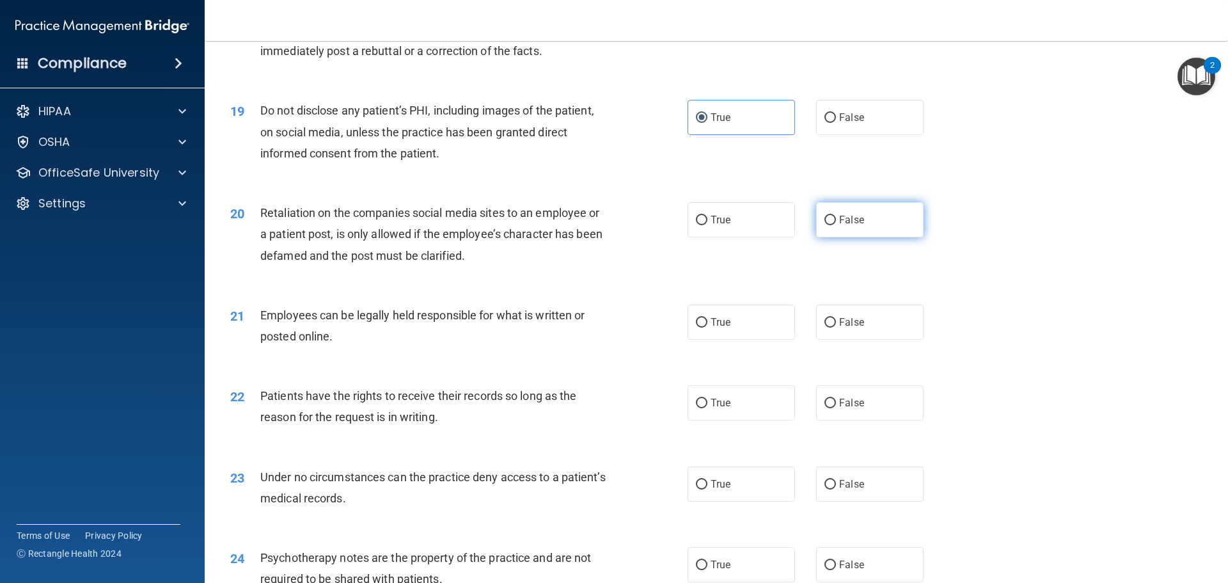
click at [845, 226] on span "False" at bounding box center [851, 220] width 25 height 12
click at [836, 225] on input "False" at bounding box center [831, 221] width 12 height 10
radio input "true"
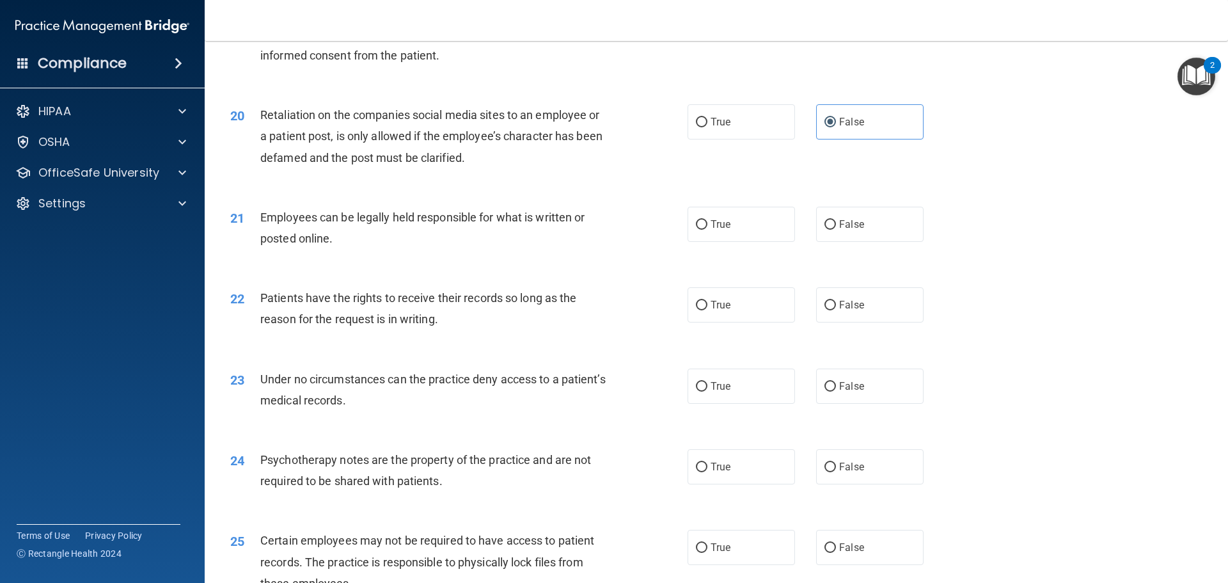
scroll to position [1989, 0]
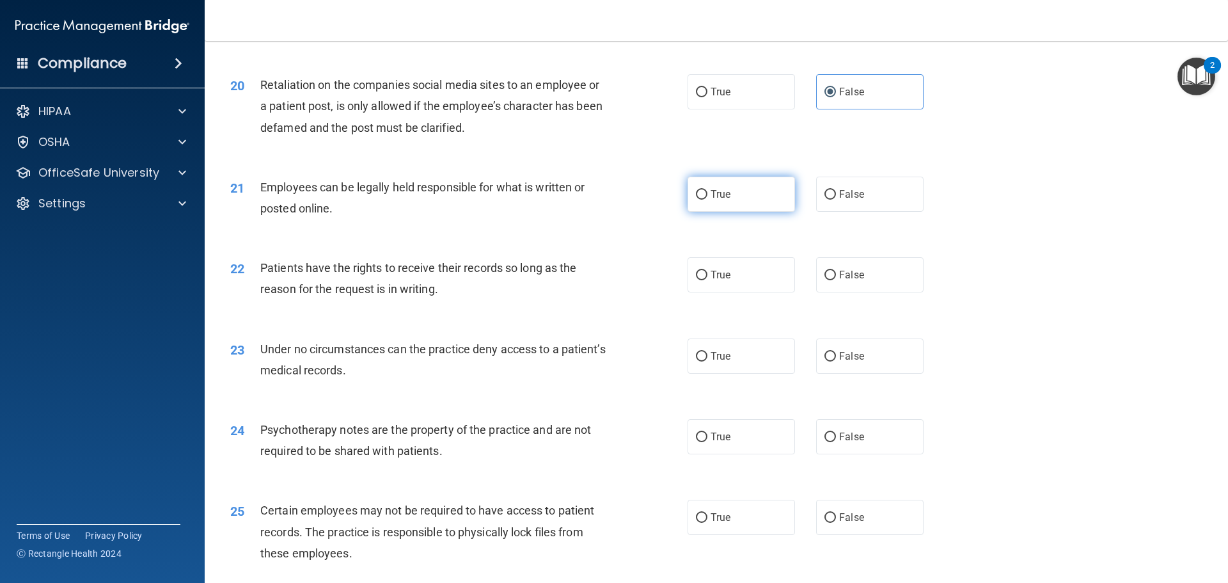
click at [712, 200] on span "True" at bounding box center [721, 194] width 20 height 12
click at [708, 200] on input "True" at bounding box center [702, 195] width 12 height 10
radio input "true"
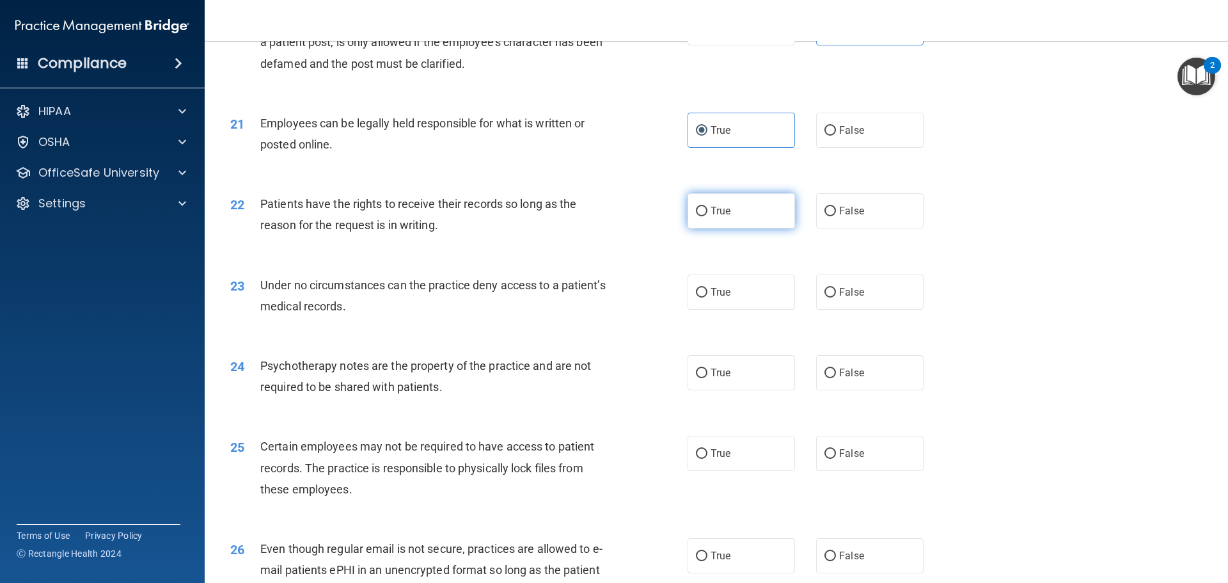
click at [711, 217] on span "True" at bounding box center [721, 211] width 20 height 12
click at [708, 216] on input "True" at bounding box center [702, 212] width 12 height 10
radio input "true"
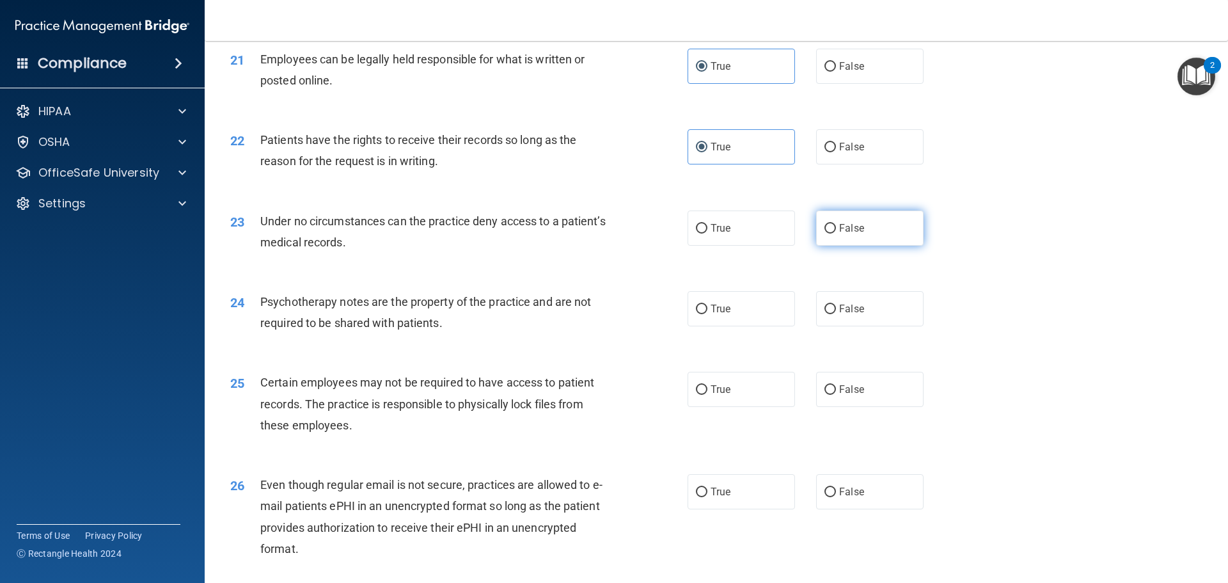
click at [826, 246] on label "False" at bounding box center [869, 227] width 107 height 35
click at [826, 234] on input "False" at bounding box center [831, 229] width 12 height 10
radio input "true"
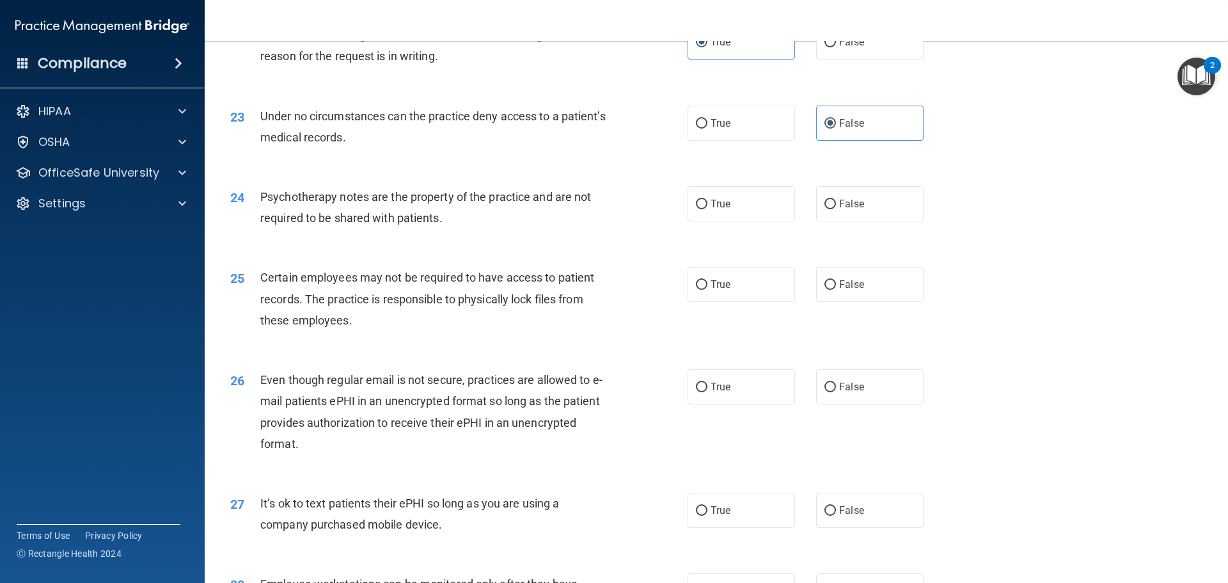
scroll to position [2245, 0]
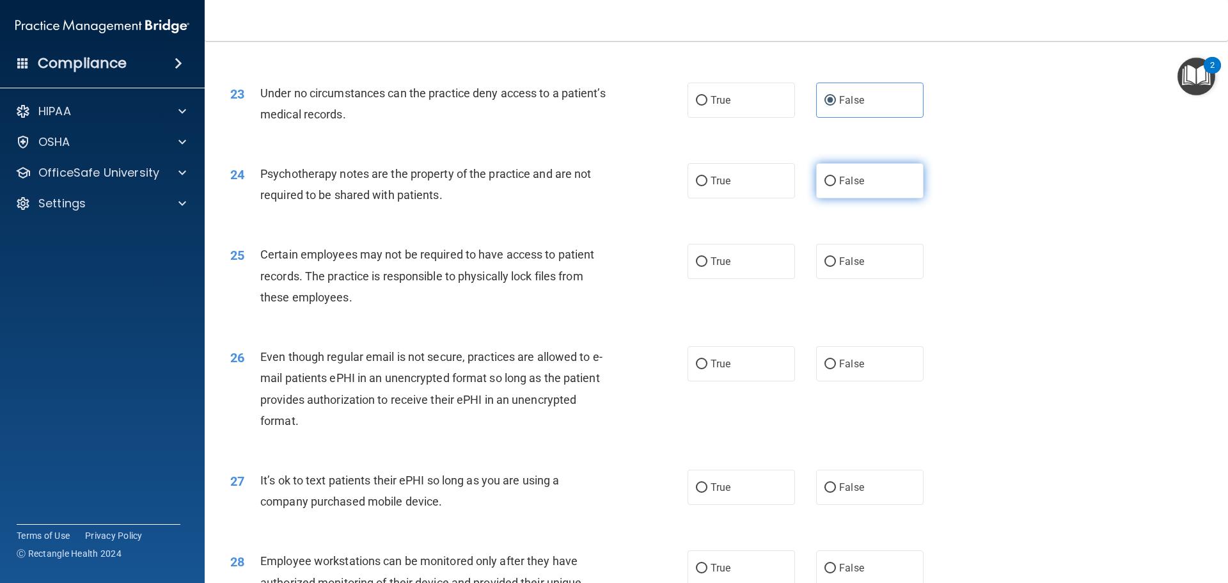
click at [825, 198] on label "False" at bounding box center [869, 180] width 107 height 35
click at [825, 186] on input "False" at bounding box center [831, 182] width 12 height 10
radio input "true"
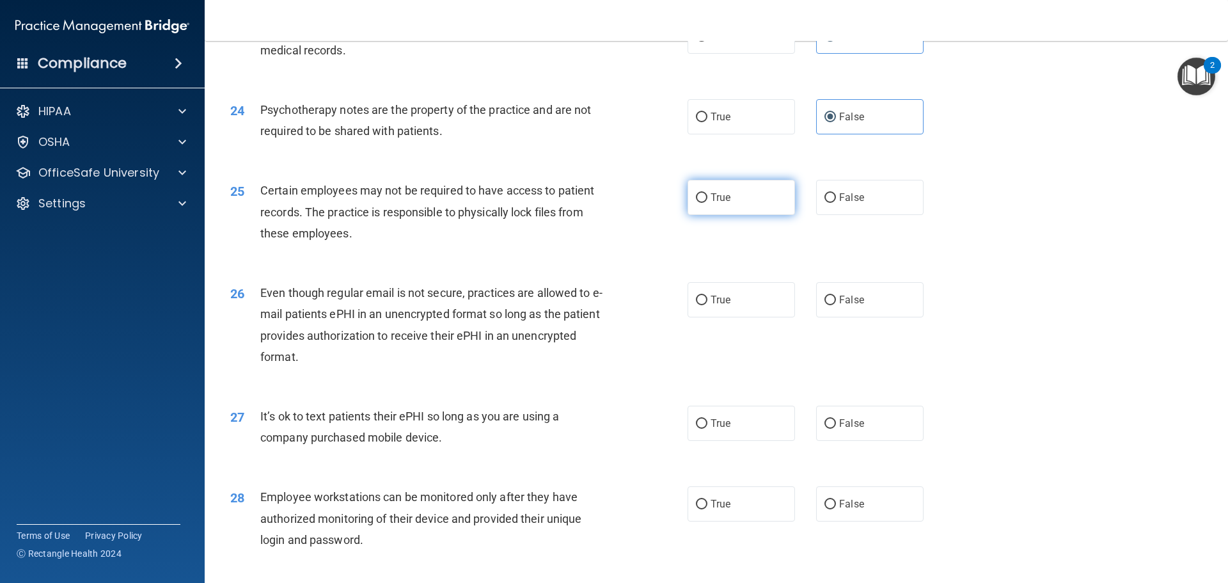
click at [696, 203] on input "True" at bounding box center [702, 198] width 12 height 10
radio input "true"
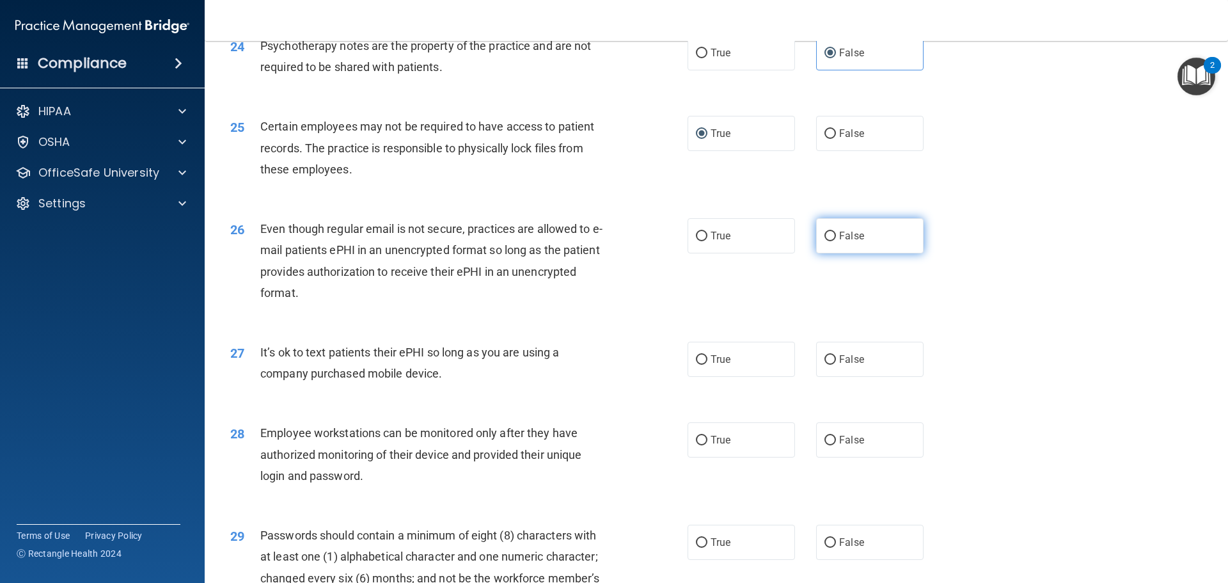
click at [844, 242] on span "False" at bounding box center [851, 236] width 25 height 12
click at [836, 241] on input "False" at bounding box center [831, 237] width 12 height 10
radio input "true"
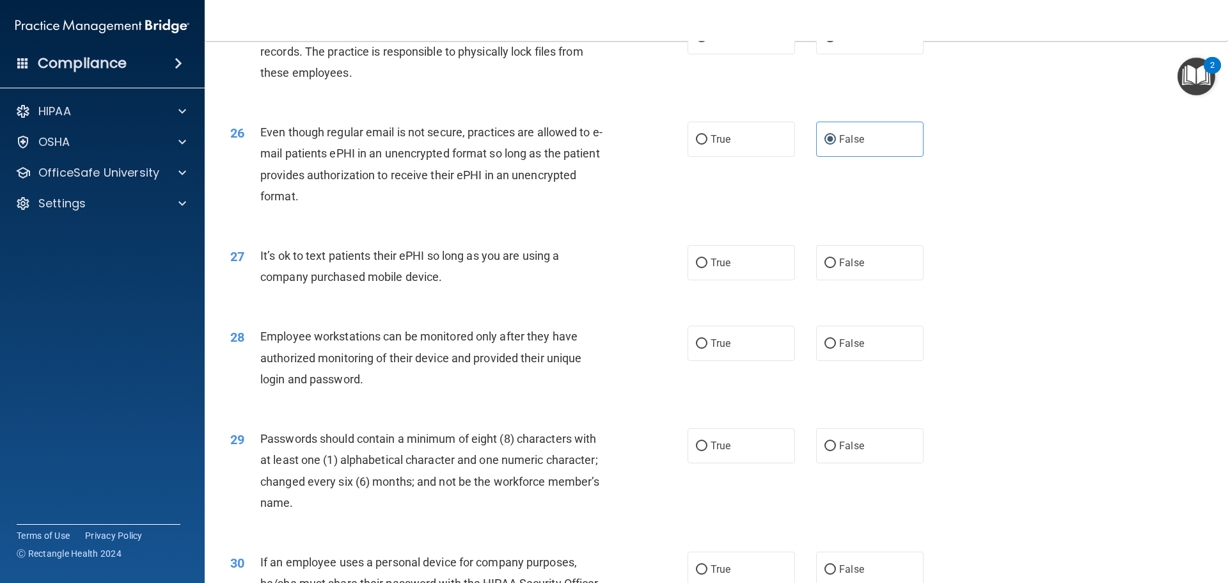
scroll to position [2501, 0]
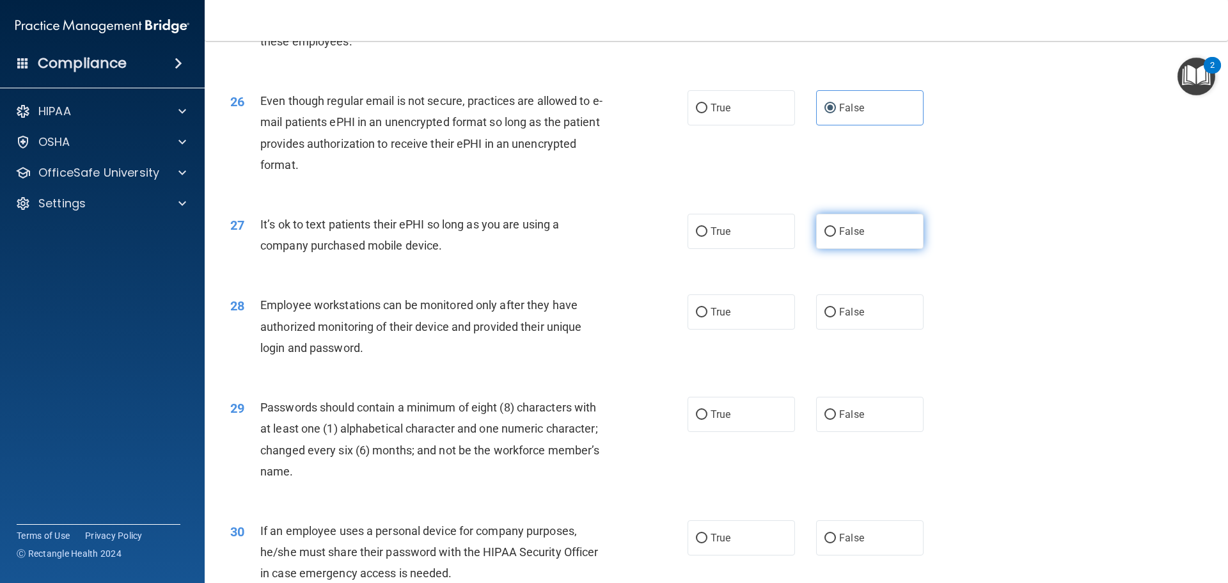
drag, startPoint x: 843, startPoint y: 263, endPoint x: 811, endPoint y: 258, distance: 31.7
click at [843, 249] on label "False" at bounding box center [869, 231] width 107 height 35
click at [836, 237] on input "False" at bounding box center [831, 232] width 12 height 10
radio input "true"
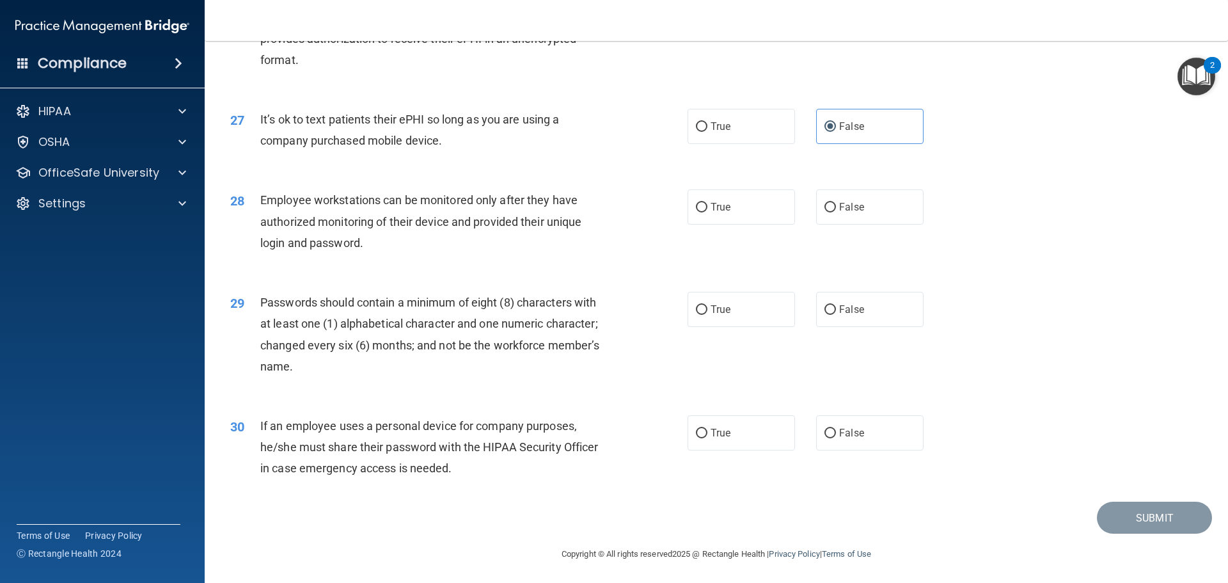
scroll to position [2629, 0]
click at [711, 208] on span "True" at bounding box center [721, 205] width 20 height 12
click at [708, 208] on input "True" at bounding box center [702, 206] width 12 height 10
radio input "true"
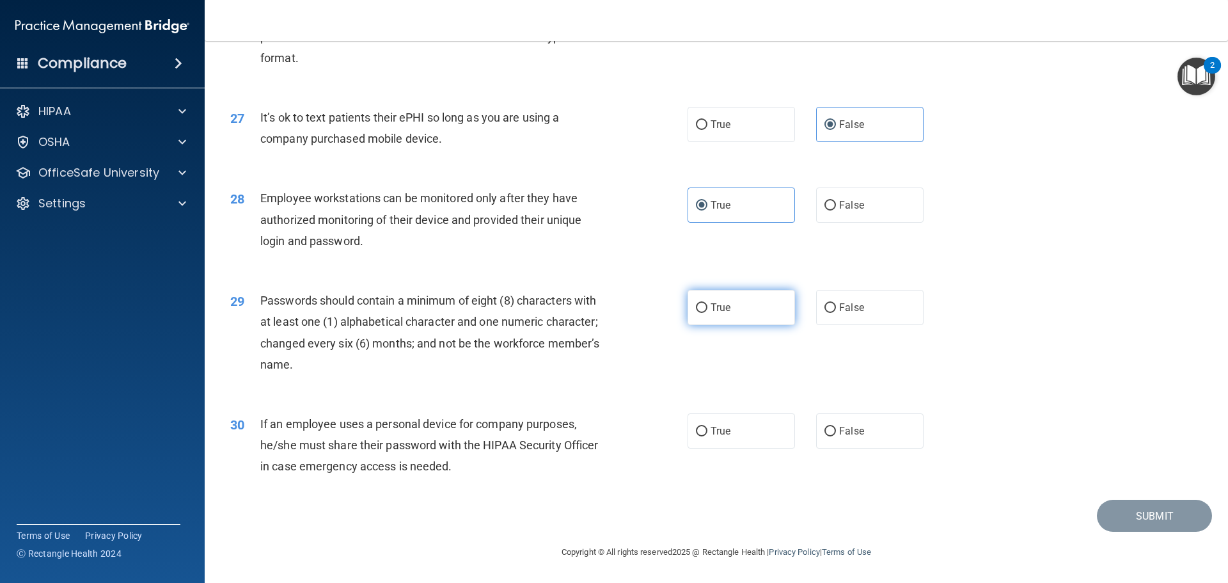
click at [712, 317] on label "True" at bounding box center [741, 307] width 107 height 35
click at [708, 313] on input "True" at bounding box center [702, 308] width 12 height 10
radio input "true"
click at [706, 432] on label "True" at bounding box center [741, 430] width 107 height 35
click at [706, 432] on input "True" at bounding box center [702, 432] width 12 height 10
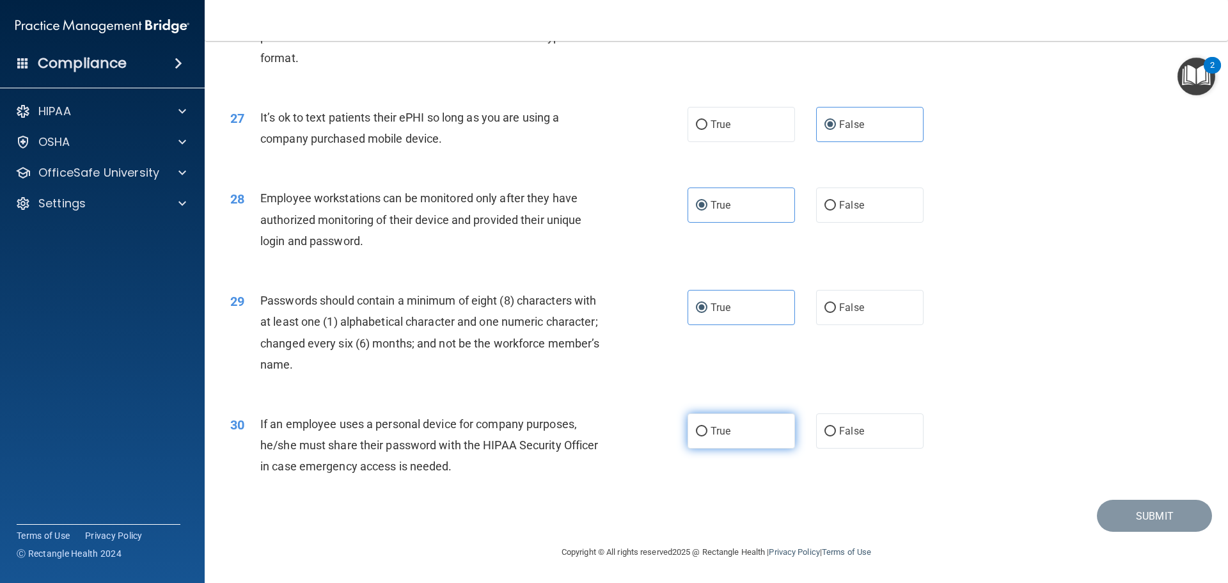
radio input "true"
click at [1171, 523] on button "Submit" at bounding box center [1154, 516] width 115 height 33
